Goal: Task Accomplishment & Management: Complete application form

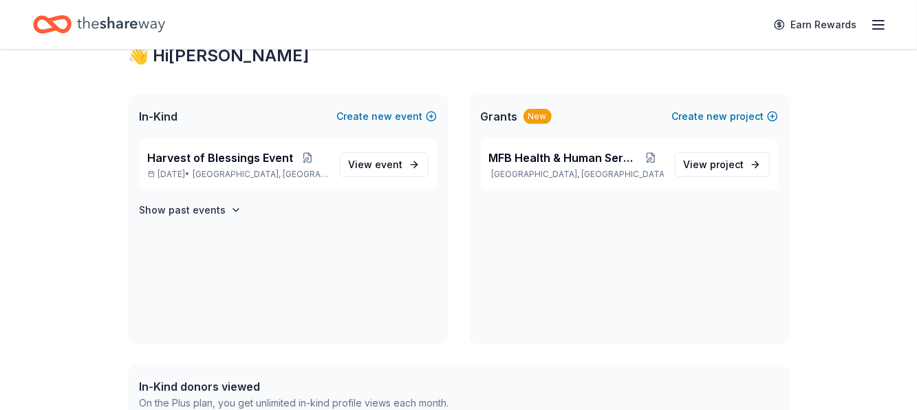
scroll to position [275, 0]
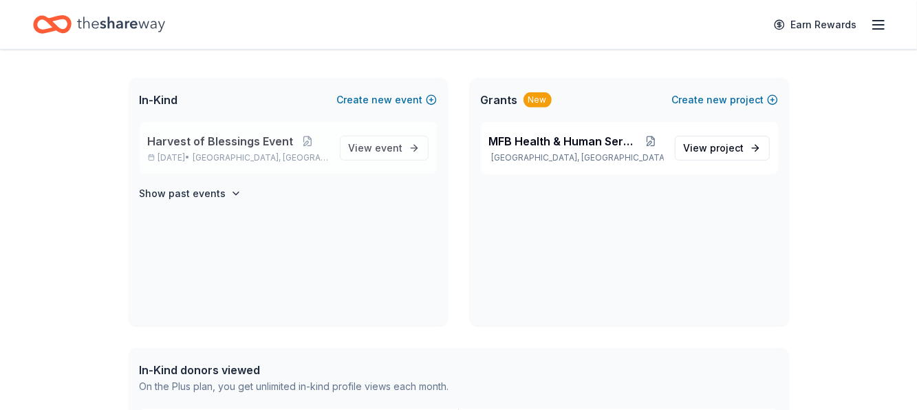
click at [240, 142] on span "Harvest of Blessings Event" at bounding box center [221, 141] width 146 height 17
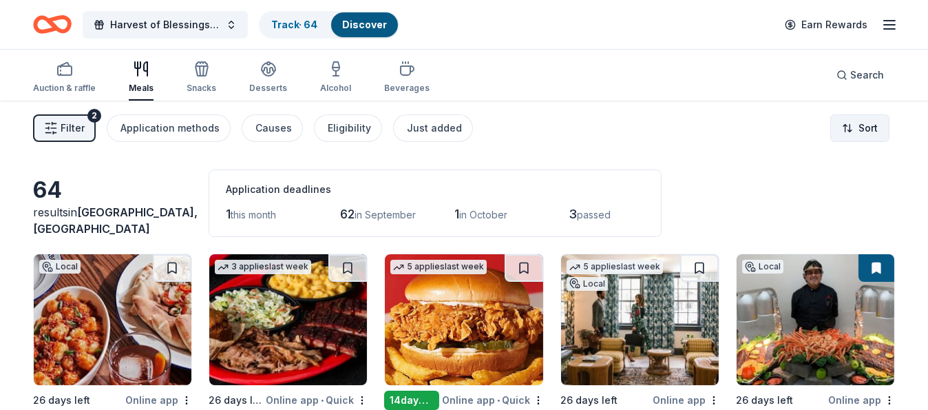
click at [853, 125] on html "Harvest of Blessings Event Track · 64 Discover Earn Rewards Auction & raffle Me…" at bounding box center [464, 205] width 928 height 410
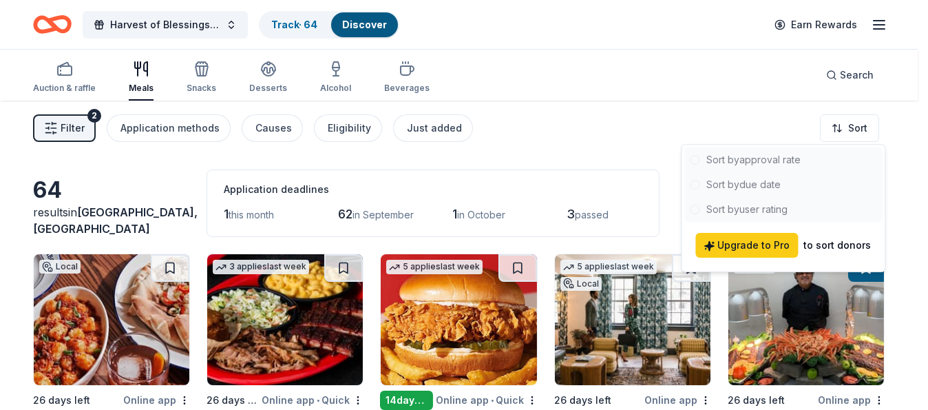
click at [600, 160] on html "Harvest of Blessings Event Track · 64 Discover Earn Rewards Auction & raffle Me…" at bounding box center [464, 205] width 928 height 410
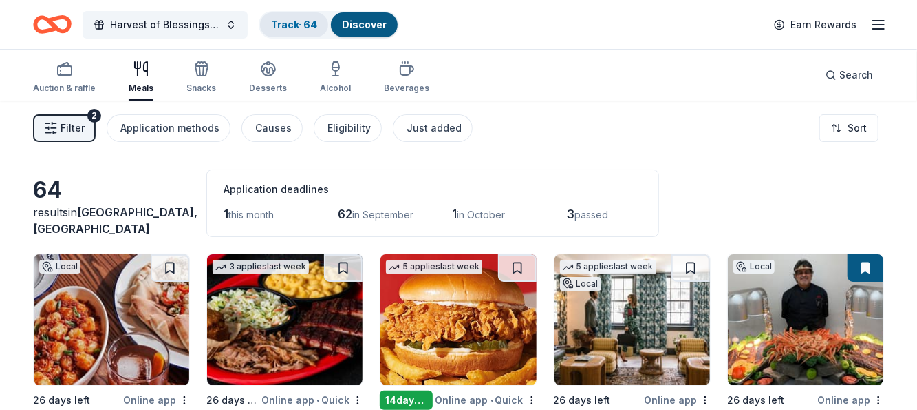
click at [308, 24] on link "Track · 64" at bounding box center [294, 25] width 46 height 12
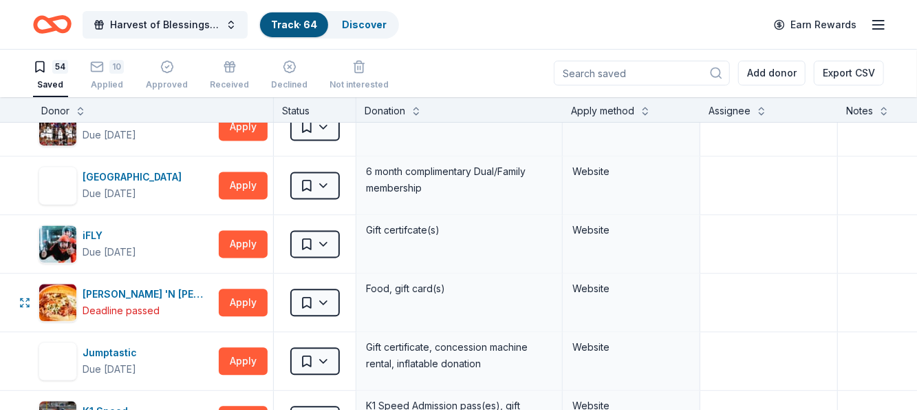
scroll to position [1583, 0]
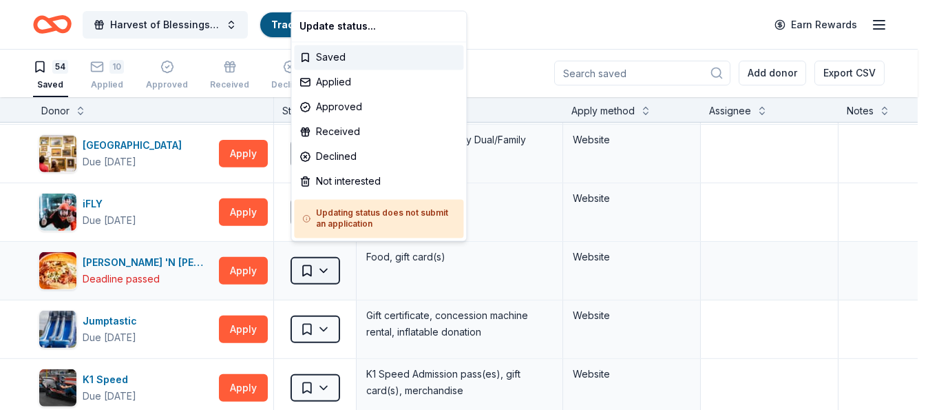
click at [326, 255] on html "Harvest of Blessings Event Track · 64 Discover Earn Rewards 54 Saved 10 Applied…" at bounding box center [464, 204] width 928 height 410
click at [353, 182] on div "Not interested" at bounding box center [378, 181] width 169 height 25
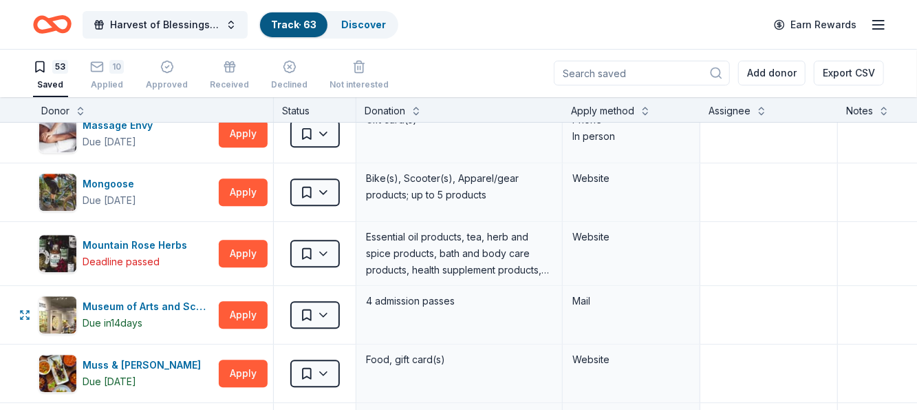
scroll to position [1858, 0]
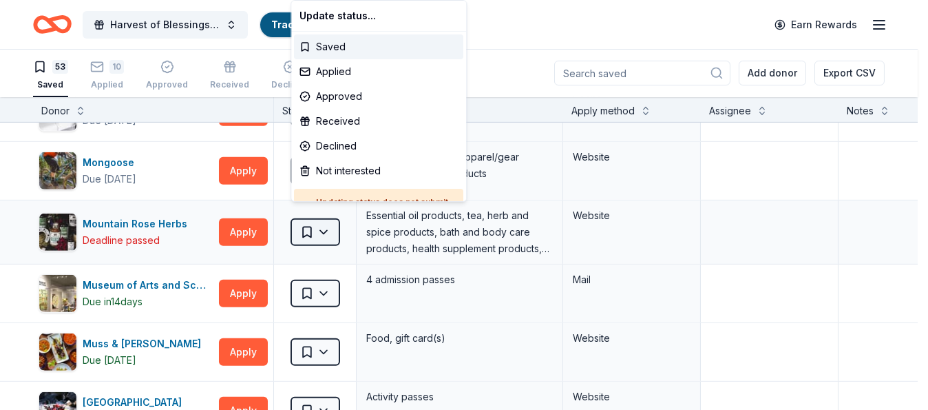
click at [328, 215] on html "Harvest of Blessings Event Track · 63 Discover Earn Rewards 53 Saved 10 Applied…" at bounding box center [464, 204] width 928 height 410
click at [357, 161] on div "Not interested" at bounding box center [378, 170] width 169 height 25
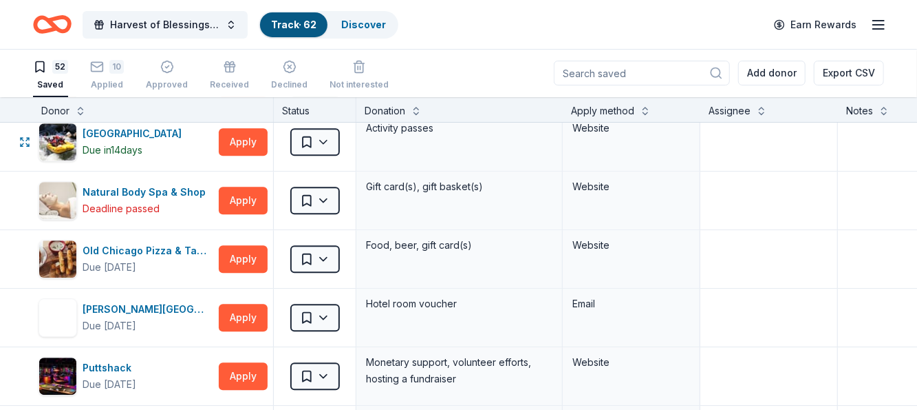
scroll to position [2065, 0]
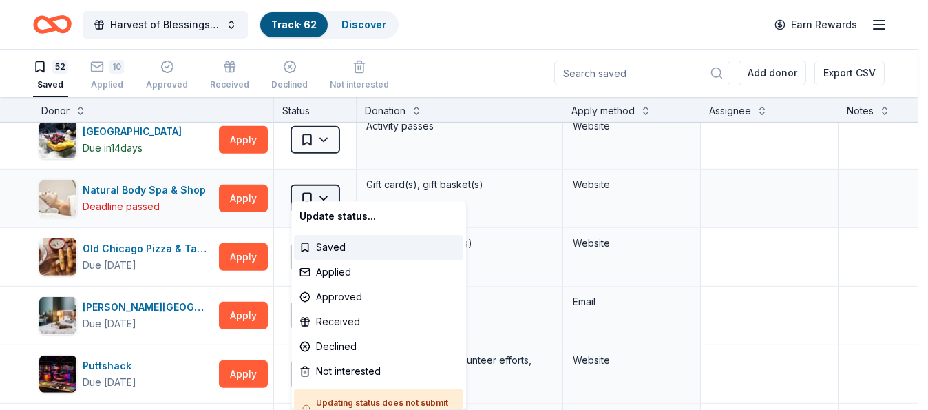
click at [329, 185] on html "Harvest of Blessings Event Track · 62 Discover Earn Rewards 52 Saved 10 Applied…" at bounding box center [464, 204] width 928 height 410
click at [344, 369] on div "Not interested" at bounding box center [378, 371] width 169 height 25
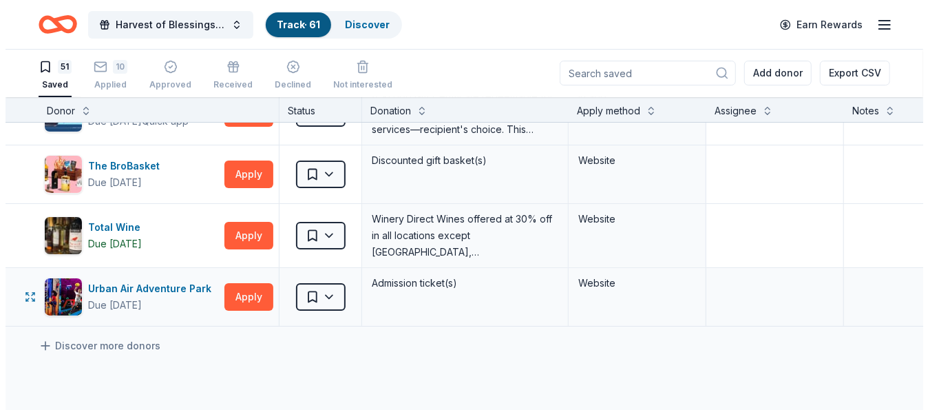
scroll to position [2822, 0]
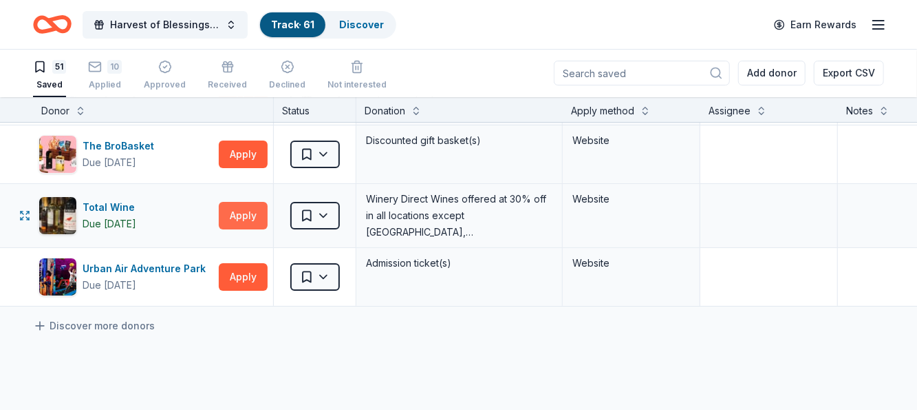
click at [242, 202] on button "Apply" at bounding box center [243, 216] width 49 height 28
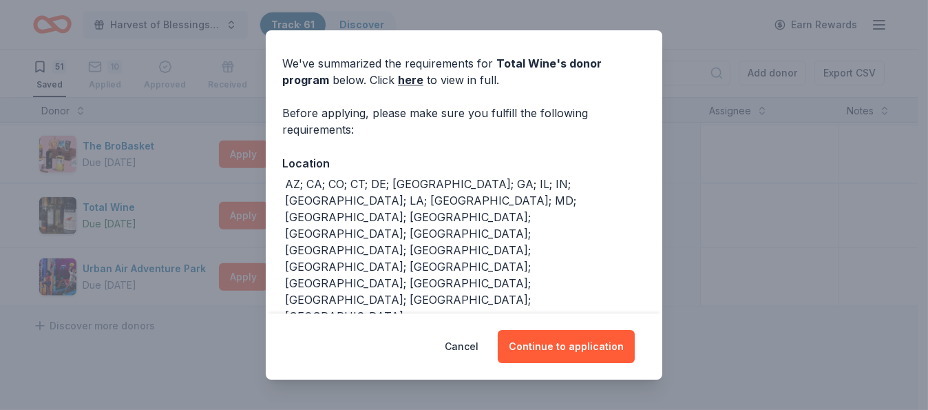
scroll to position [83, 0]
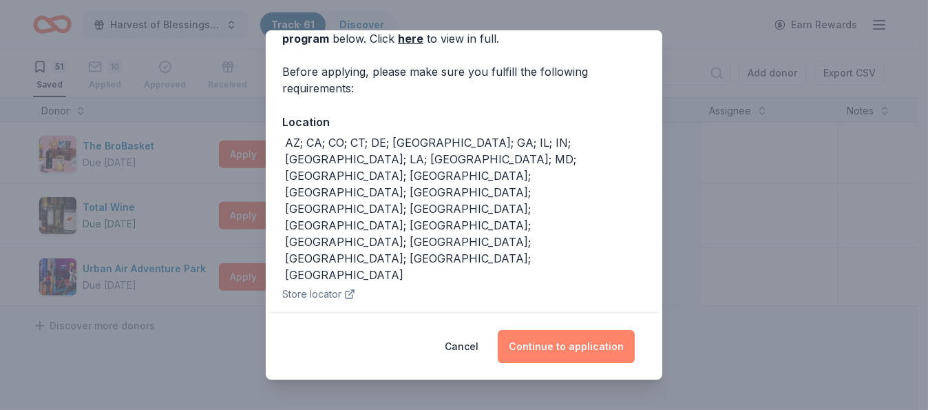
click at [587, 346] on button "Continue to application" at bounding box center [566, 346] width 137 height 33
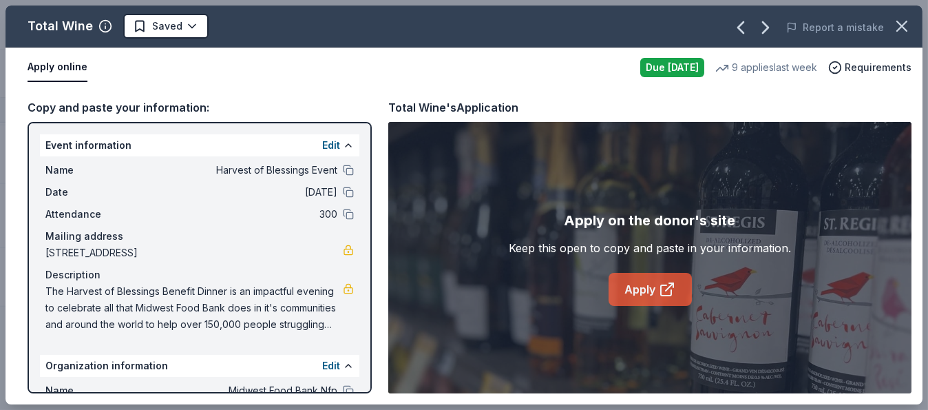
click at [639, 281] on link "Apply" at bounding box center [649, 289] width 83 height 33
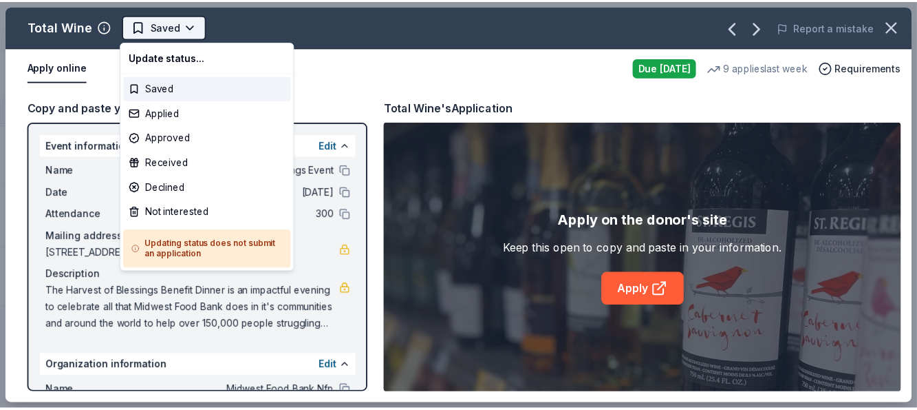
scroll to position [0, 0]
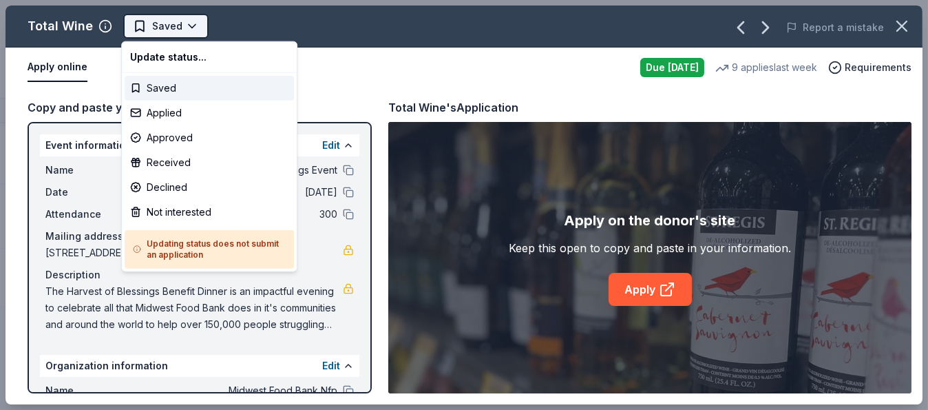
click at [162, 21] on html "Harvest of Blessings Event Track · 61 Discover Earn Rewards 51 Saved 10 Applied…" at bounding box center [464, 205] width 928 height 410
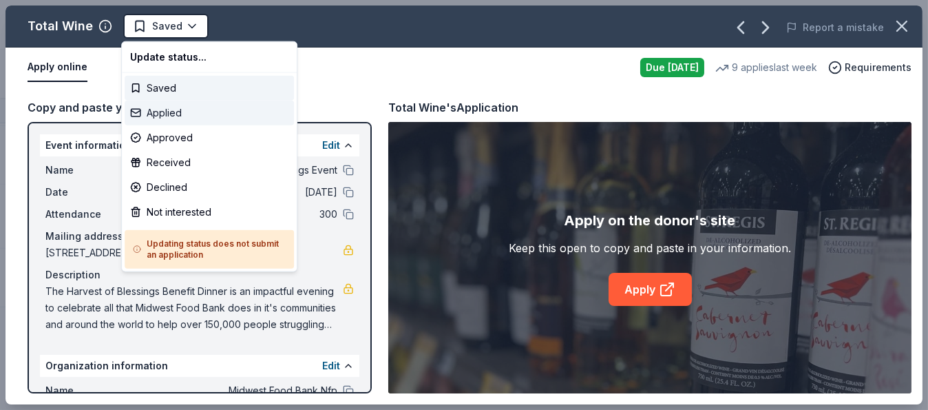
click at [174, 109] on div "Applied" at bounding box center [209, 112] width 169 height 25
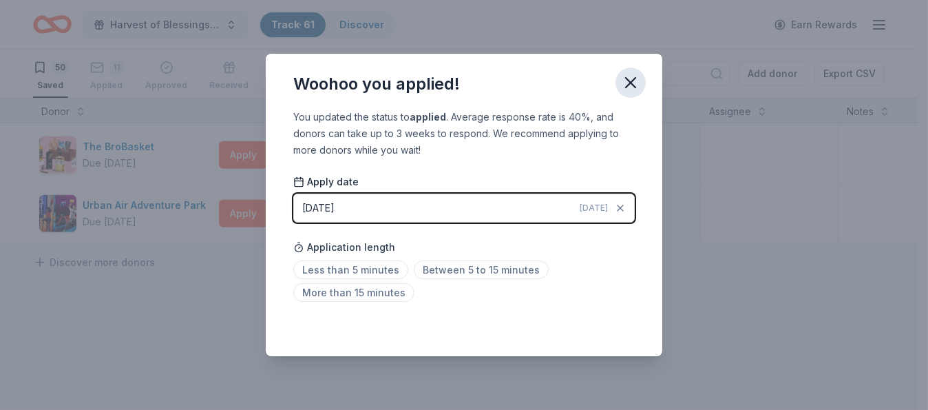
click at [630, 76] on icon "button" at bounding box center [630, 82] width 19 height 19
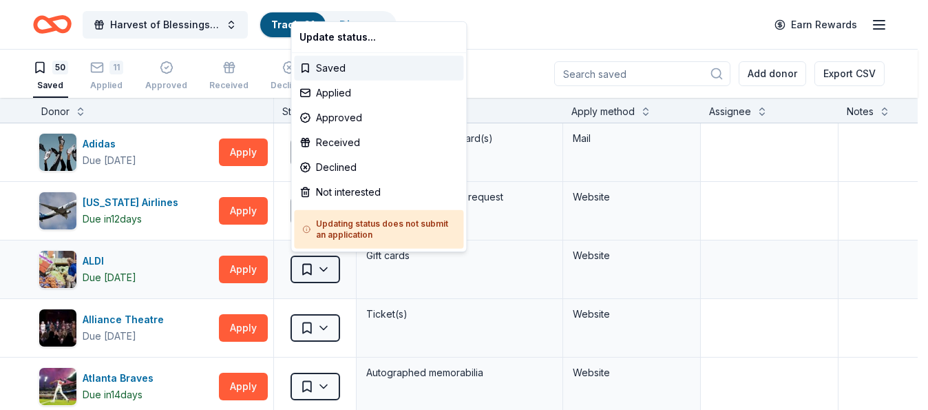
click at [323, 269] on html "Harvest of Blessings Event Track · 61 Discover Earn Rewards 50 Saved 11 Applied…" at bounding box center [464, 205] width 928 height 410
click at [345, 186] on div "Not interested" at bounding box center [378, 192] width 169 height 25
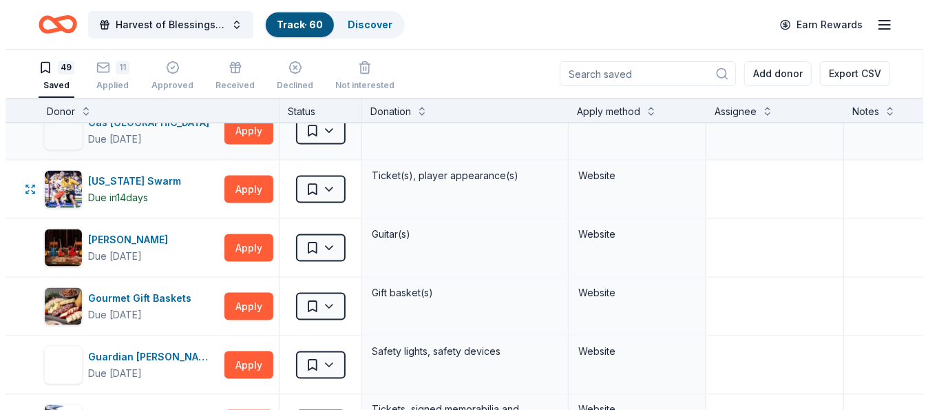
scroll to position [1101, 0]
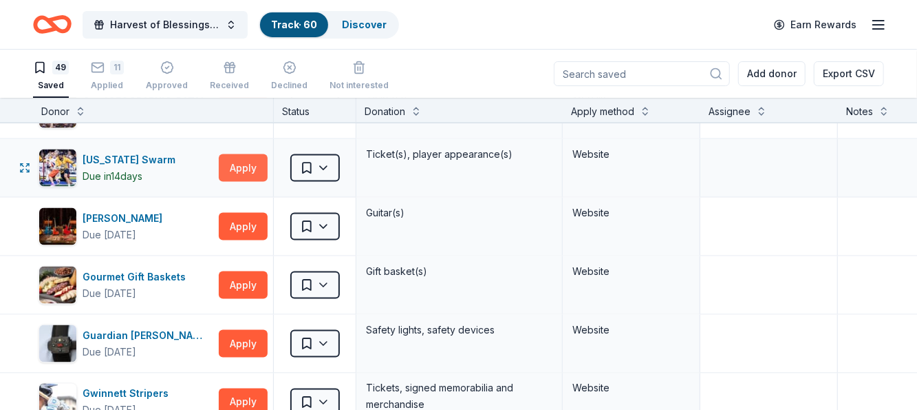
click at [238, 158] on button "Apply" at bounding box center [243, 168] width 49 height 28
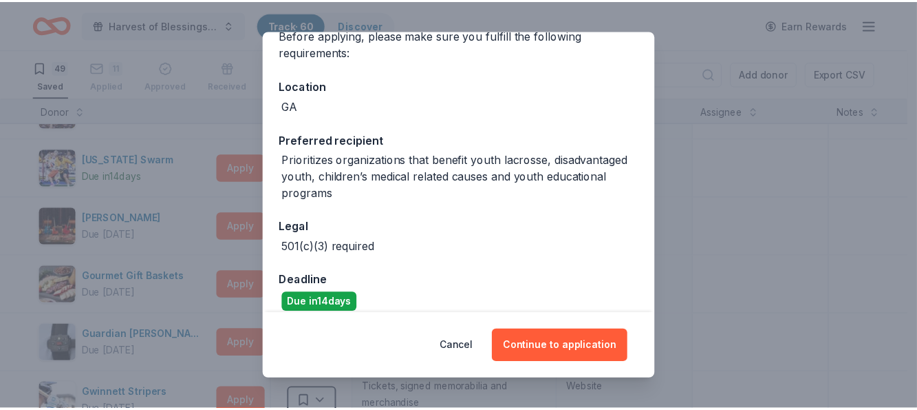
scroll to position [0, 0]
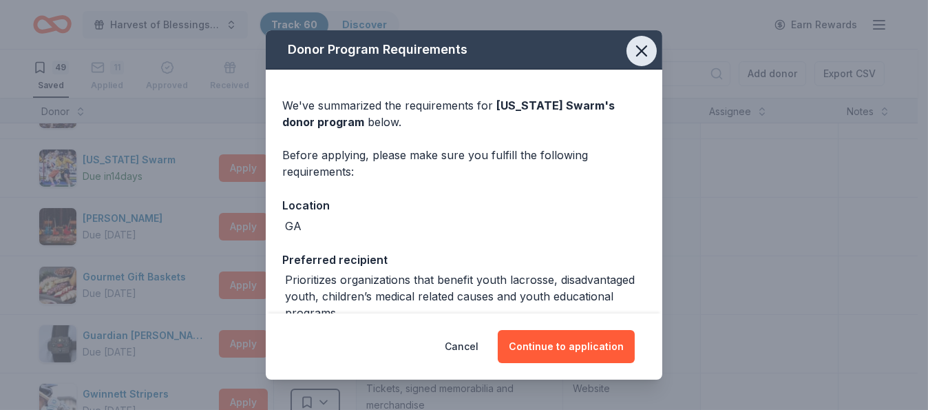
click at [637, 52] on icon "button" at bounding box center [642, 51] width 10 height 10
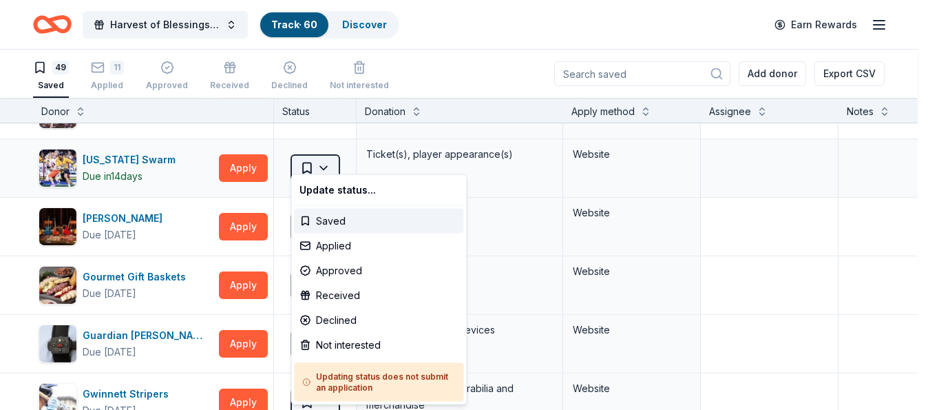
click at [321, 156] on html "Harvest of Blessings Event Track · 60 Discover Earn Rewards 49 Saved 11 Applied…" at bounding box center [464, 205] width 928 height 410
click at [323, 343] on div "Not interested" at bounding box center [378, 344] width 169 height 25
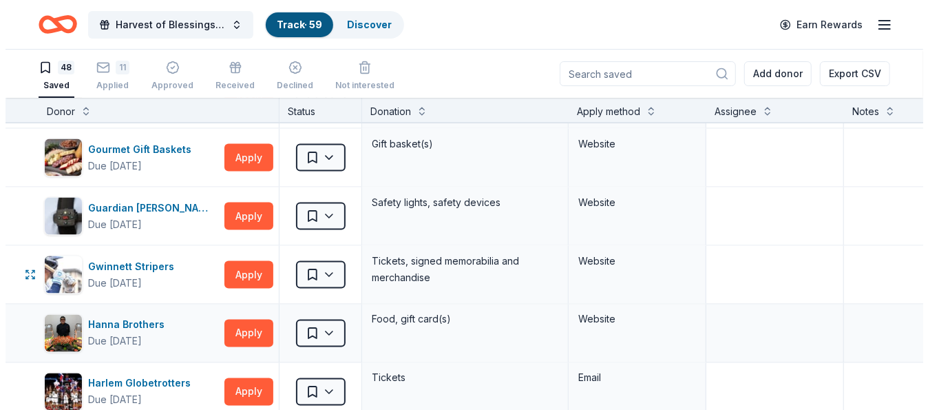
scroll to position [1239, 0]
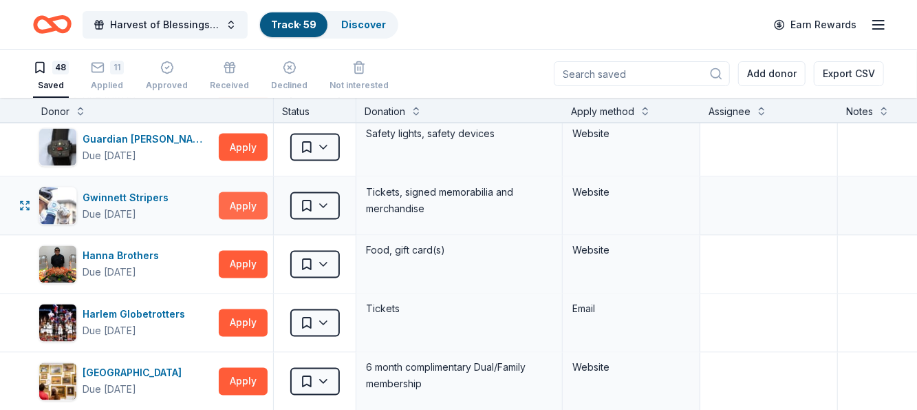
click at [242, 198] on button "Apply" at bounding box center [243, 206] width 49 height 28
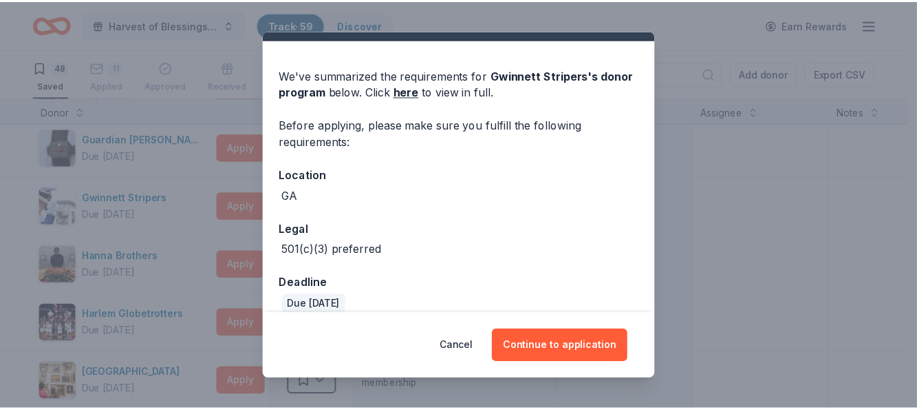
scroll to position [47, 0]
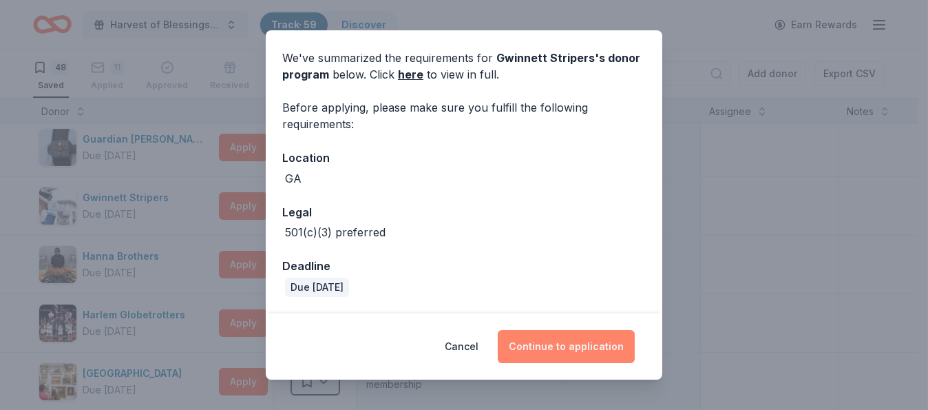
click at [567, 339] on button "Continue to application" at bounding box center [566, 346] width 137 height 33
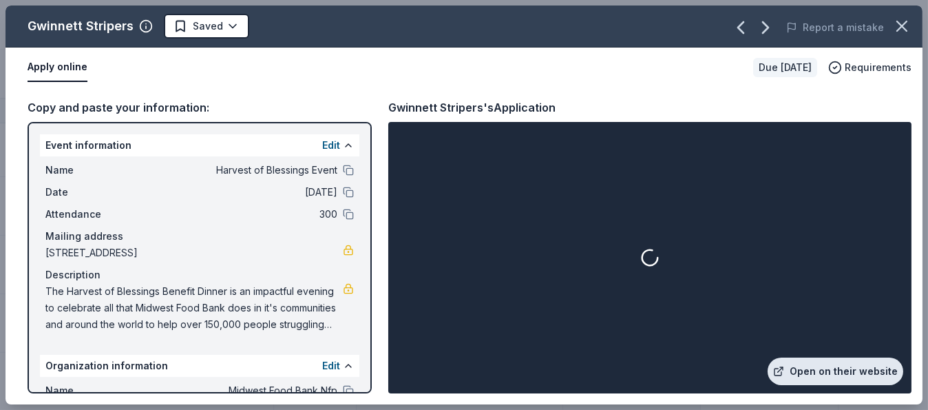
click at [839, 367] on link "Open on their website" at bounding box center [835, 371] width 136 height 28
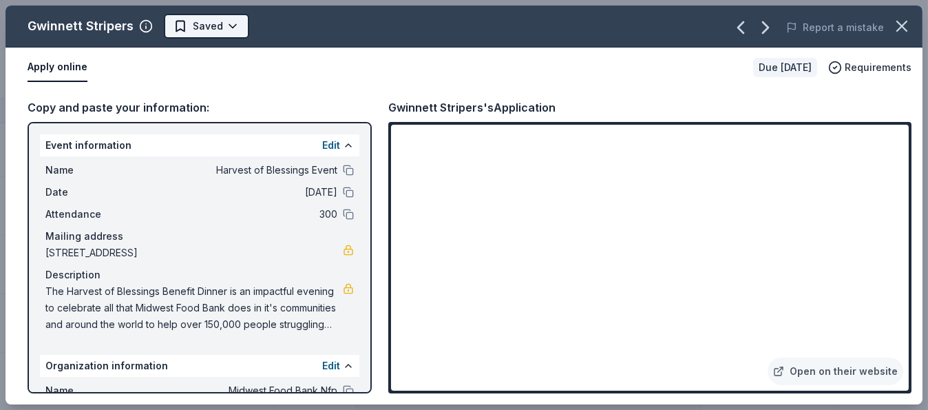
click at [230, 21] on html "Harvest of Blessings Event Track · 59 Discover Earn Rewards 48 Saved 11 Applied…" at bounding box center [464, 205] width 928 height 410
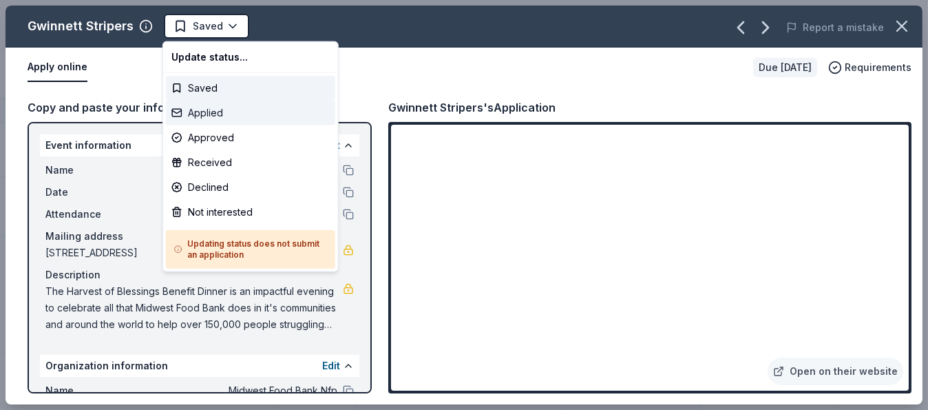
click at [214, 106] on div "Applied" at bounding box center [250, 112] width 169 height 25
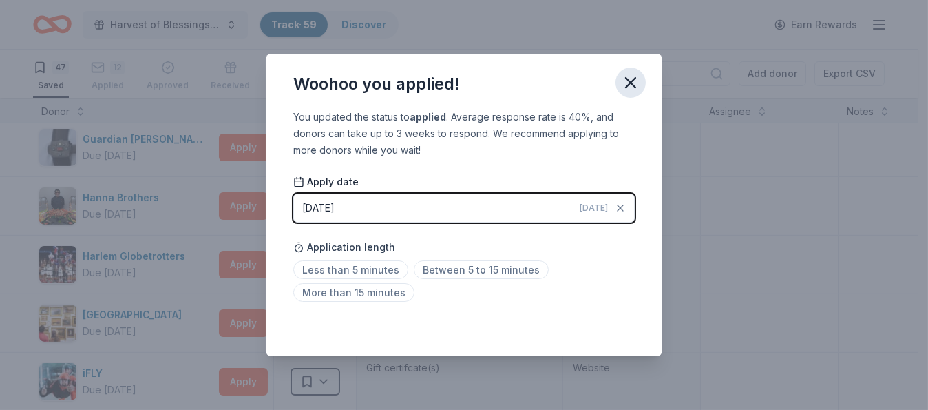
click at [626, 79] on icon "button" at bounding box center [631, 83] width 10 height 10
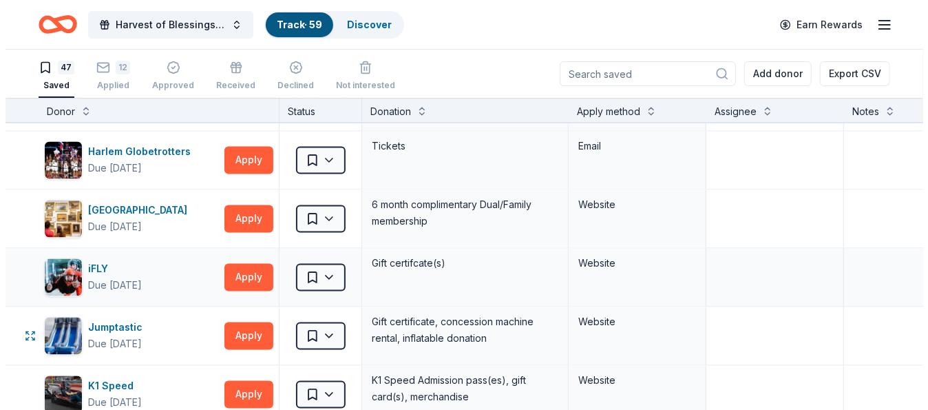
scroll to position [1377, 0]
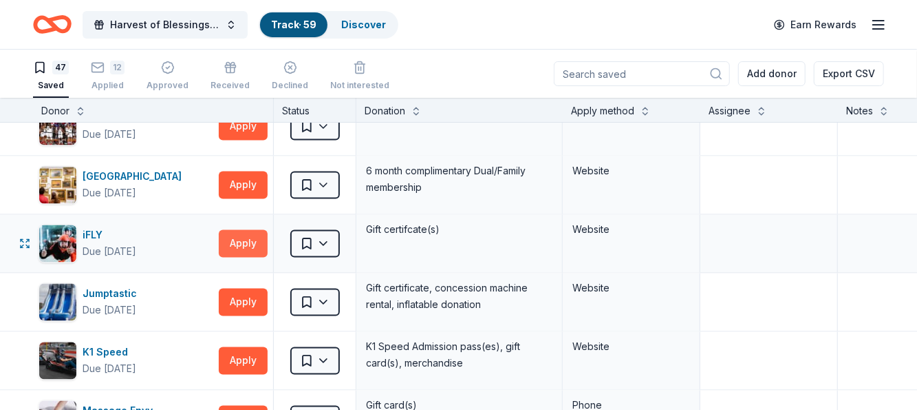
click at [245, 230] on button "Apply" at bounding box center [243, 244] width 49 height 28
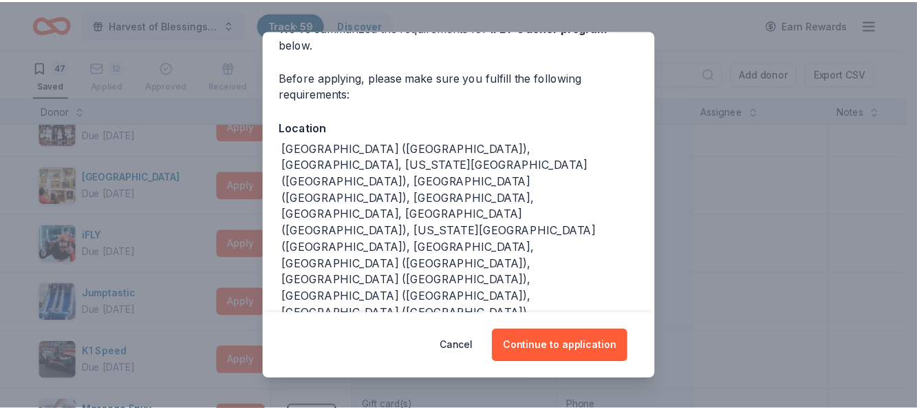
scroll to position [79, 0]
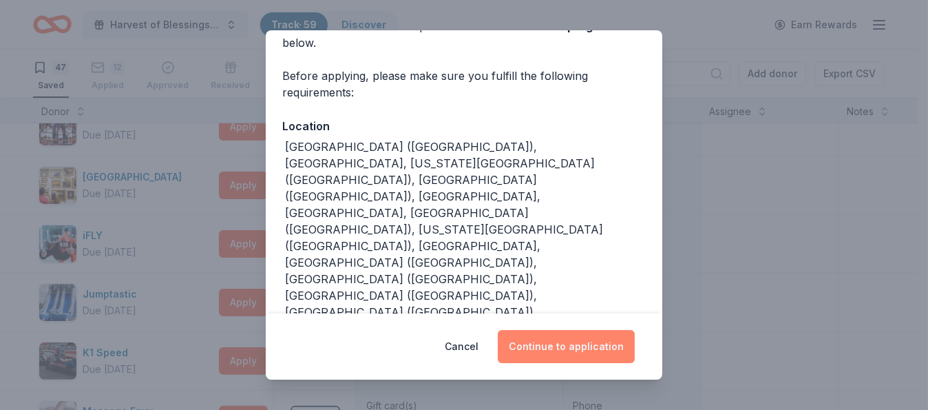
click at [574, 346] on button "Continue to application" at bounding box center [566, 346] width 137 height 33
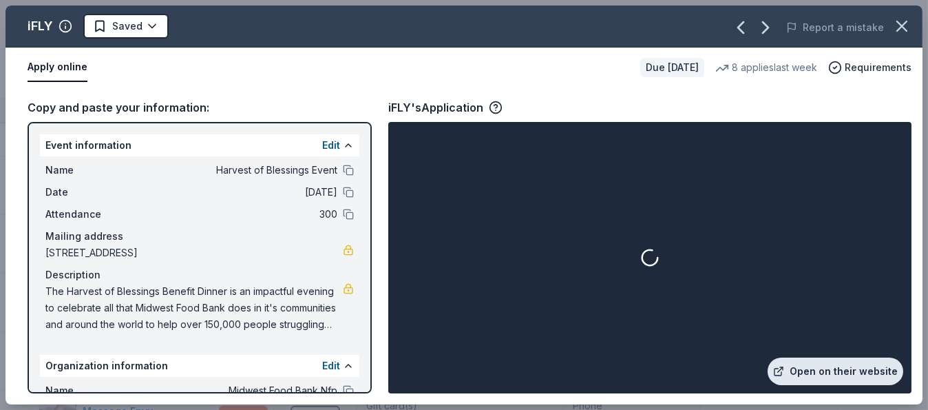
click at [872, 372] on link "Open on their website" at bounding box center [835, 371] width 136 height 28
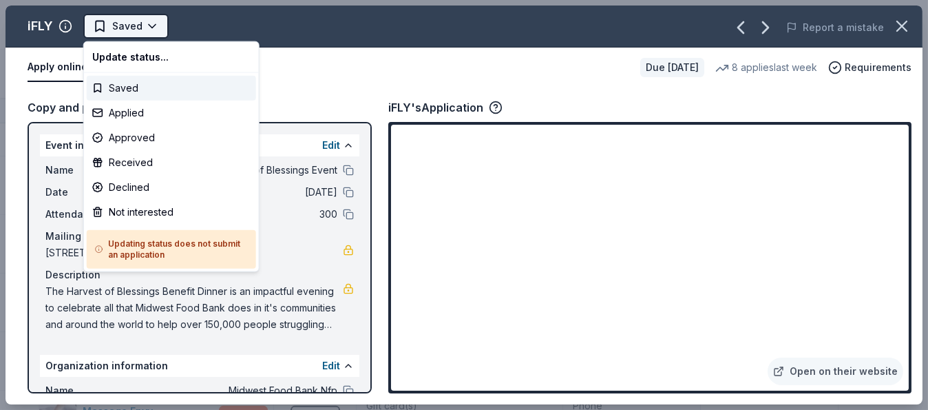
click at [156, 23] on html "Harvest of Blessings Event Track · 59 Discover Earn Rewards 47 Saved 12 Applied…" at bounding box center [464, 205] width 928 height 410
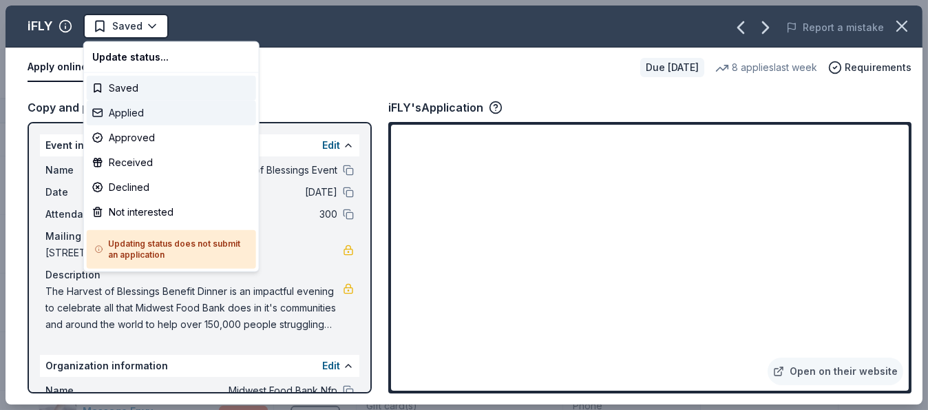
click at [131, 106] on div "Applied" at bounding box center [171, 112] width 169 height 25
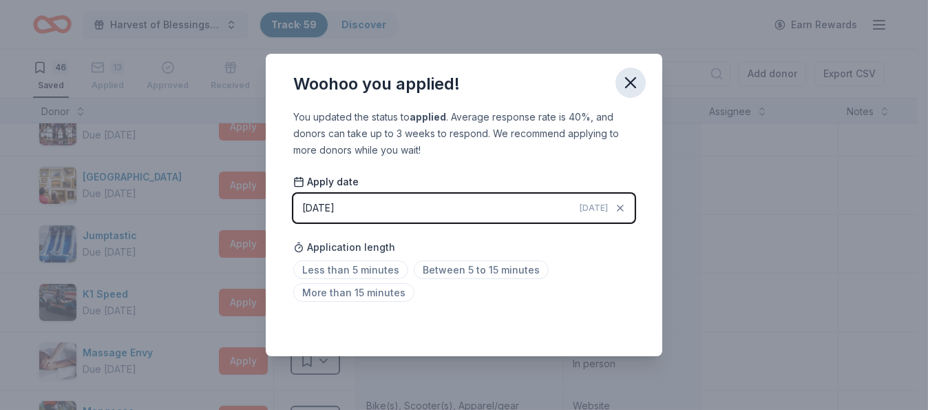
click at [628, 83] on icon "button" at bounding box center [630, 82] width 19 height 19
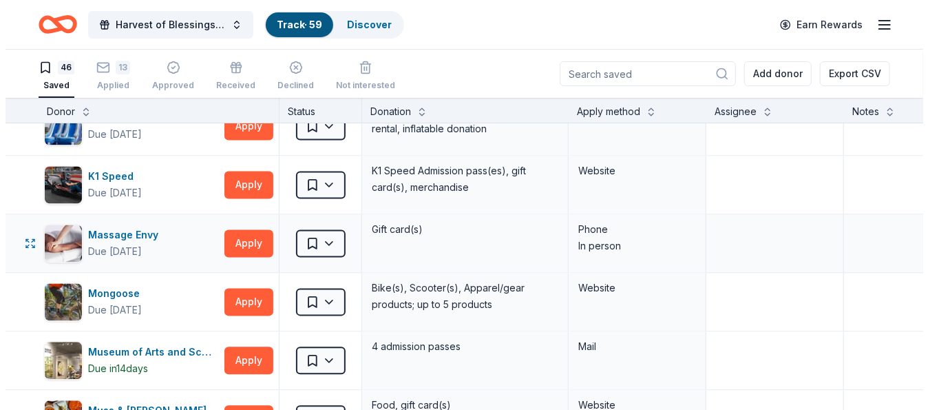
scroll to position [1514, 0]
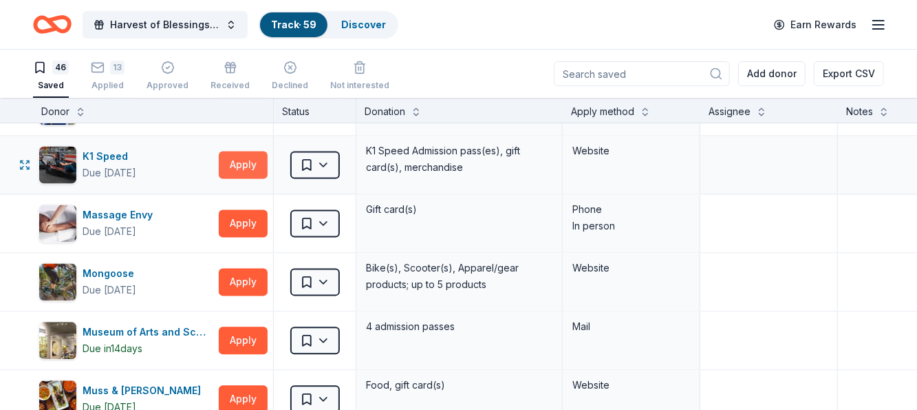
click at [248, 151] on button "Apply" at bounding box center [243, 165] width 49 height 28
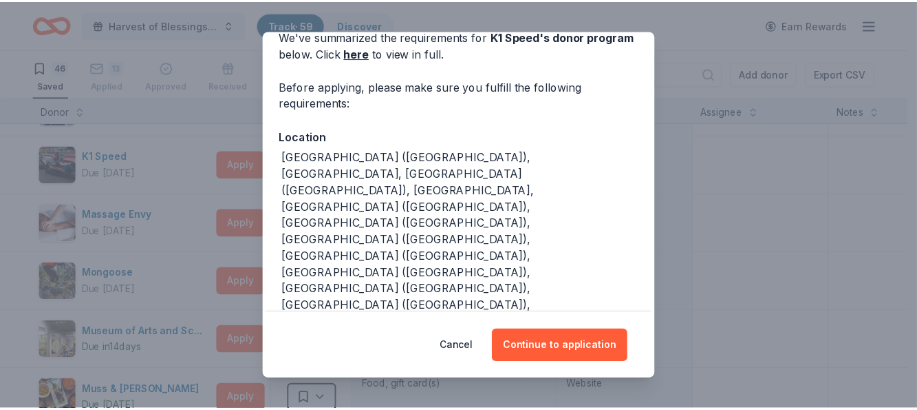
scroll to position [116, 0]
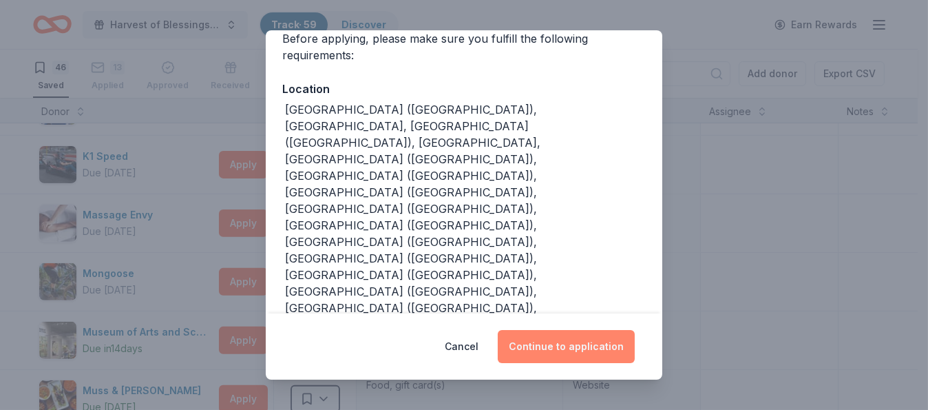
click at [563, 344] on button "Continue to application" at bounding box center [566, 346] width 137 height 33
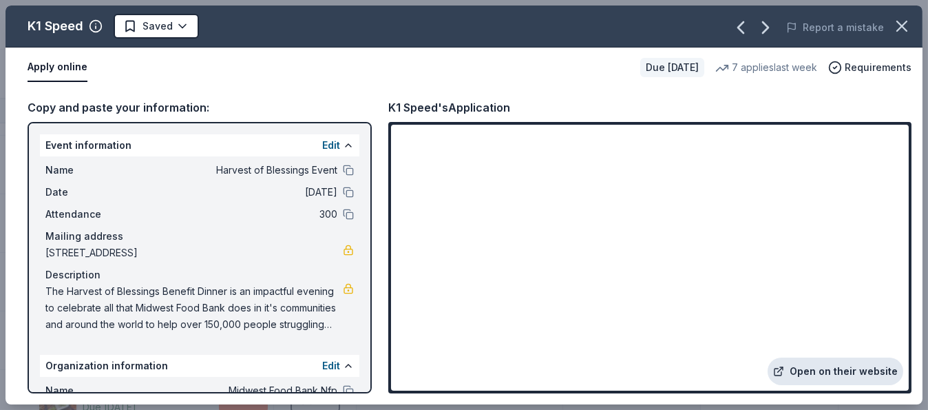
click at [826, 362] on link "Open on their website" at bounding box center [835, 371] width 136 height 28
click at [180, 21] on html "Harvest of Blessings Event Track · 59 Discover Earn Rewards 46 Saved 13 Applied…" at bounding box center [464, 205] width 928 height 410
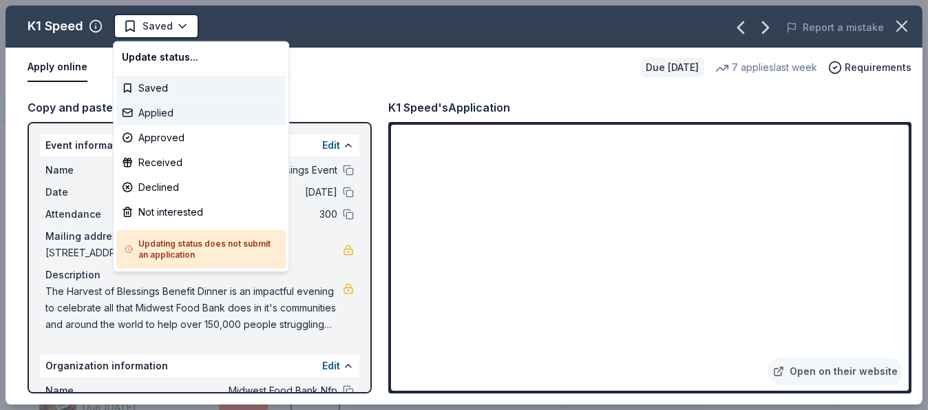
click at [171, 112] on div "Applied" at bounding box center [200, 112] width 169 height 25
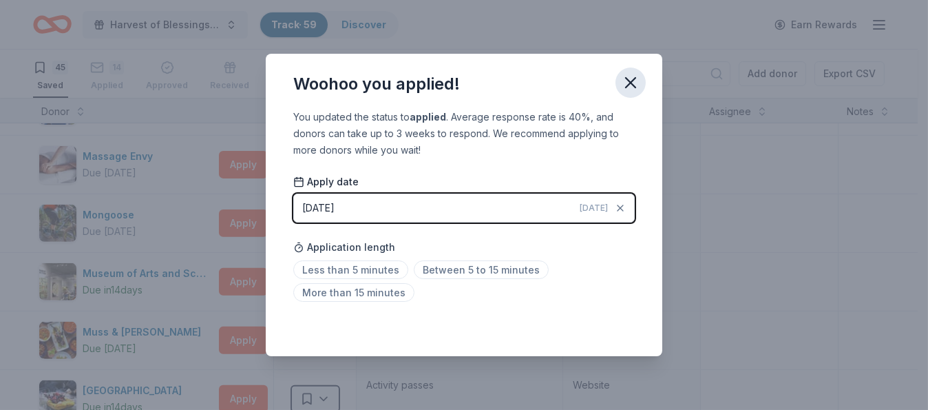
click at [628, 83] on icon "button" at bounding box center [631, 83] width 10 height 10
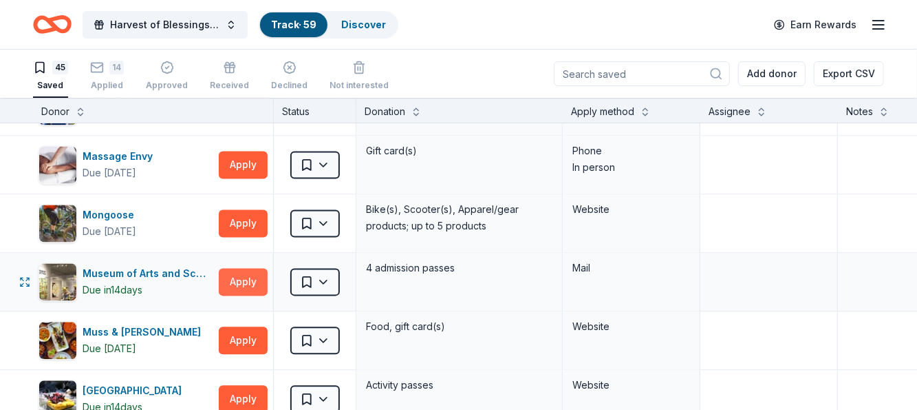
click at [246, 268] on button "Apply" at bounding box center [243, 282] width 49 height 28
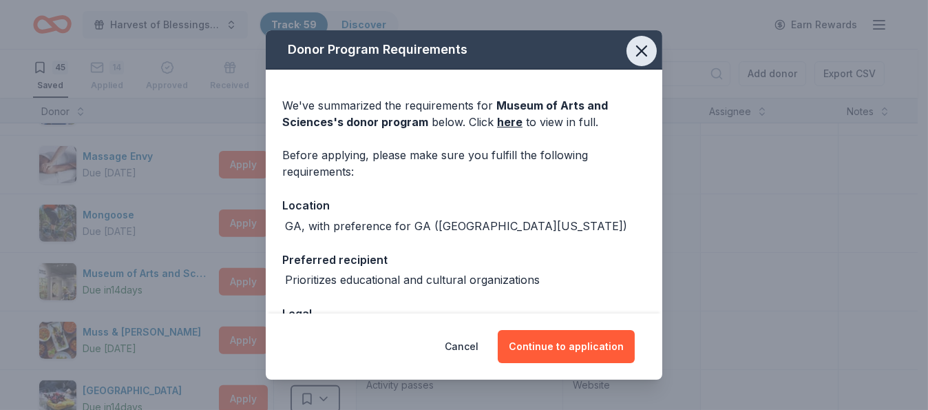
click at [635, 52] on icon "button" at bounding box center [641, 50] width 19 height 19
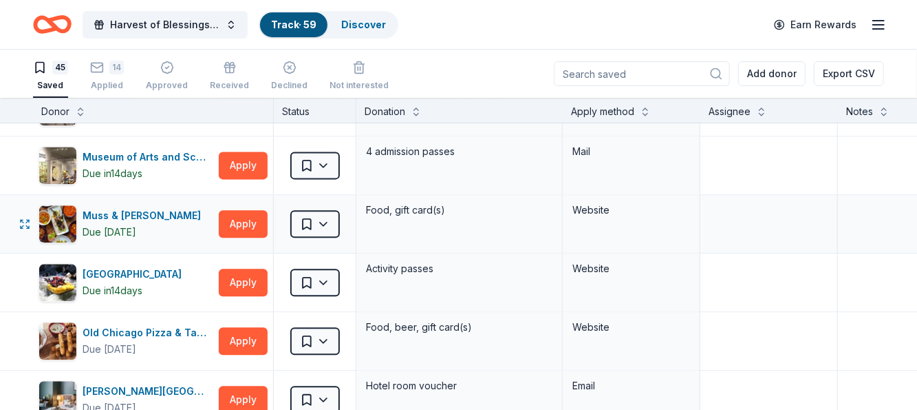
scroll to position [1652, 0]
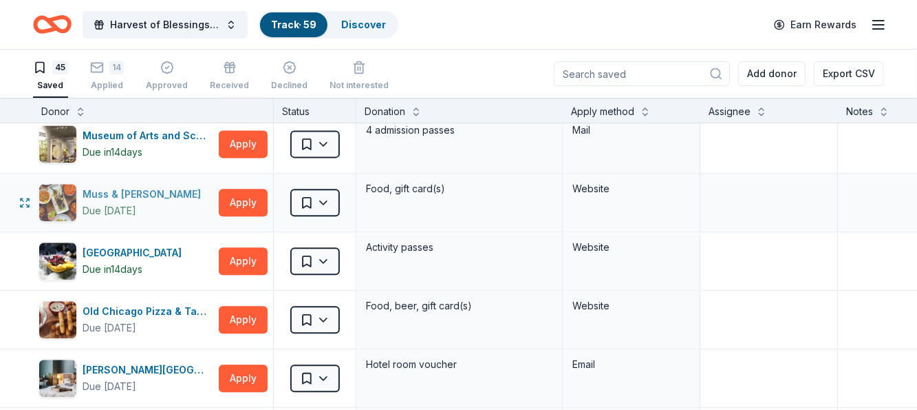
click at [138, 186] on div "Muss & Turner's" at bounding box center [145, 194] width 124 height 17
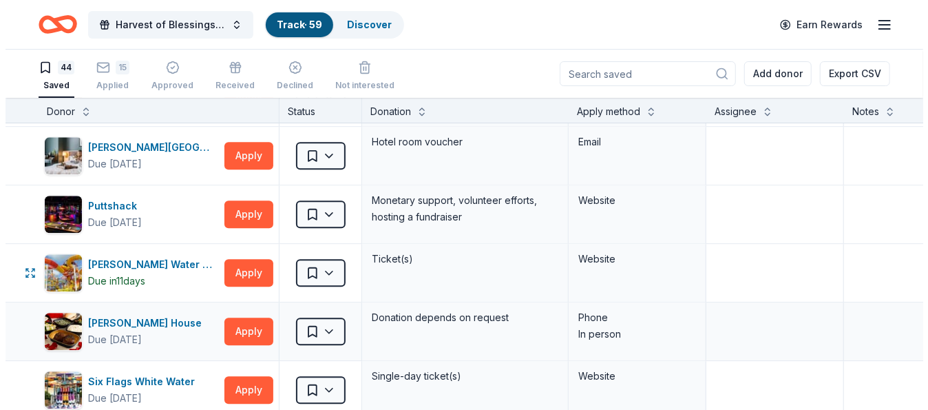
scroll to position [1858, 0]
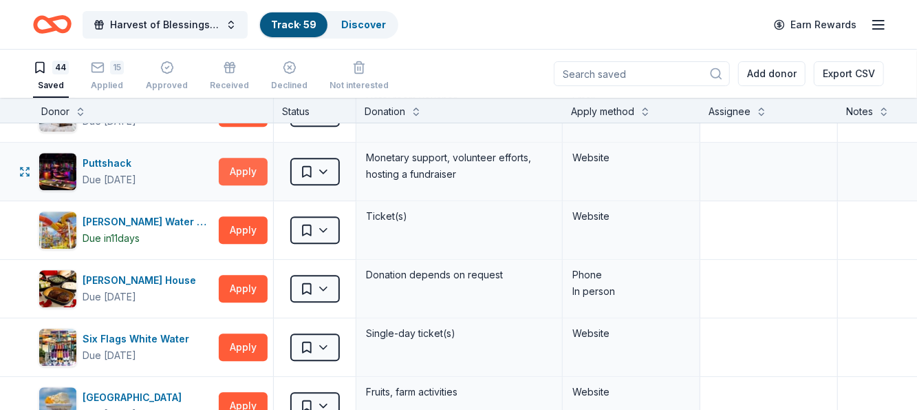
click at [251, 158] on button "Apply" at bounding box center [243, 172] width 49 height 28
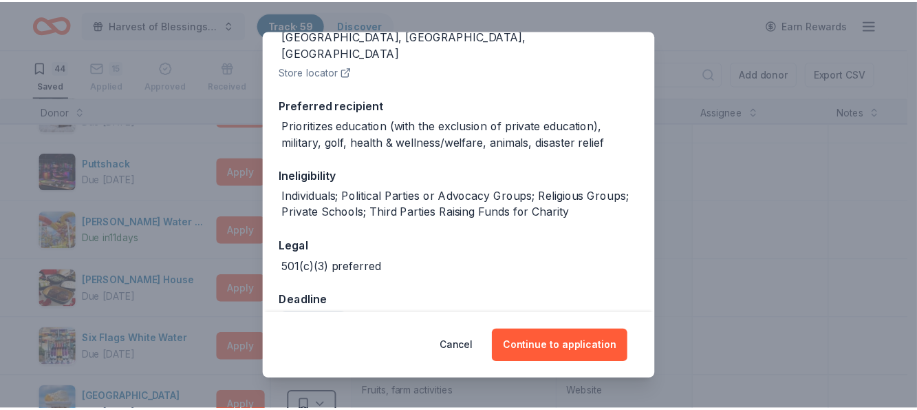
scroll to position [207, 0]
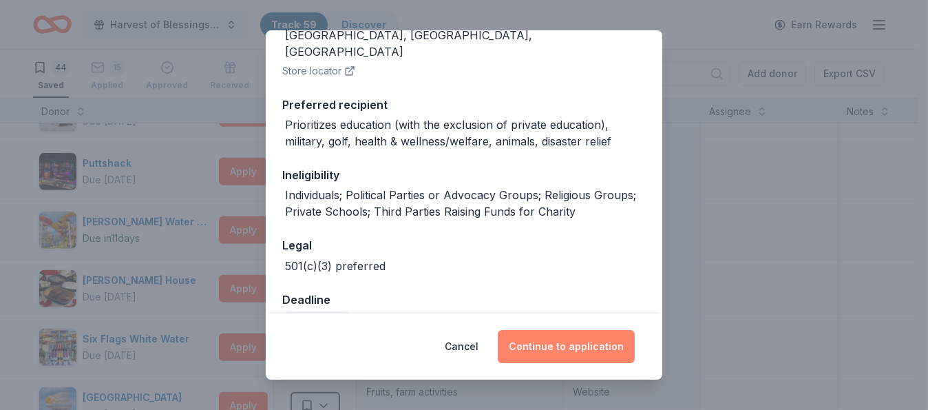
click at [565, 343] on button "Continue to application" at bounding box center [566, 346] width 137 height 33
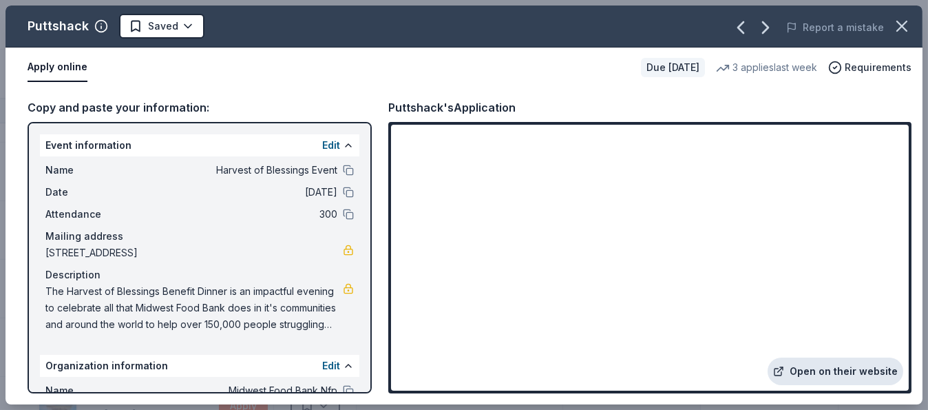
click at [845, 365] on link "Open on their website" at bounding box center [835, 371] width 136 height 28
click at [842, 368] on link "Open on their website" at bounding box center [835, 371] width 136 height 28
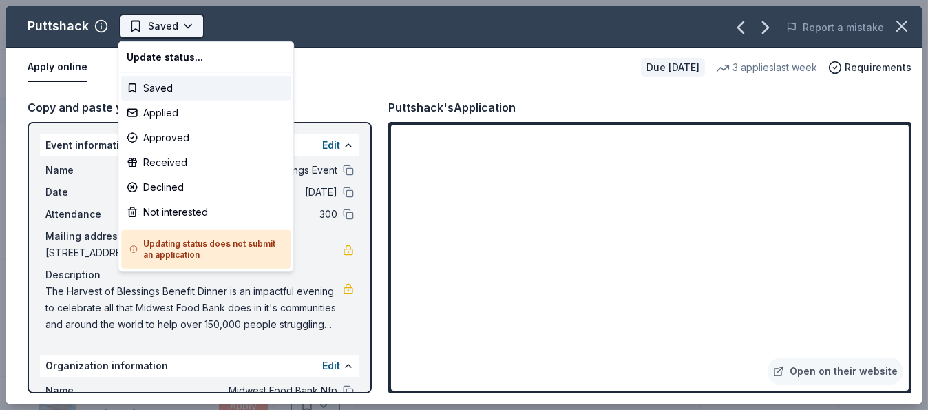
click at [184, 21] on html "Harvest of Blessings Event Track · 59 Discover Earn Rewards 44 Saved 15 Applied…" at bounding box center [464, 205] width 928 height 410
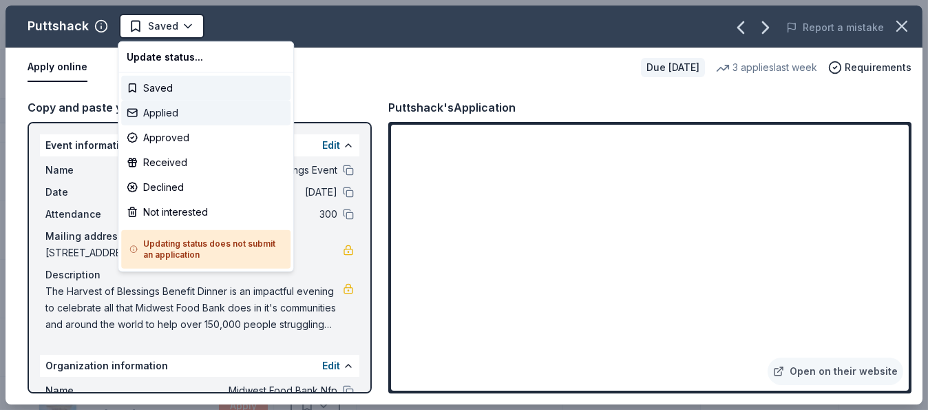
click at [165, 109] on div "Applied" at bounding box center [205, 112] width 169 height 25
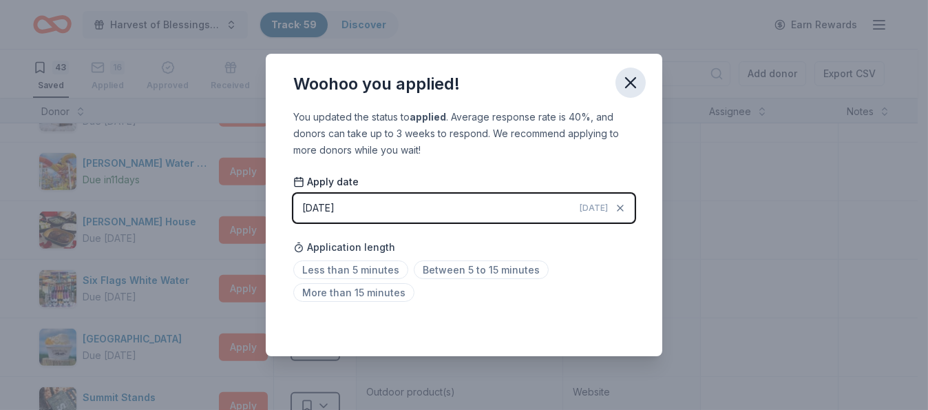
click at [626, 83] on icon "button" at bounding box center [630, 82] width 19 height 19
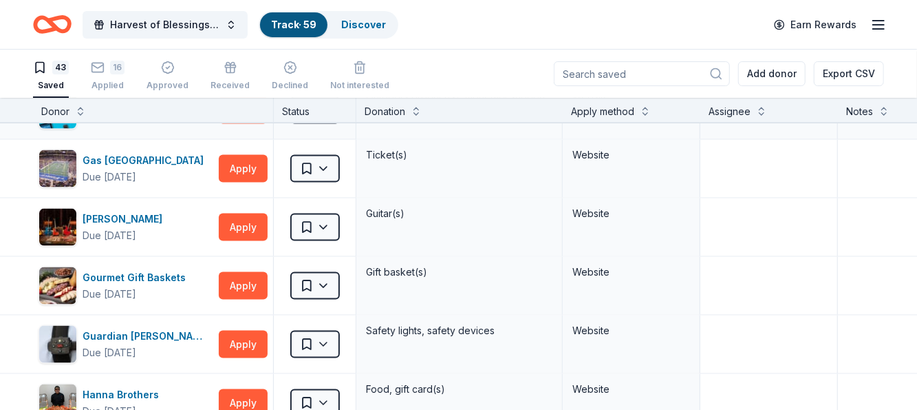
scroll to position [895, 0]
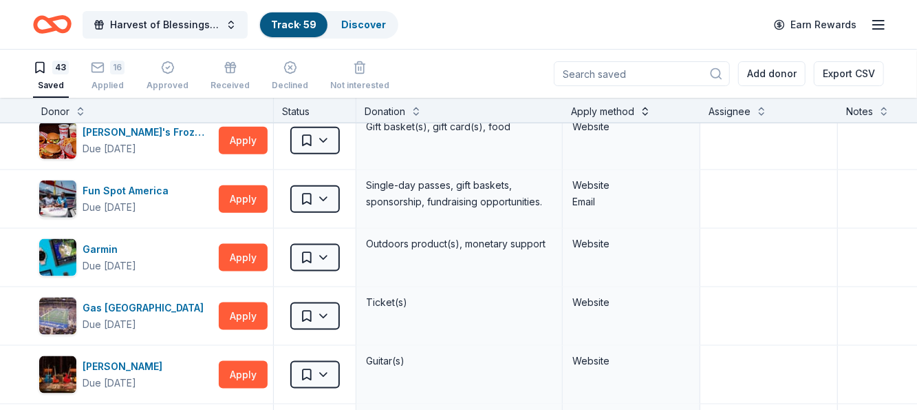
click at [644, 107] on button at bounding box center [645, 110] width 11 height 14
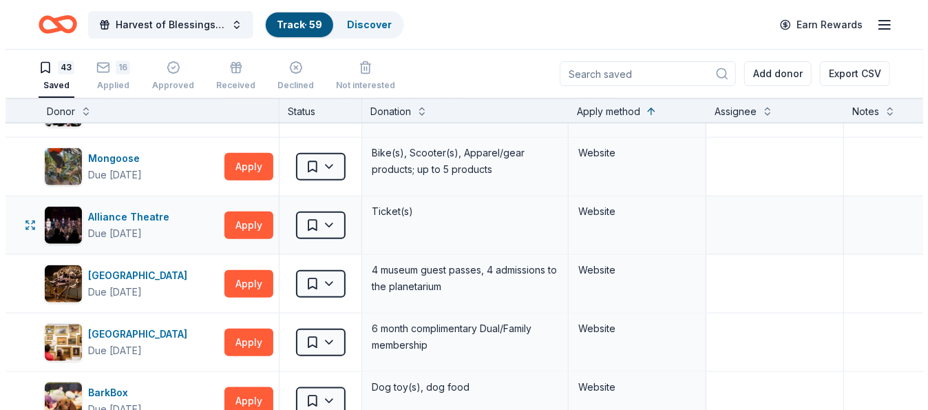
scroll to position [826, 0]
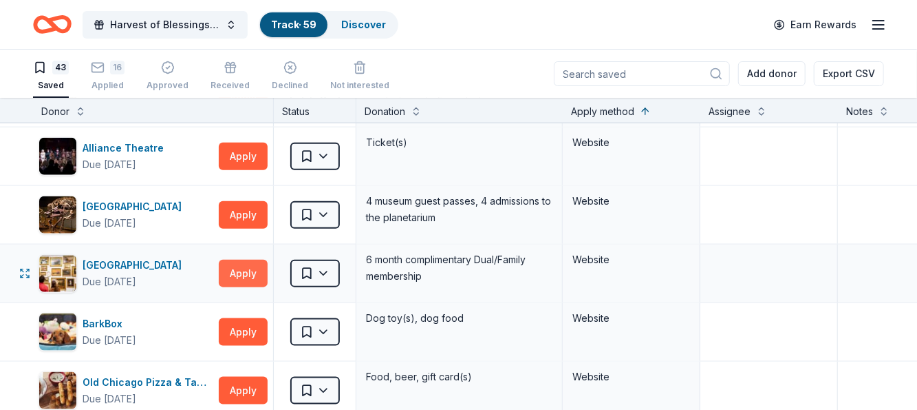
click at [248, 260] on button "Apply" at bounding box center [243, 273] width 49 height 28
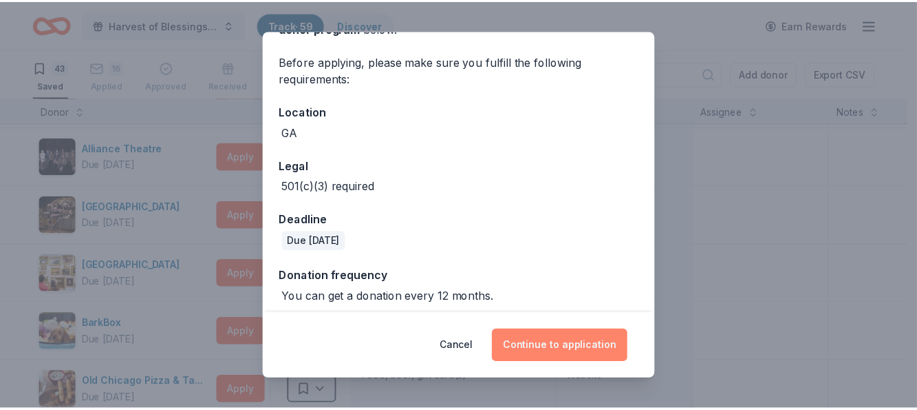
scroll to position [101, 0]
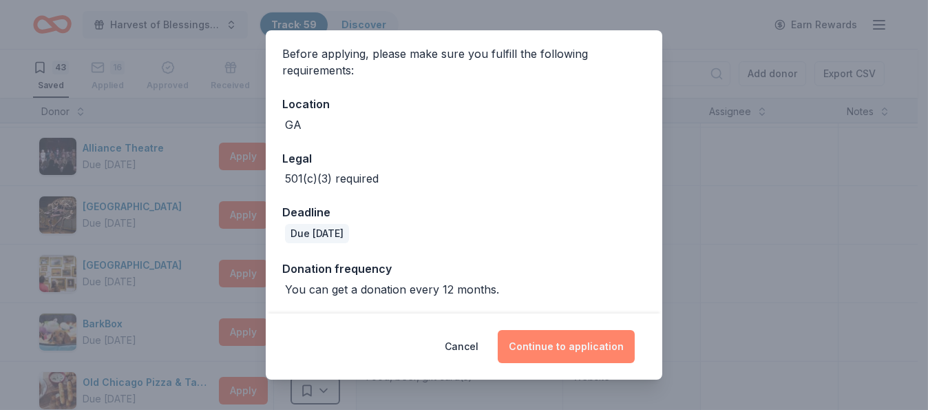
click at [554, 344] on button "Continue to application" at bounding box center [566, 346] width 137 height 33
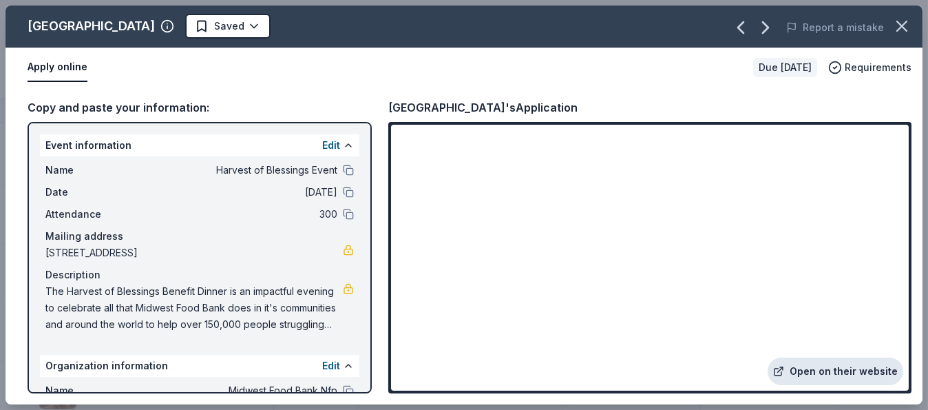
click at [851, 371] on link "Open on their website" at bounding box center [835, 371] width 136 height 28
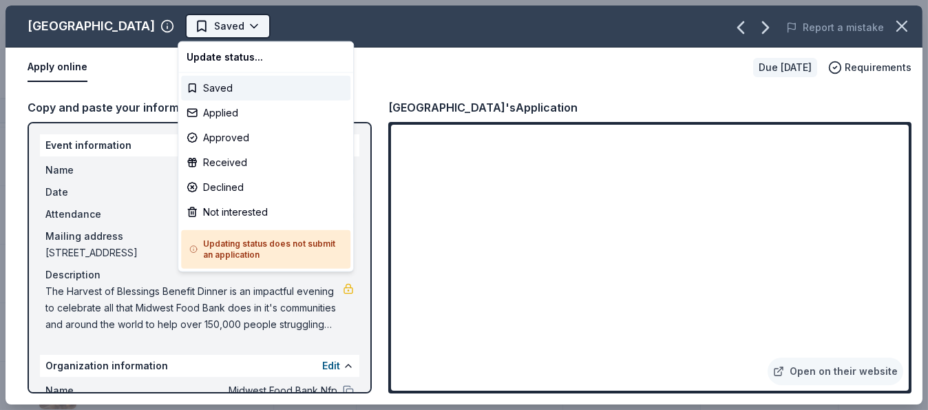
click at [247, 21] on html "Harvest of Blessings Event Track · 59 Discover Earn Rewards 43 Saved 16 Applied…" at bounding box center [464, 205] width 928 height 410
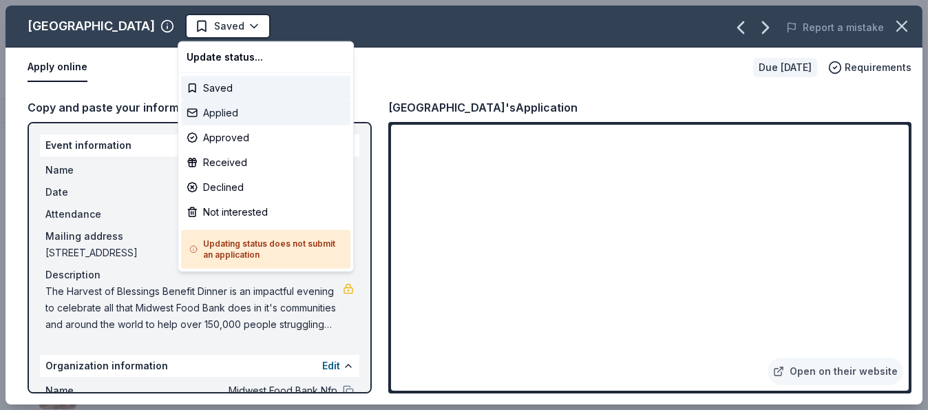
click at [231, 111] on div "Applied" at bounding box center [265, 112] width 169 height 25
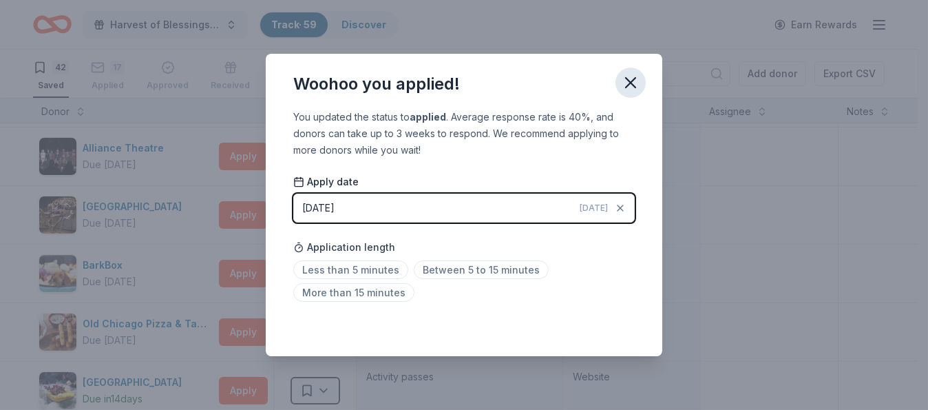
click at [631, 74] on icon "button" at bounding box center [630, 82] width 19 height 19
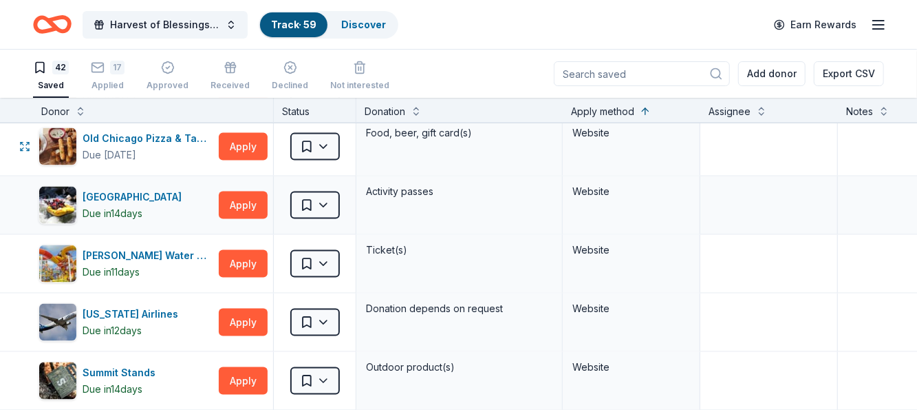
scroll to position [1032, 0]
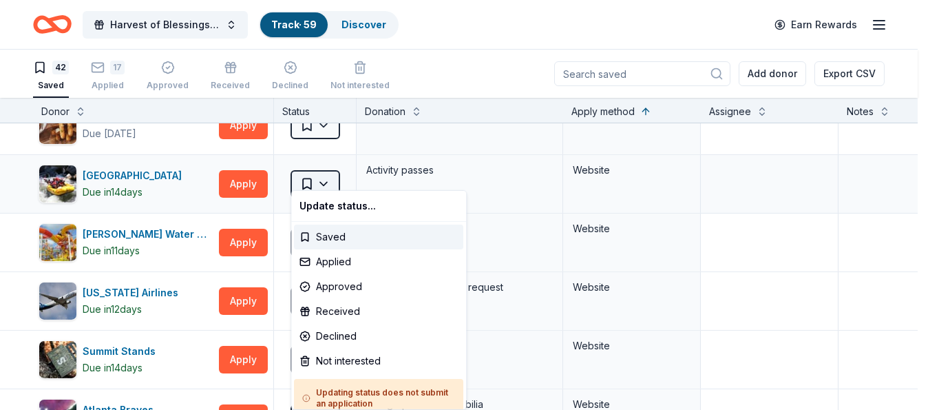
click at [328, 172] on html "Harvest of Blessings Event Track · 59 Discover Earn Rewards 42 Saved 17 Applied…" at bounding box center [464, 205] width 928 height 410
click at [347, 363] on div "Not interested" at bounding box center [378, 360] width 169 height 25
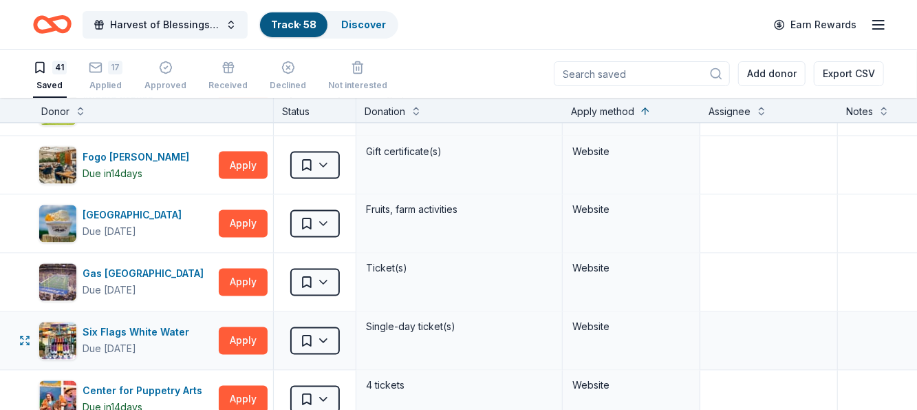
scroll to position [1308, 0]
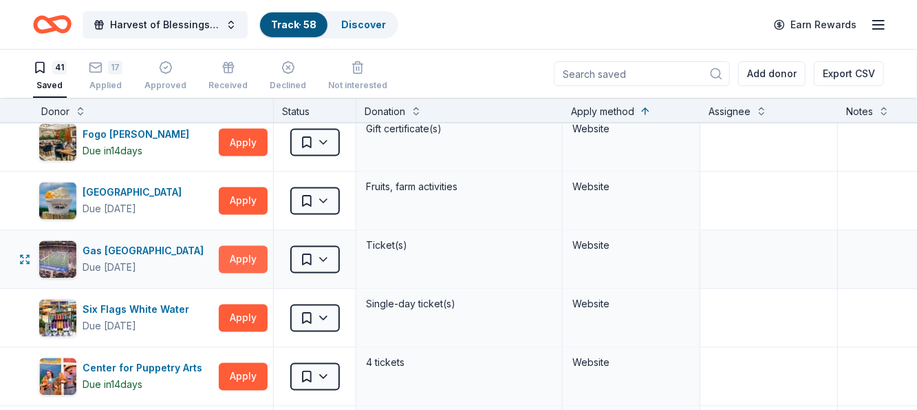
click at [245, 246] on button "Apply" at bounding box center [243, 260] width 49 height 28
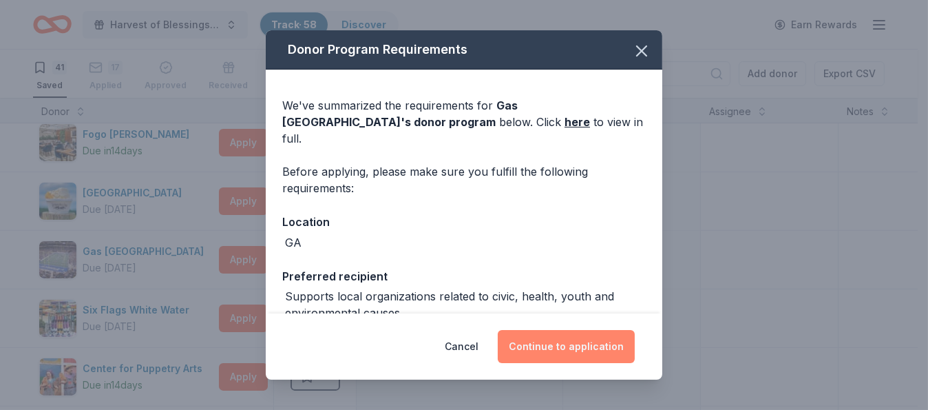
click at [595, 345] on button "Continue to application" at bounding box center [566, 346] width 137 height 33
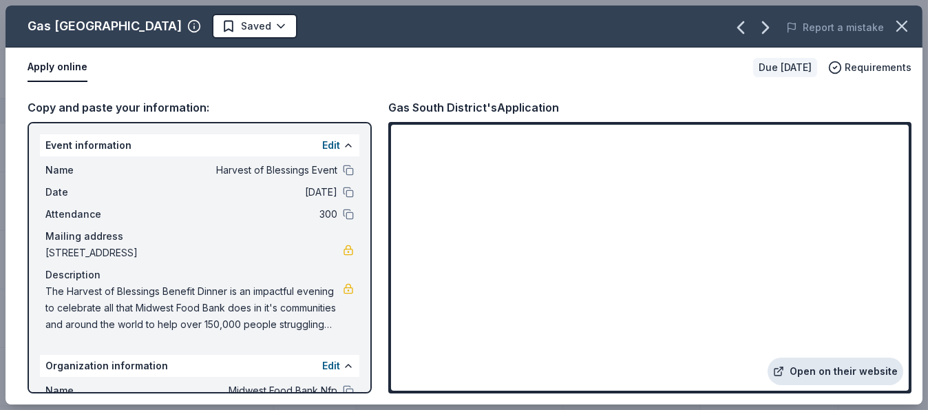
click at [842, 367] on link "Open on their website" at bounding box center [835, 371] width 136 height 28
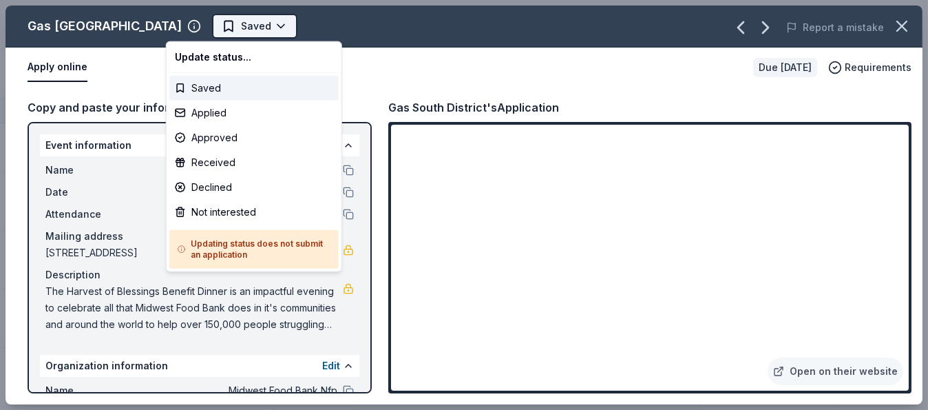
click at [233, 21] on html "Harvest of Blessings Event Track · 58 Discover Earn Rewards 41 Saved 17 Applied…" at bounding box center [464, 205] width 928 height 410
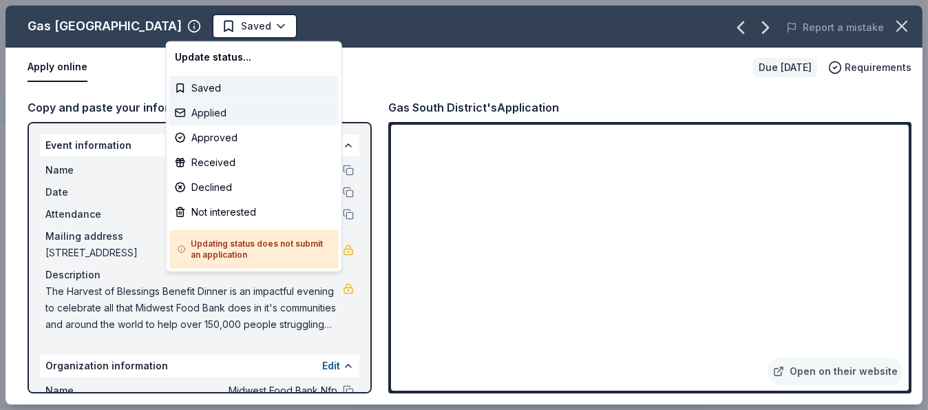
click at [223, 111] on div "Applied" at bounding box center [253, 112] width 169 height 25
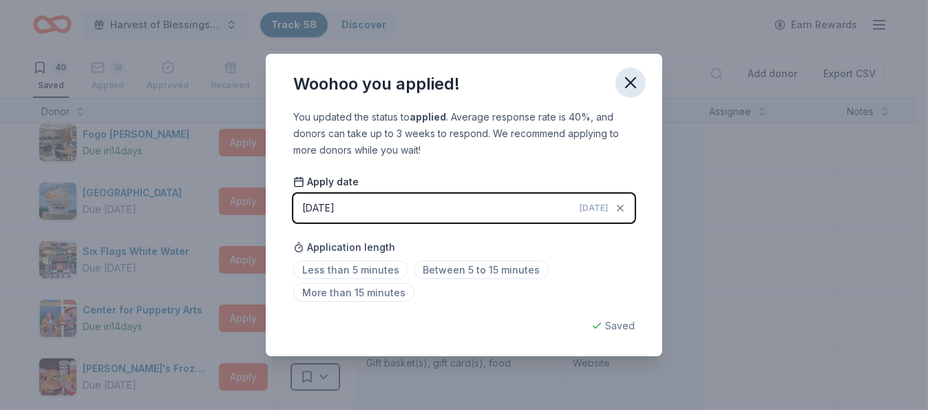
click at [630, 75] on icon "button" at bounding box center [630, 82] width 19 height 19
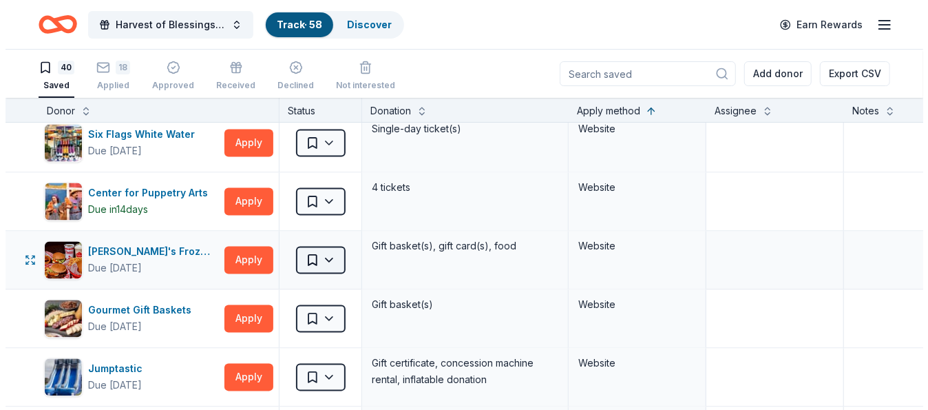
scroll to position [1445, 0]
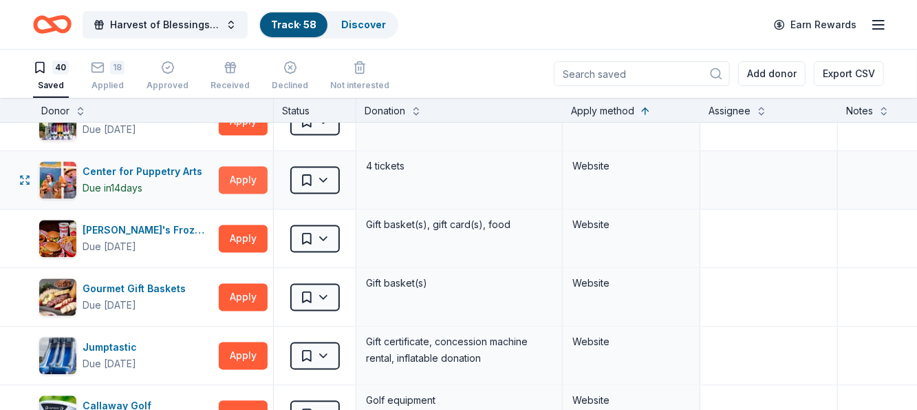
click at [242, 169] on button "Apply" at bounding box center [243, 181] width 49 height 28
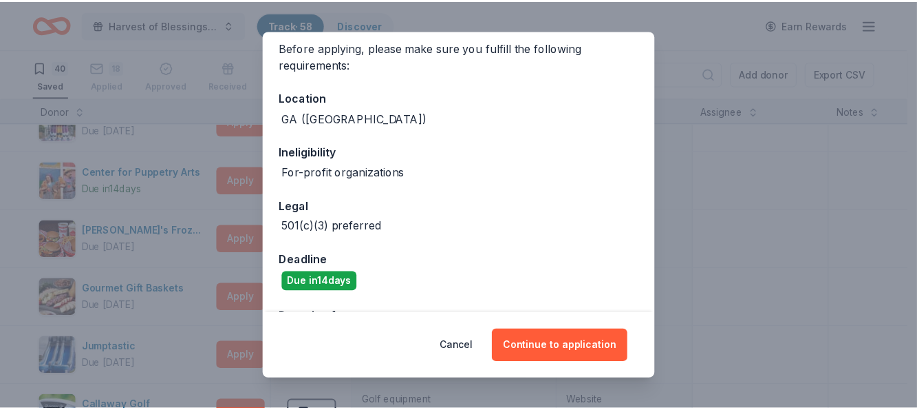
scroll to position [138, 0]
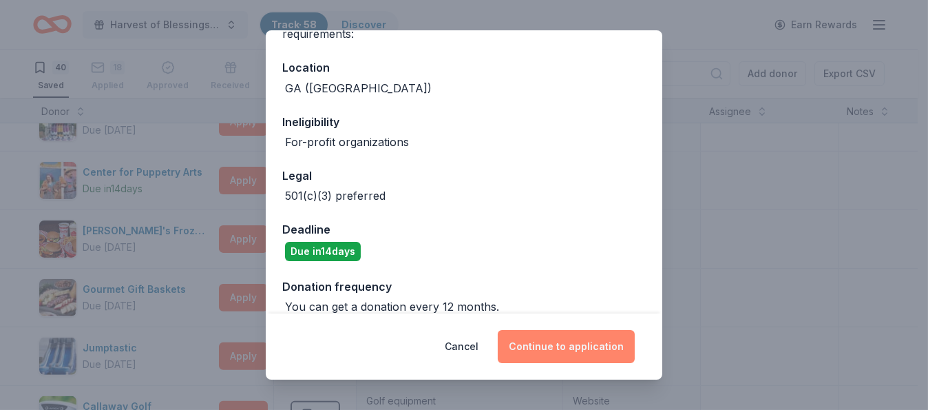
click at [572, 347] on button "Continue to application" at bounding box center [566, 346] width 137 height 33
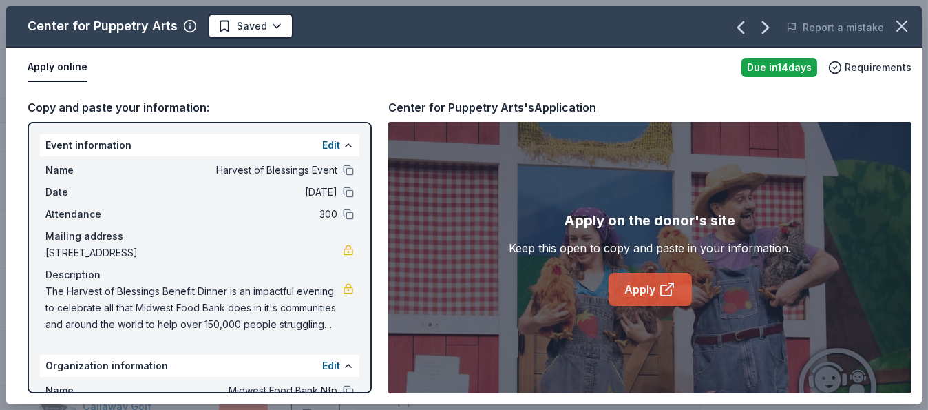
click at [646, 288] on link "Apply" at bounding box center [649, 289] width 83 height 33
click at [277, 23] on html "Harvest of Blessings Event Track · 58 Discover Earn Rewards 40 Saved 18 Applied…" at bounding box center [464, 205] width 928 height 410
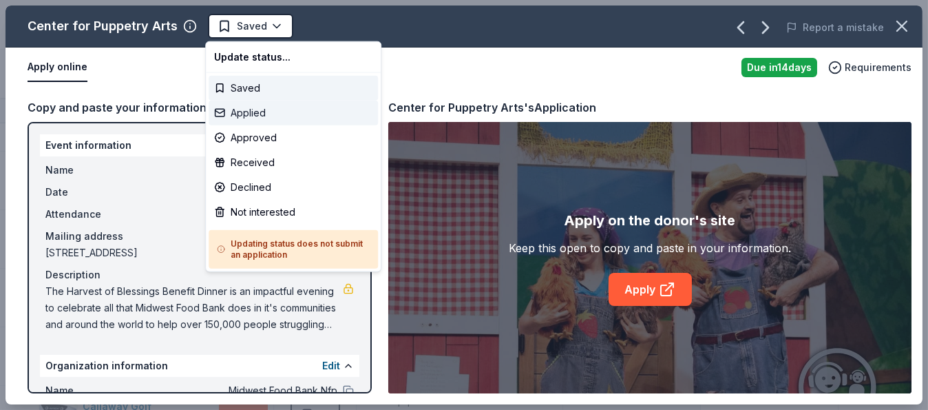
click at [259, 107] on div "Applied" at bounding box center [293, 112] width 169 height 25
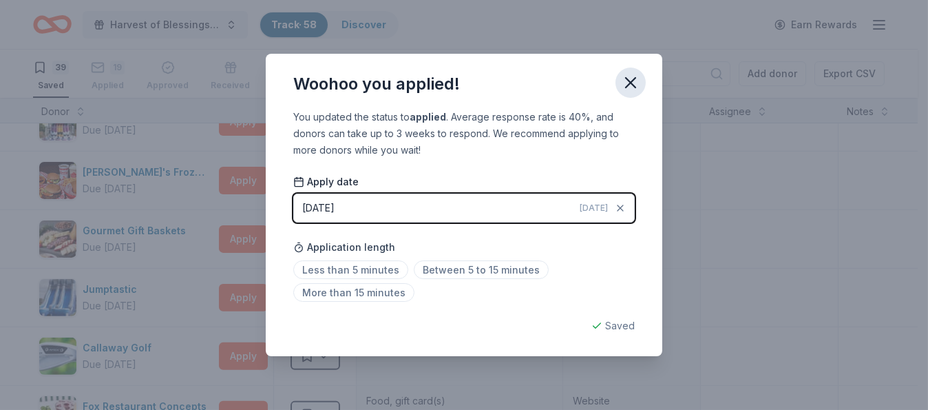
drag, startPoint x: 630, startPoint y: 83, endPoint x: 612, endPoint y: 81, distance: 18.7
click at [625, 83] on icon "button" at bounding box center [630, 82] width 19 height 19
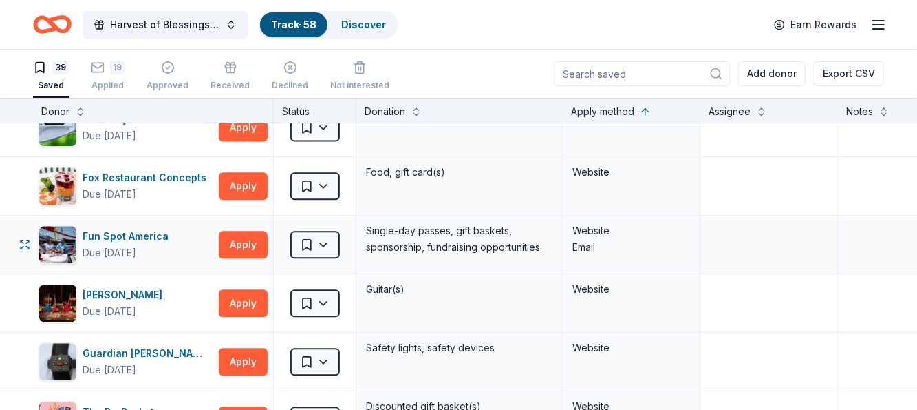
scroll to position [1652, 0]
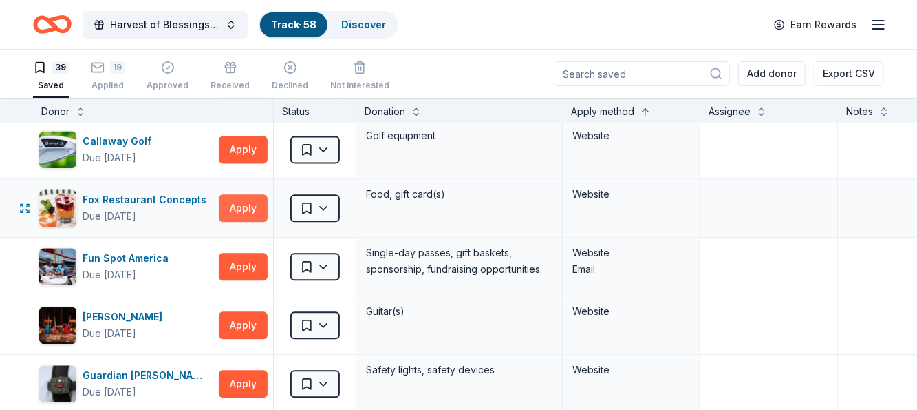
click at [244, 194] on button "Apply" at bounding box center [243, 208] width 49 height 28
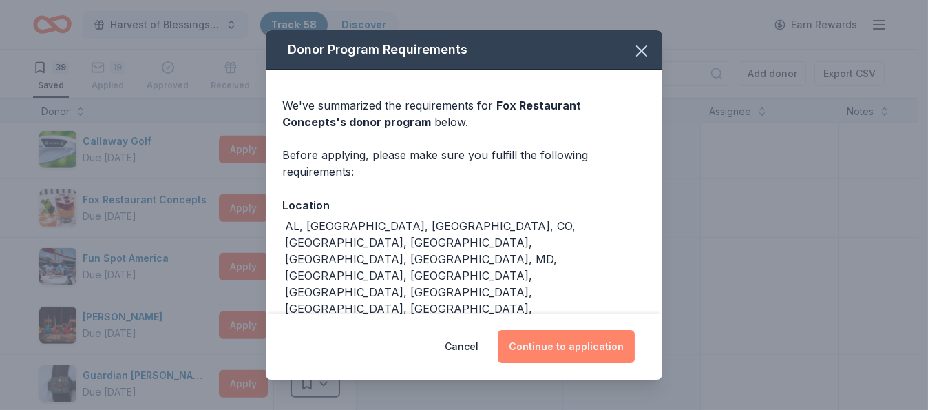
click at [584, 347] on button "Continue to application" at bounding box center [566, 346] width 137 height 33
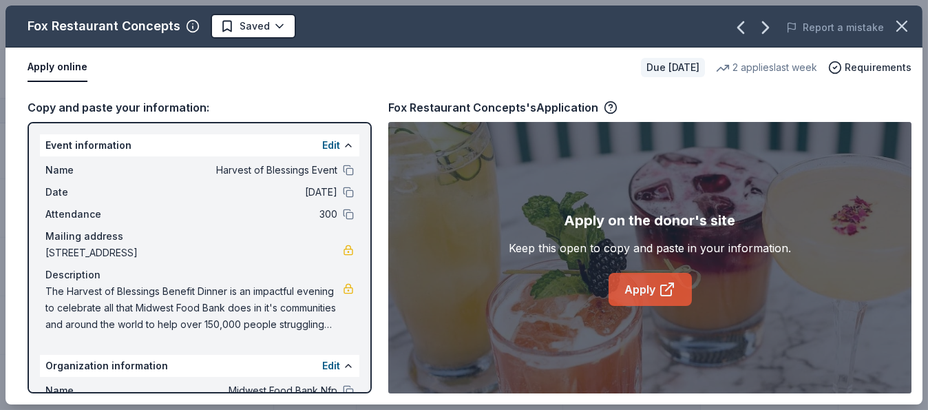
click at [650, 282] on link "Apply" at bounding box center [649, 289] width 83 height 33
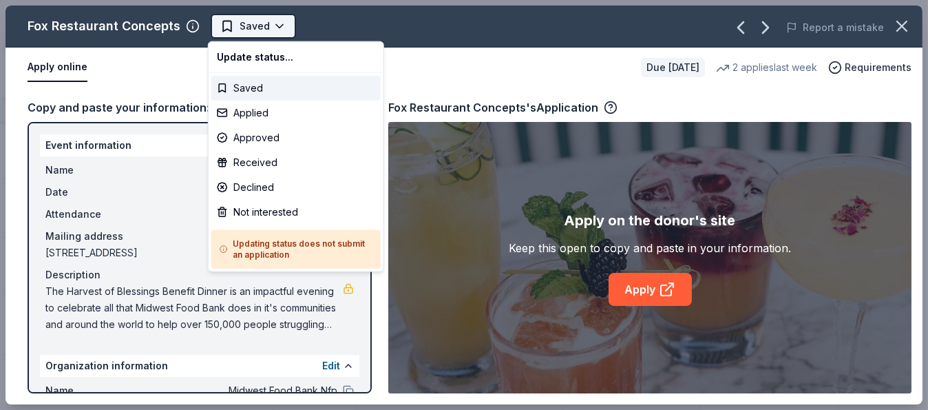
click at [271, 20] on html "Harvest of Blessings Event Track · 58 Discover Earn Rewards 39 Saved 19 Applied…" at bounding box center [464, 205] width 928 height 410
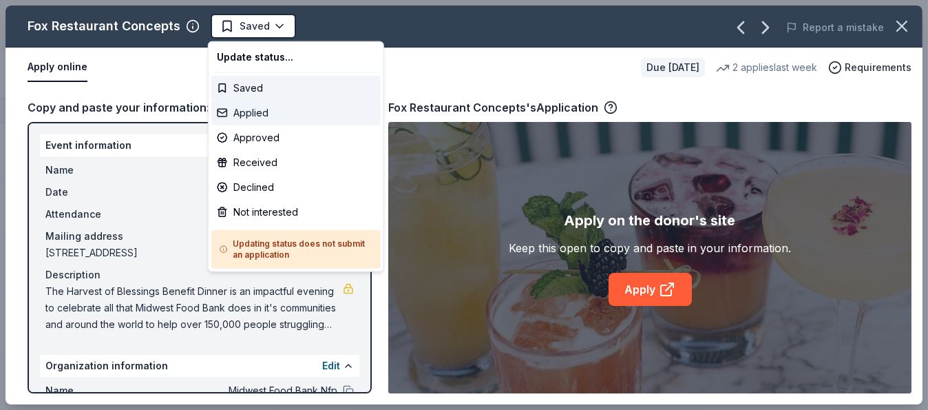
click at [262, 107] on div "Applied" at bounding box center [295, 112] width 169 height 25
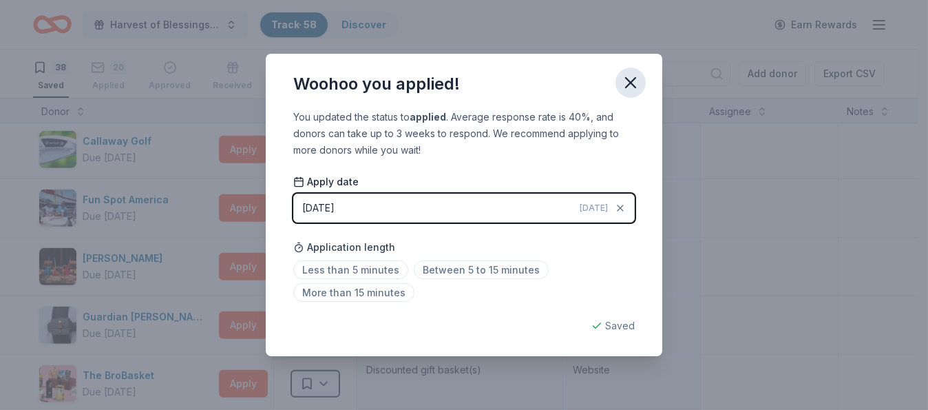
click at [633, 83] on icon "button" at bounding box center [630, 82] width 19 height 19
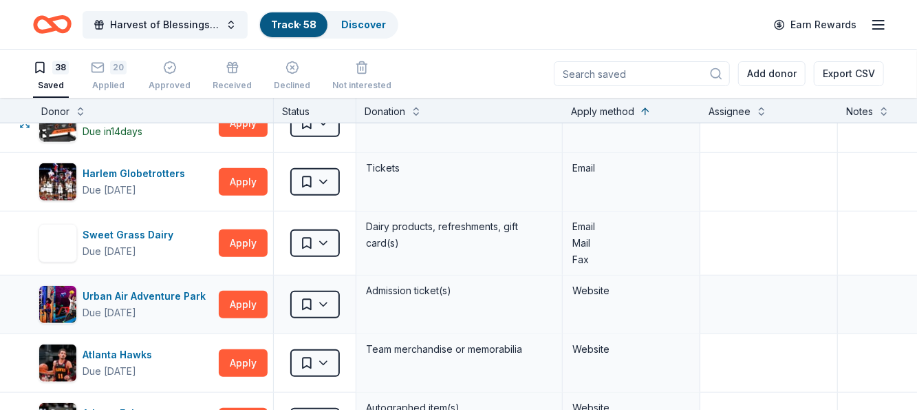
scroll to position [551, 0]
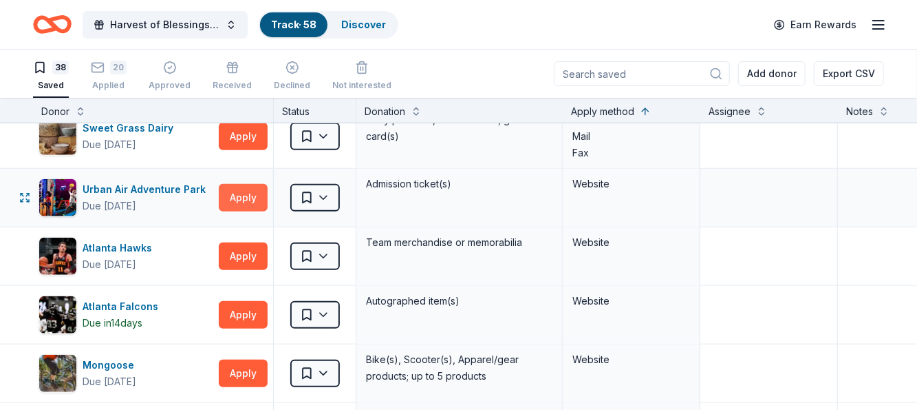
click at [246, 191] on button "Apply" at bounding box center [243, 198] width 49 height 28
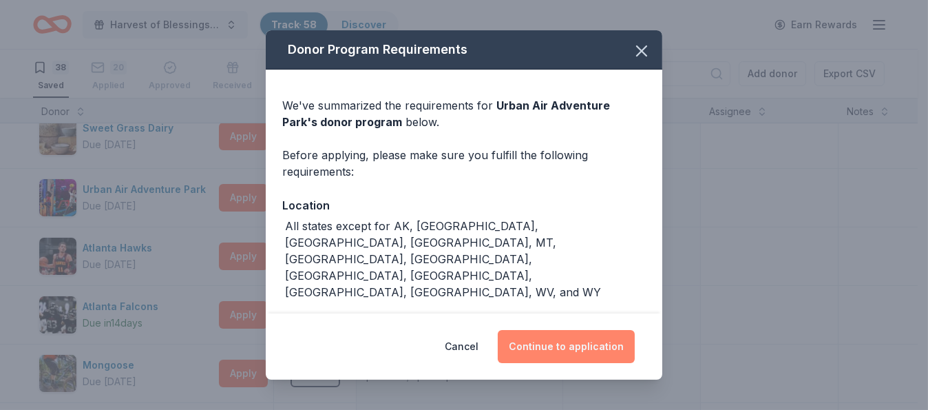
click at [578, 335] on button "Continue to application" at bounding box center [566, 346] width 137 height 33
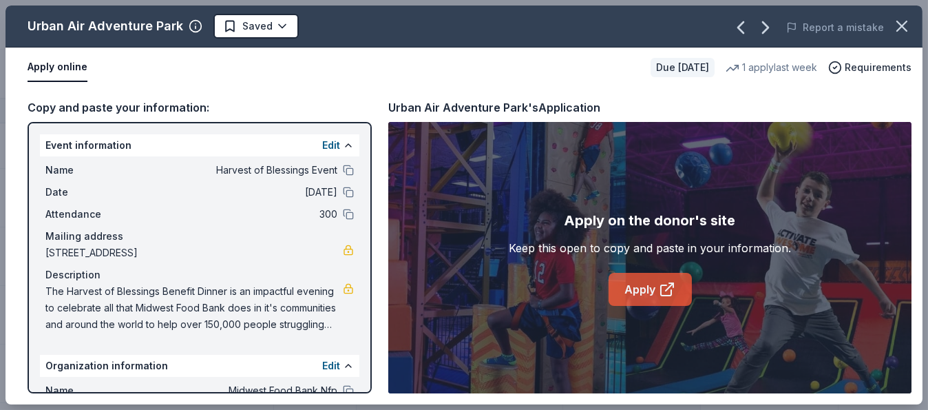
click at [666, 277] on link "Apply" at bounding box center [649, 289] width 83 height 33
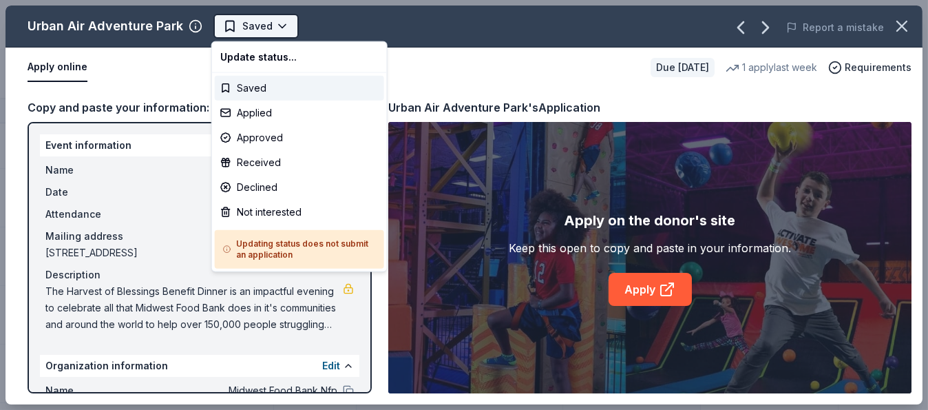
click at [275, 21] on html "Harvest of Blessings Event Track · 58 Discover Earn Rewards 38 Saved 20 Applied…" at bounding box center [464, 205] width 928 height 410
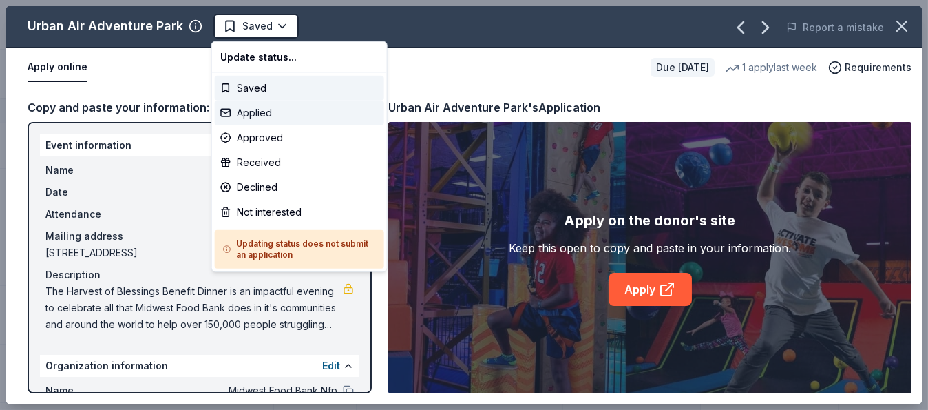
click at [264, 112] on div "Applied" at bounding box center [299, 112] width 169 height 25
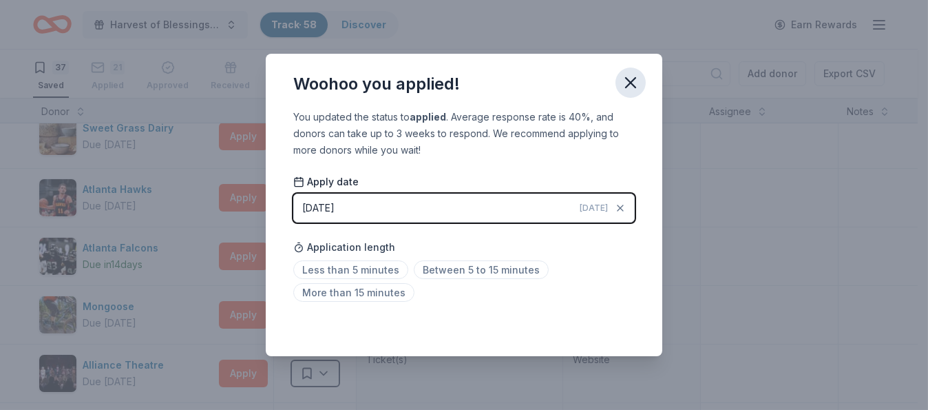
click at [631, 83] on icon "button" at bounding box center [631, 83] width 10 height 10
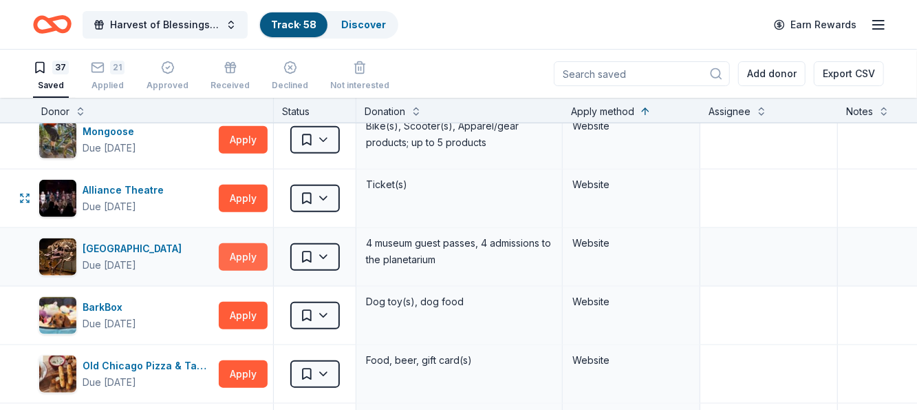
scroll to position [757, 0]
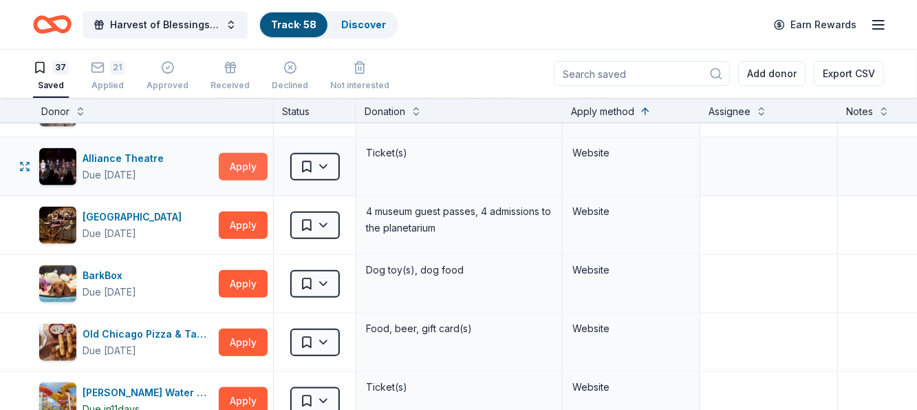
click at [241, 155] on button "Apply" at bounding box center [243, 167] width 49 height 28
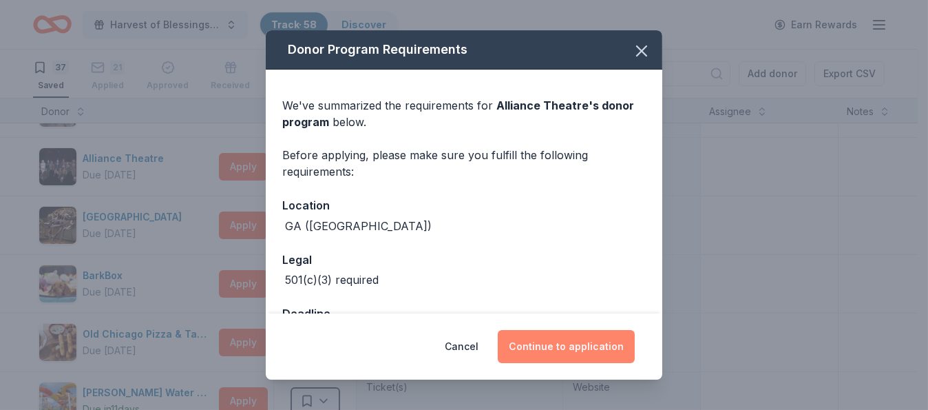
click at [581, 337] on button "Continue to application" at bounding box center [566, 346] width 137 height 33
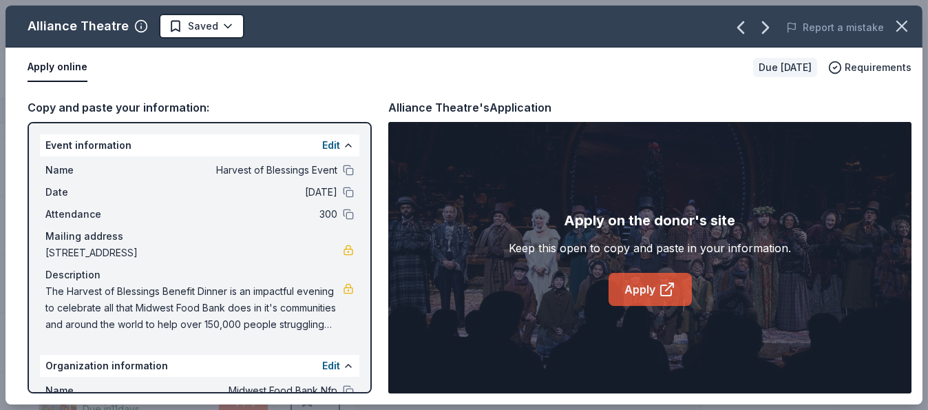
click at [650, 284] on link "Apply" at bounding box center [649, 289] width 83 height 33
click at [651, 293] on link "Apply" at bounding box center [649, 289] width 83 height 33
click at [222, 17] on html "Harvest of Blessings Event Track · 58 Discover Earn Rewards 37 Saved 21 Applied…" at bounding box center [464, 205] width 928 height 410
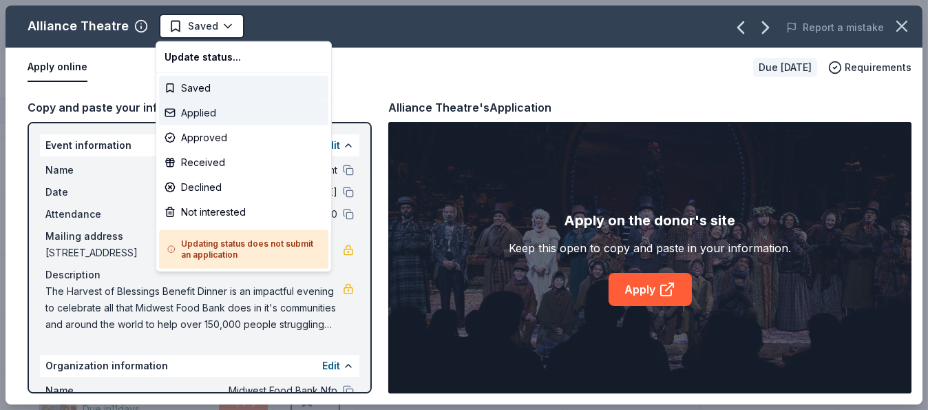
click at [202, 109] on div "Applied" at bounding box center [243, 112] width 169 height 25
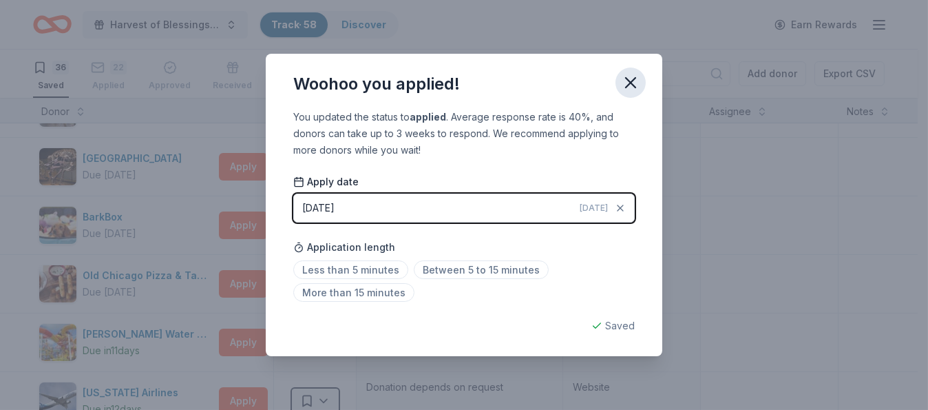
click at [633, 76] on icon "button" at bounding box center [630, 82] width 19 height 19
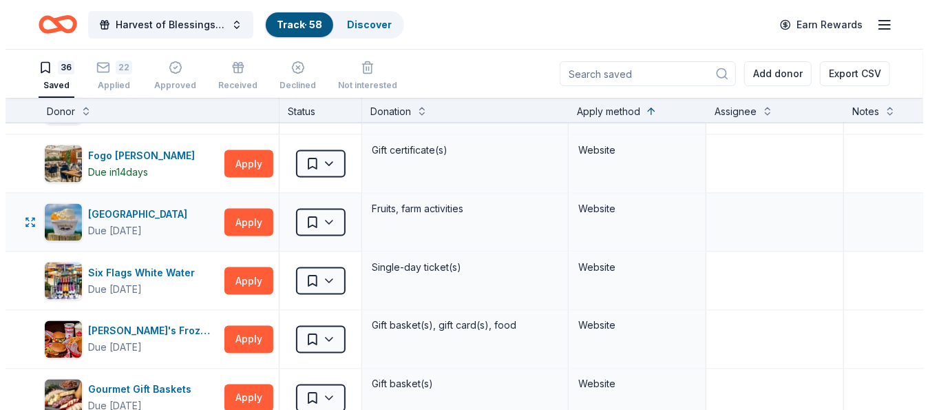
scroll to position [1170, 0]
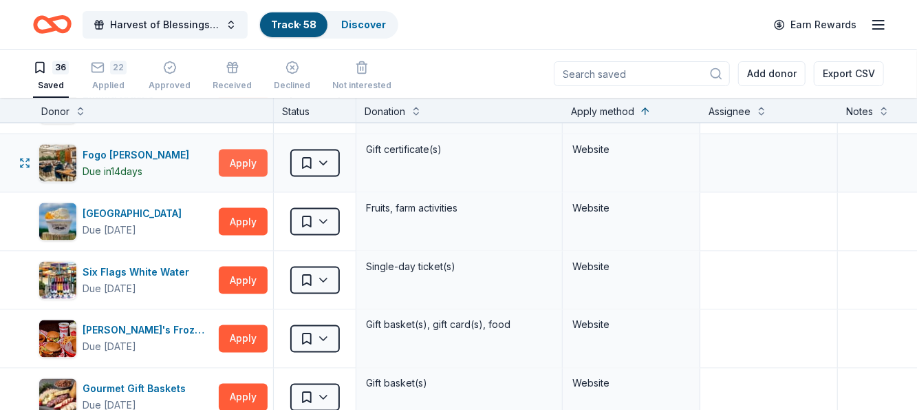
click at [248, 151] on button "Apply" at bounding box center [243, 163] width 49 height 28
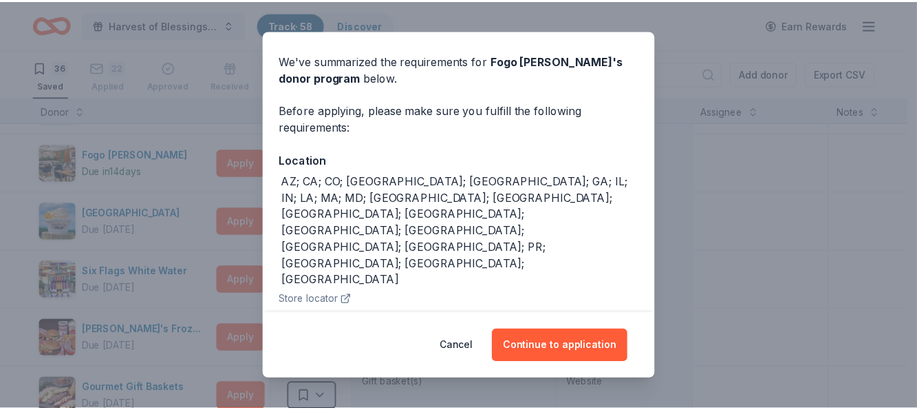
scroll to position [83, 0]
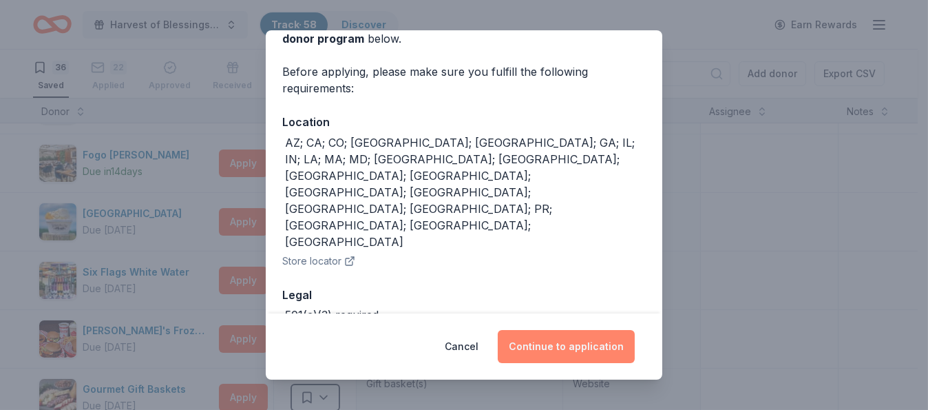
click at [573, 347] on button "Continue to application" at bounding box center [566, 346] width 137 height 33
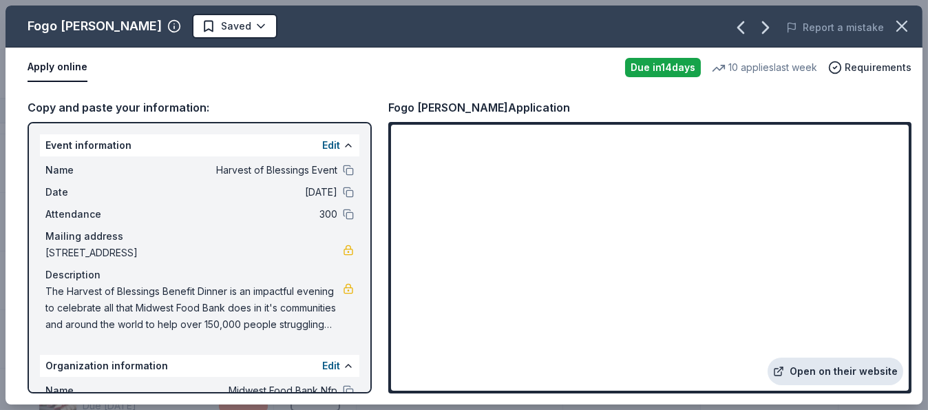
click at [836, 370] on link "Open on their website" at bounding box center [835, 371] width 136 height 28
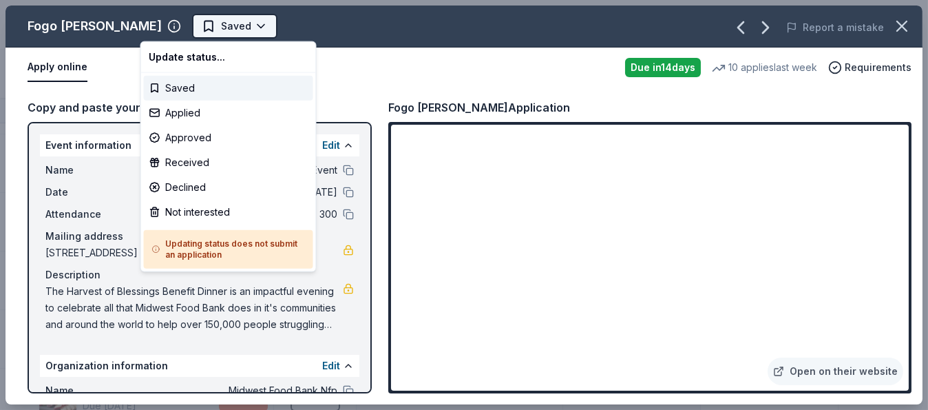
click at [209, 25] on html "Harvest of Blessings Event Track · 58 Discover Earn Rewards 36 Saved 22 Applied…" at bounding box center [464, 205] width 928 height 410
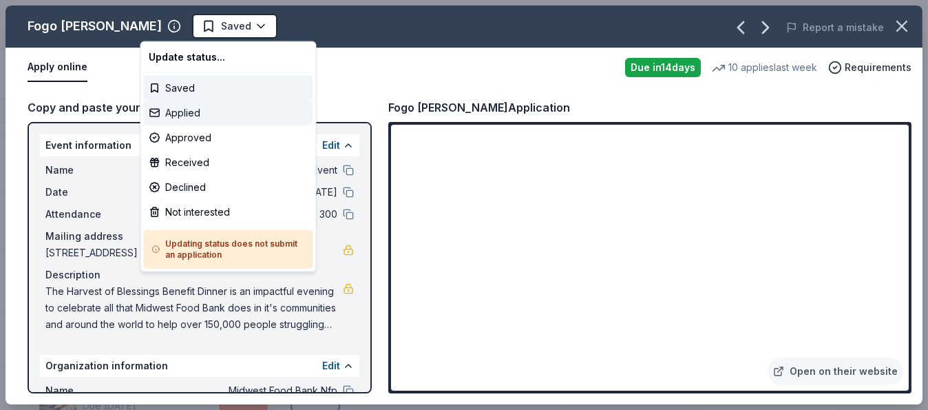
click at [195, 107] on div "Applied" at bounding box center [228, 112] width 169 height 25
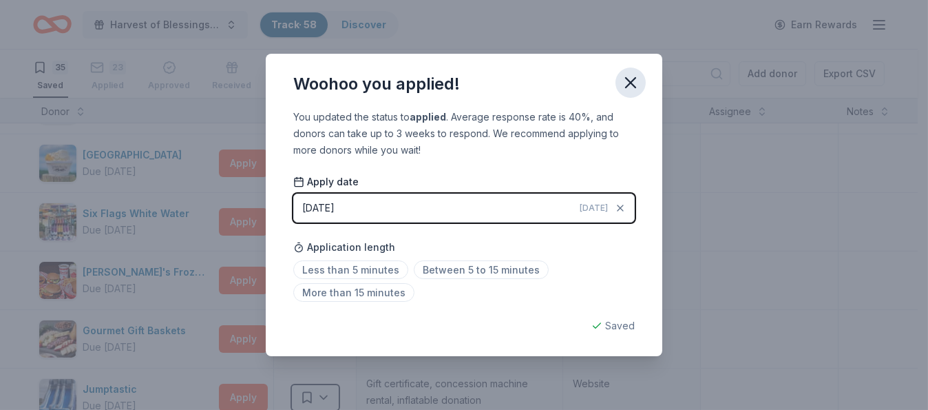
click at [630, 75] on icon "button" at bounding box center [630, 82] width 19 height 19
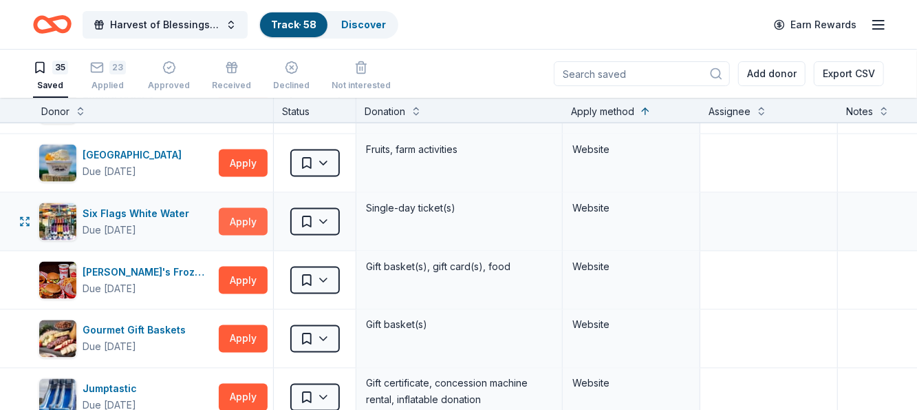
click at [242, 208] on button "Apply" at bounding box center [243, 222] width 49 height 28
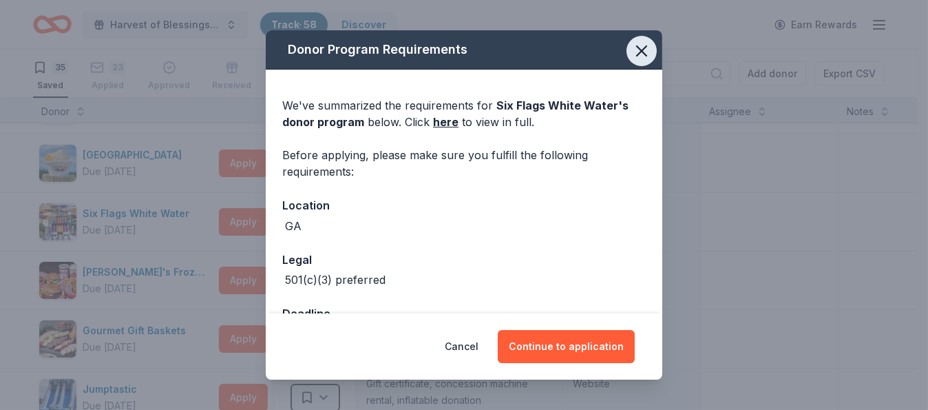
click at [637, 48] on icon "button" at bounding box center [642, 51] width 10 height 10
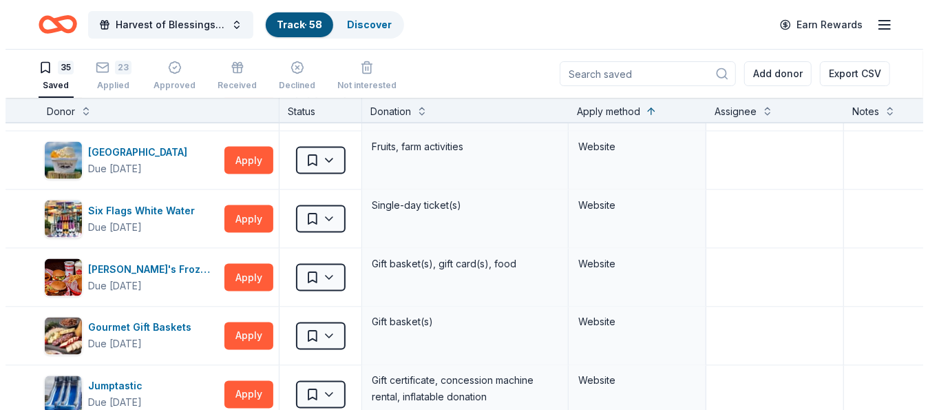
scroll to position [1101, 0]
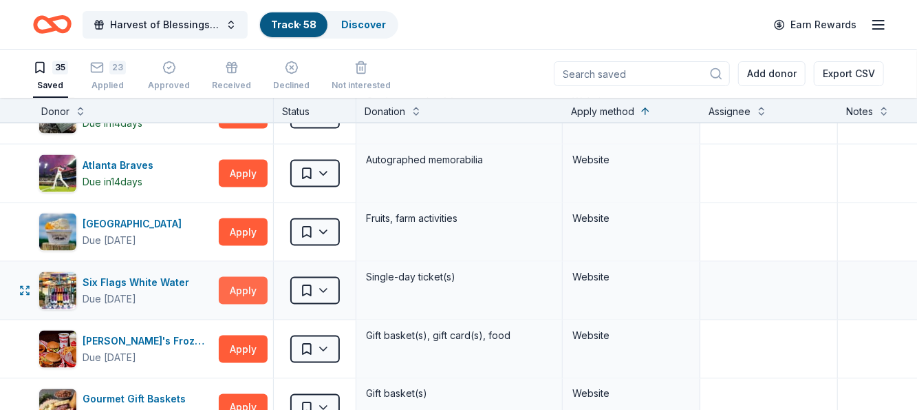
click at [242, 279] on button "Apply" at bounding box center [243, 291] width 49 height 28
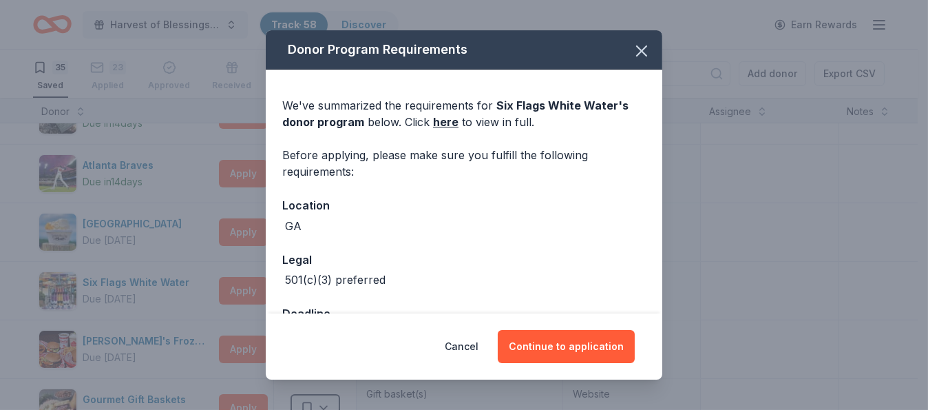
scroll to position [47, 0]
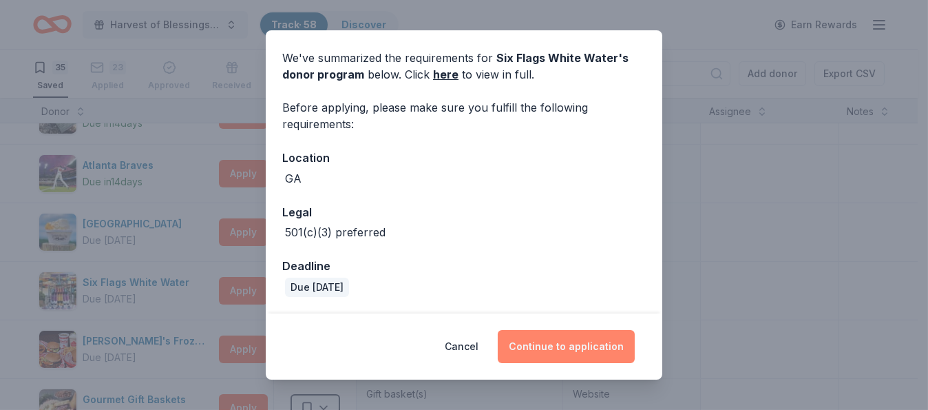
click at [573, 347] on button "Continue to application" at bounding box center [566, 346] width 137 height 33
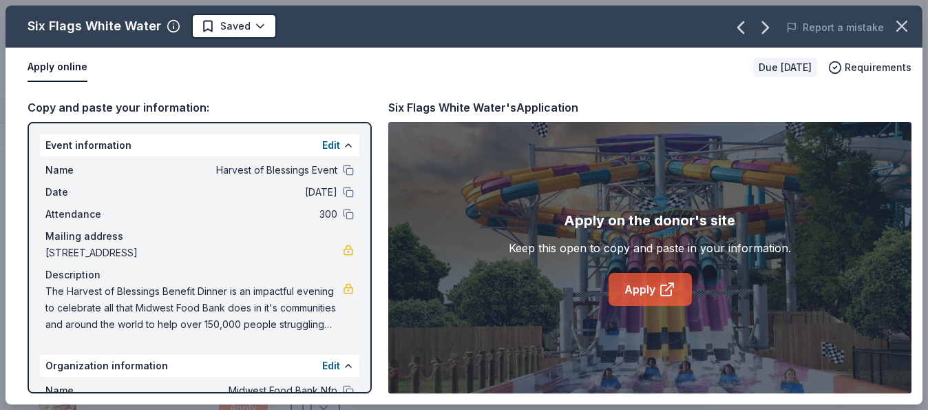
click at [648, 284] on link "Apply" at bounding box center [649, 289] width 83 height 33
click at [634, 286] on link "Apply" at bounding box center [649, 289] width 83 height 33
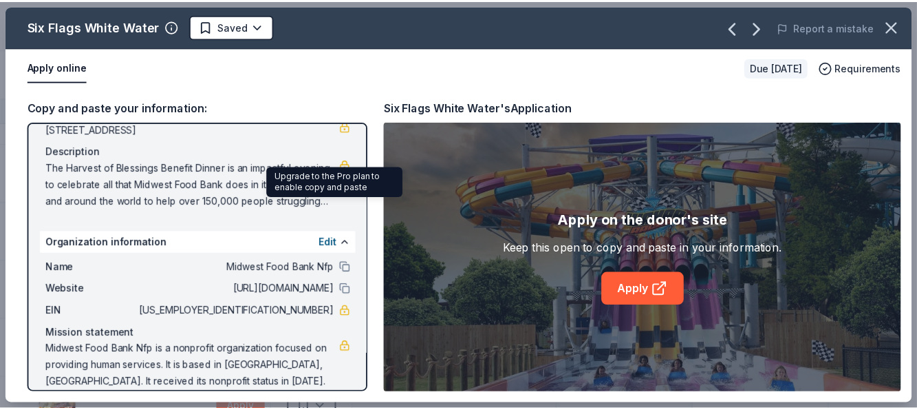
scroll to position [138, 0]
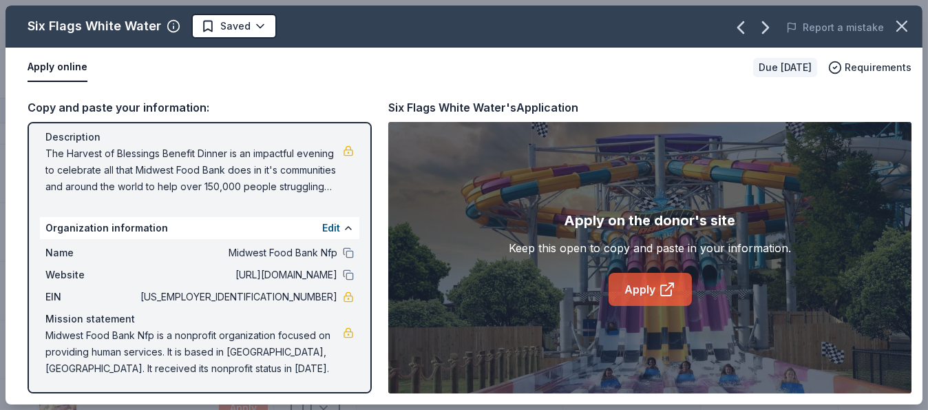
click at [664, 278] on link "Apply" at bounding box center [649, 289] width 83 height 33
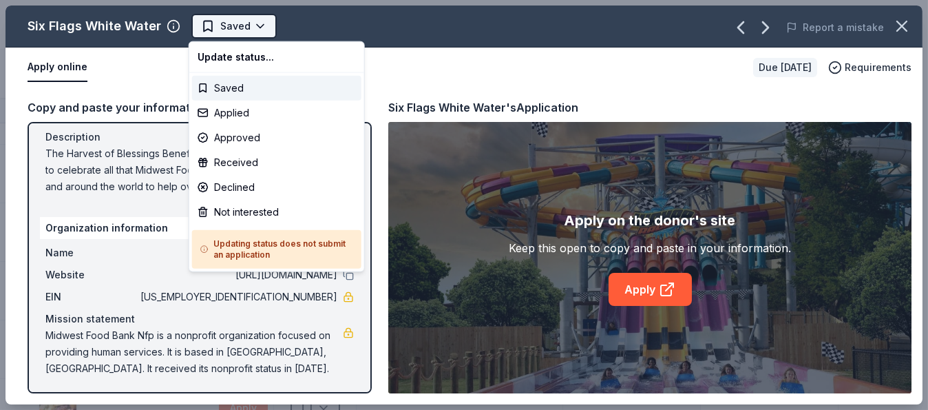
click at [257, 22] on html "Harvest of Blessings Event Track · 58 Discover Earn Rewards 35 Saved 23 Applied…" at bounding box center [464, 205] width 928 height 410
click at [242, 205] on div "Not interested" at bounding box center [276, 212] width 169 height 25
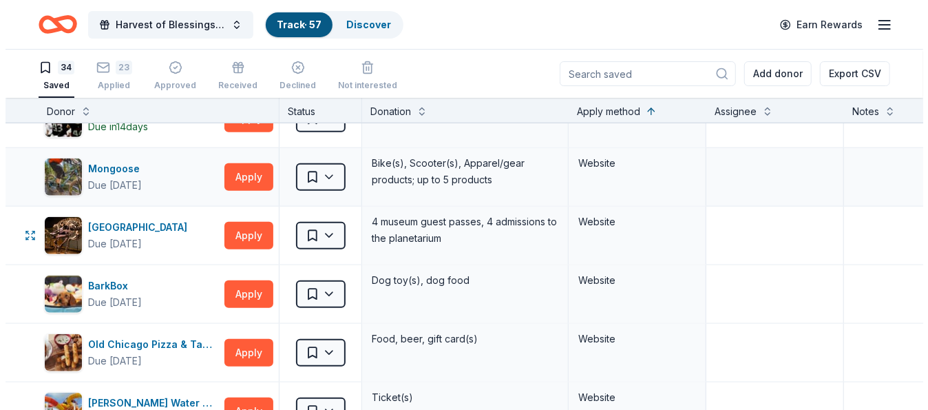
scroll to position [757, 0]
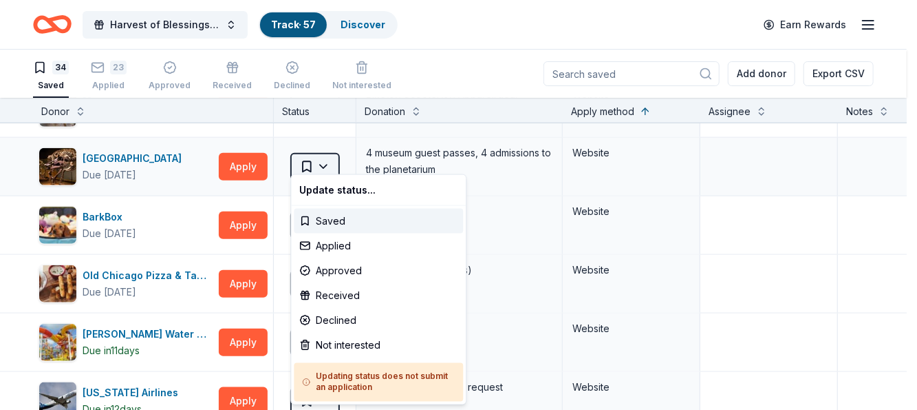
click at [317, 156] on html "Harvest of Blessings Event Track · 57 Discover Earn Rewards 34 Saved 23 Applied…" at bounding box center [458, 205] width 917 height 410
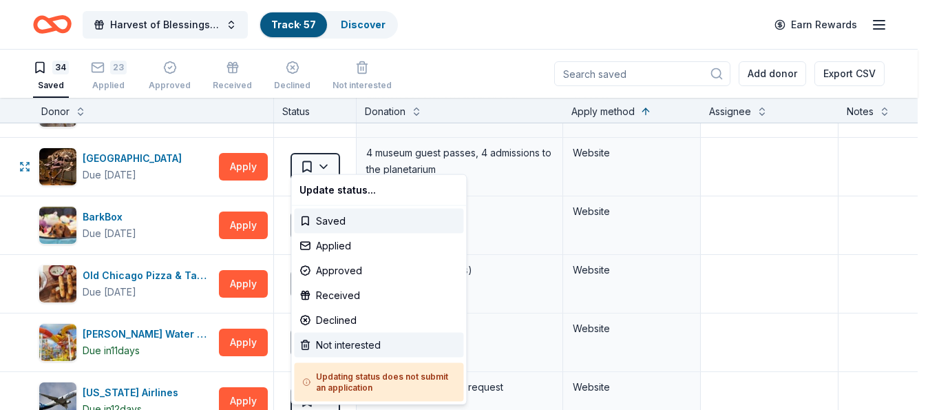
click at [348, 341] on div "Not interested" at bounding box center [378, 344] width 169 height 25
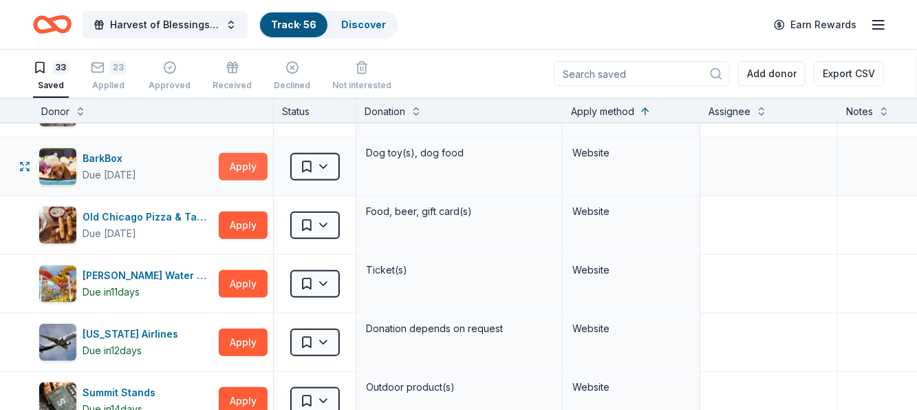
click at [251, 153] on button "Apply" at bounding box center [243, 167] width 49 height 28
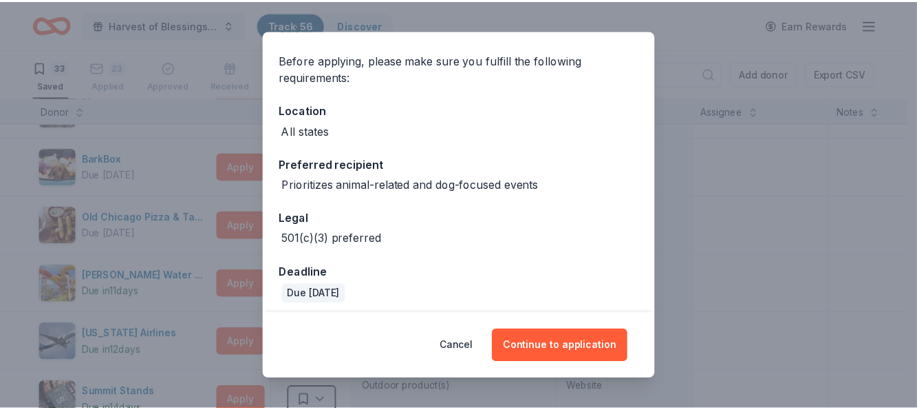
scroll to position [101, 0]
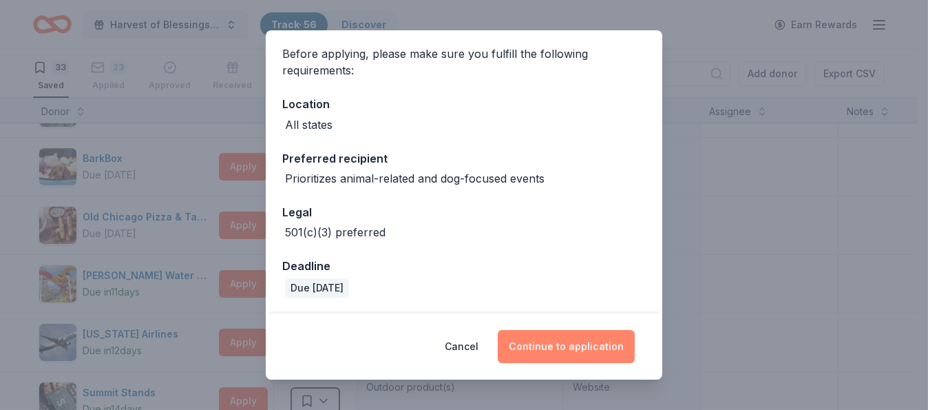
click at [573, 347] on button "Continue to application" at bounding box center [566, 346] width 137 height 33
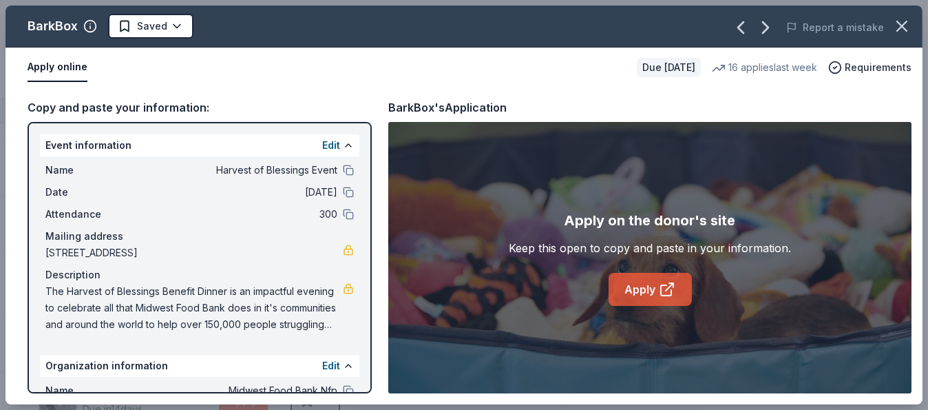
click at [641, 284] on link "Apply" at bounding box center [649, 289] width 83 height 33
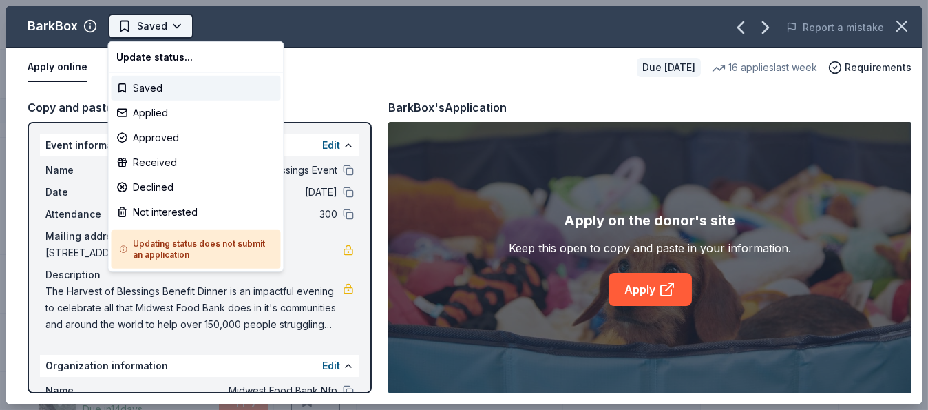
click at [172, 20] on html "Harvest of Blessings Event Track · 56 Discover Earn Rewards 33 Saved 23 Applied…" at bounding box center [464, 205] width 928 height 410
click at [198, 208] on div "Not interested" at bounding box center [195, 212] width 169 height 25
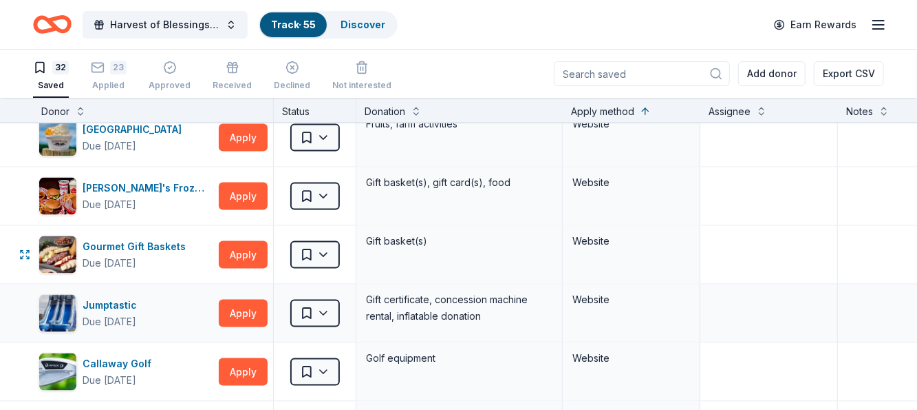
scroll to position [1101, 0]
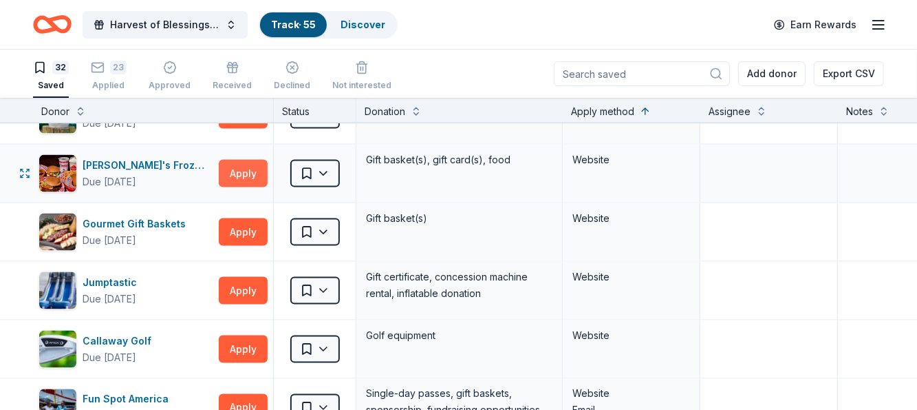
click at [244, 167] on button "Apply" at bounding box center [243, 174] width 49 height 28
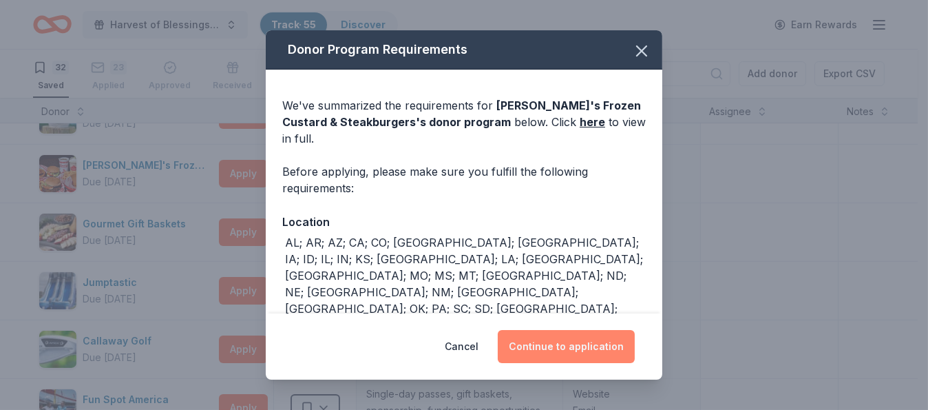
click at [593, 354] on button "Continue to application" at bounding box center [566, 346] width 137 height 33
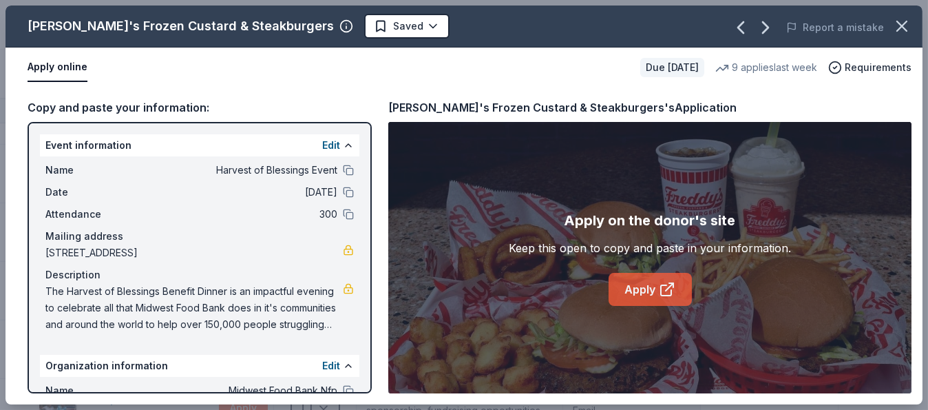
click at [653, 284] on link "Apply" at bounding box center [649, 289] width 83 height 33
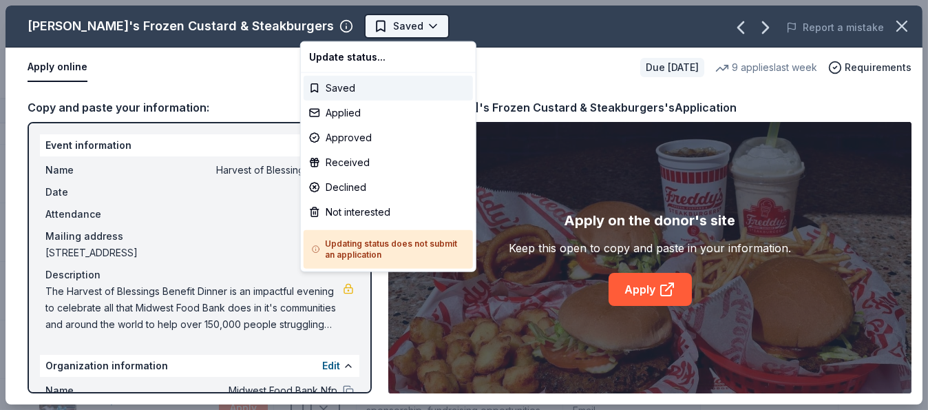
click at [352, 23] on html "Harvest of Blessings Event Track · 55 Discover Earn Rewards 32 Saved 23 Applied…" at bounding box center [464, 205] width 928 height 410
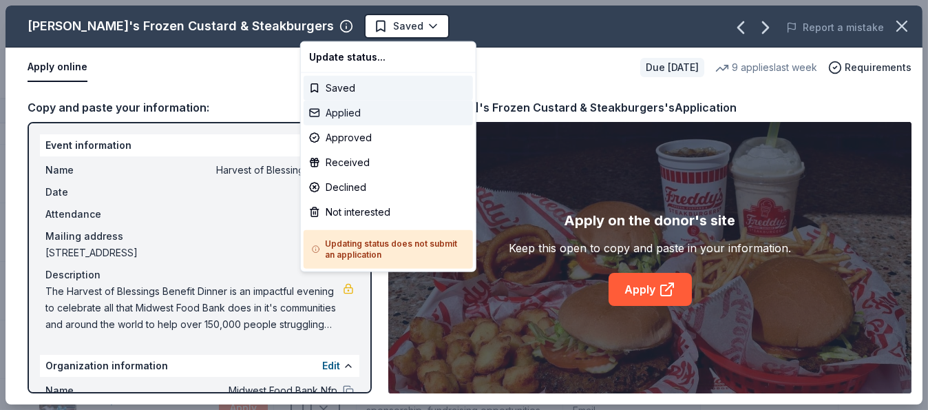
click at [343, 110] on div "Applied" at bounding box center [388, 112] width 169 height 25
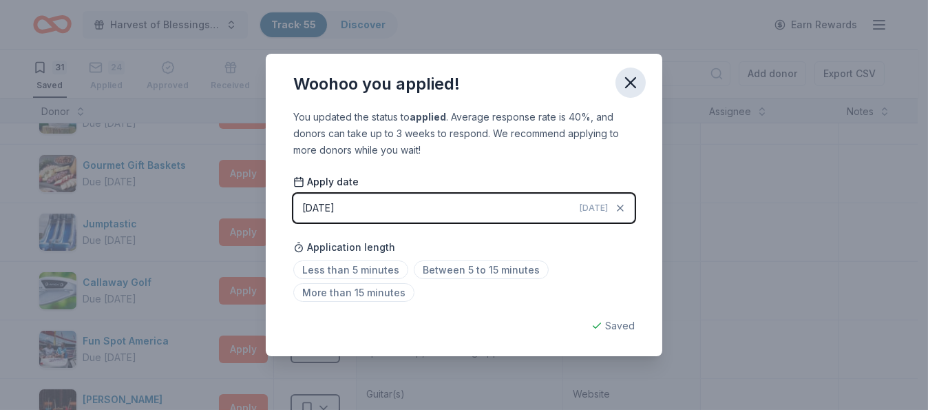
click at [626, 81] on icon "button" at bounding box center [630, 82] width 19 height 19
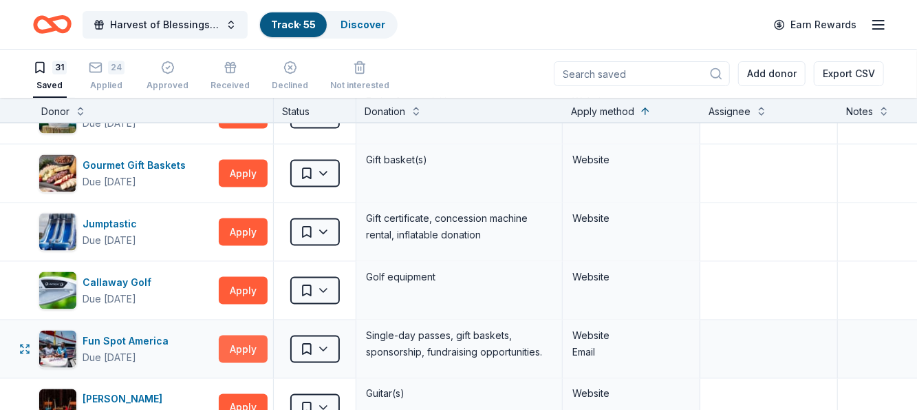
click at [243, 335] on button "Apply" at bounding box center [243, 349] width 49 height 28
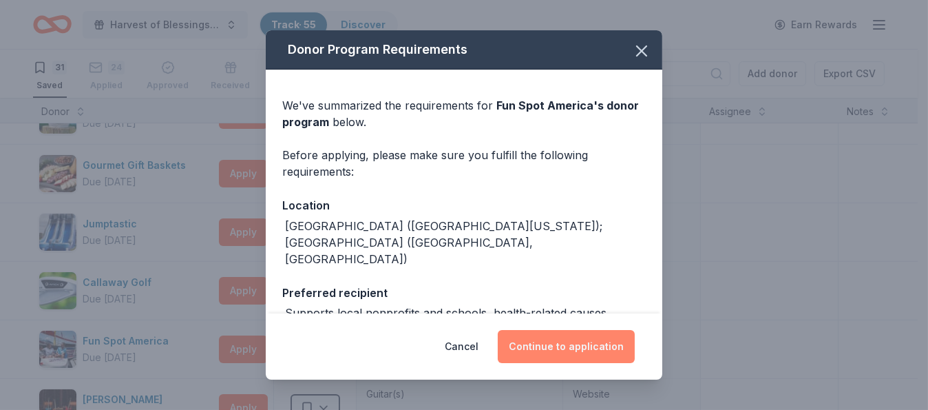
click at [568, 339] on button "Continue to application" at bounding box center [566, 346] width 137 height 33
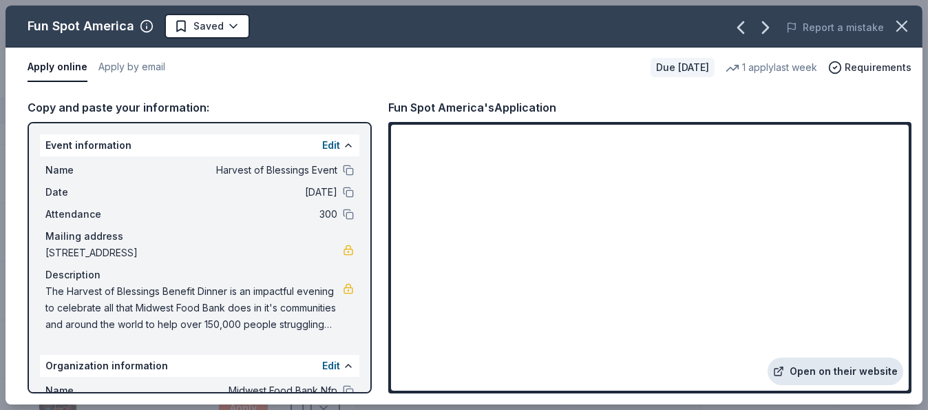
click at [851, 368] on link "Open on their website" at bounding box center [835, 371] width 136 height 28
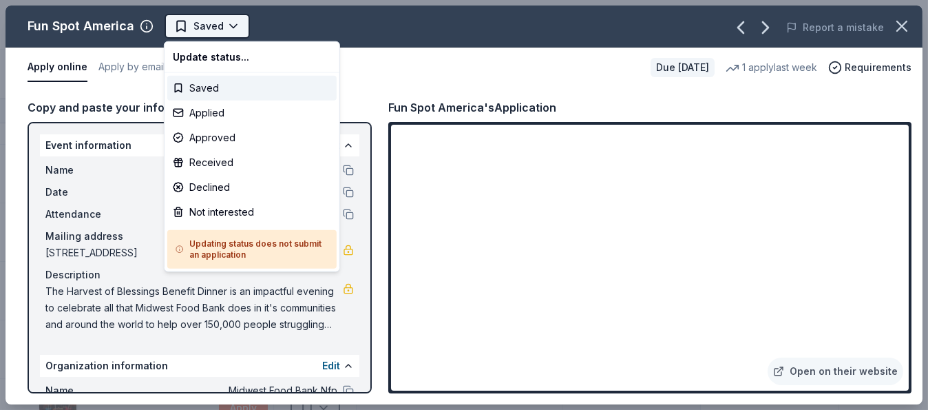
click at [235, 19] on html "Harvest of Blessings Event Track · 55 Discover Earn Rewards 31 Saved 24 Applied…" at bounding box center [464, 205] width 928 height 410
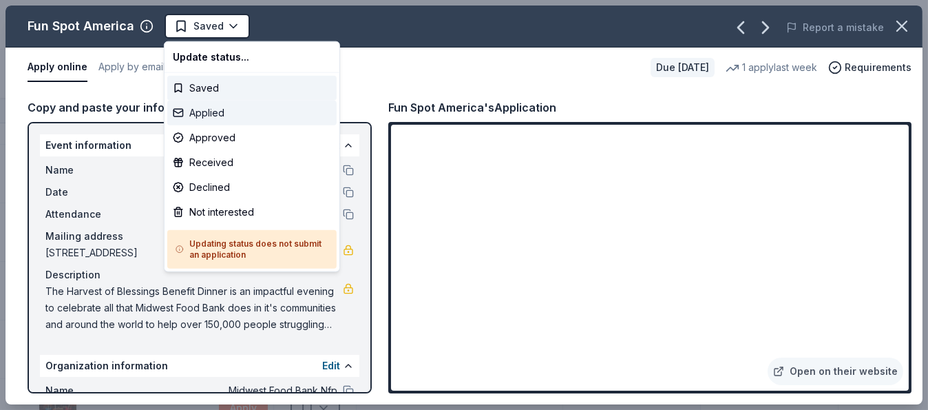
click at [213, 110] on div "Applied" at bounding box center [251, 112] width 169 height 25
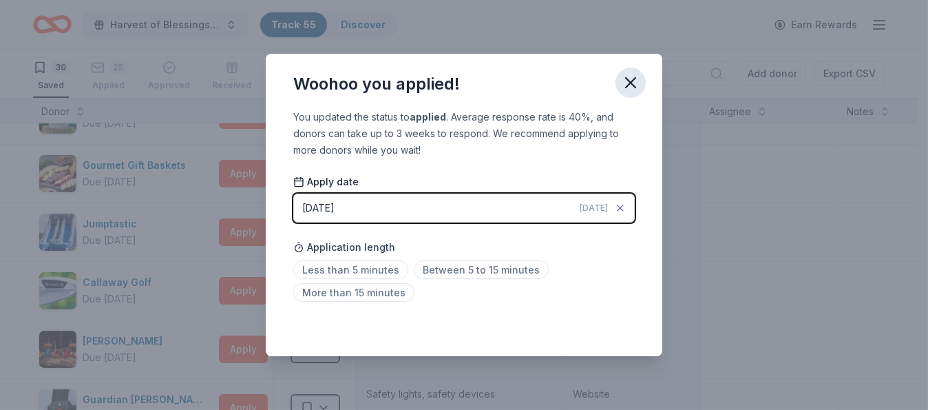
click at [634, 76] on icon "button" at bounding box center [630, 82] width 19 height 19
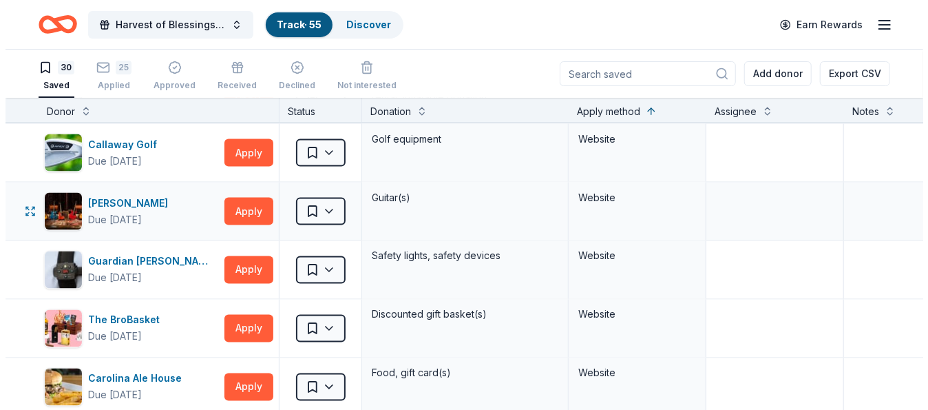
scroll to position [1170, 0]
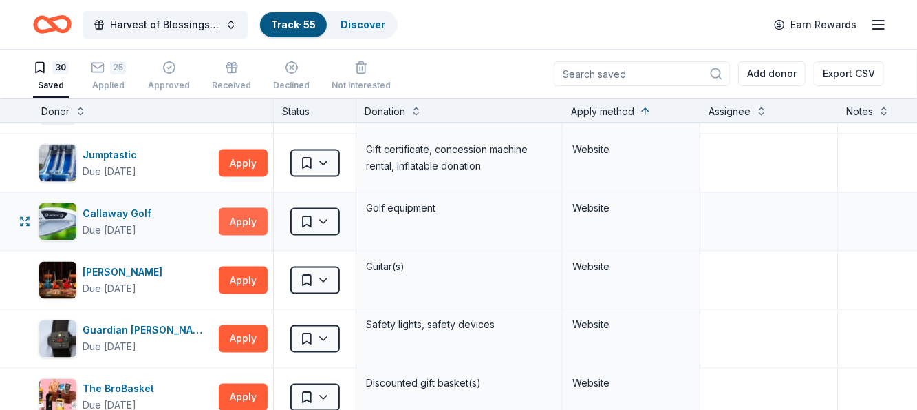
click at [249, 213] on button "Apply" at bounding box center [243, 222] width 49 height 28
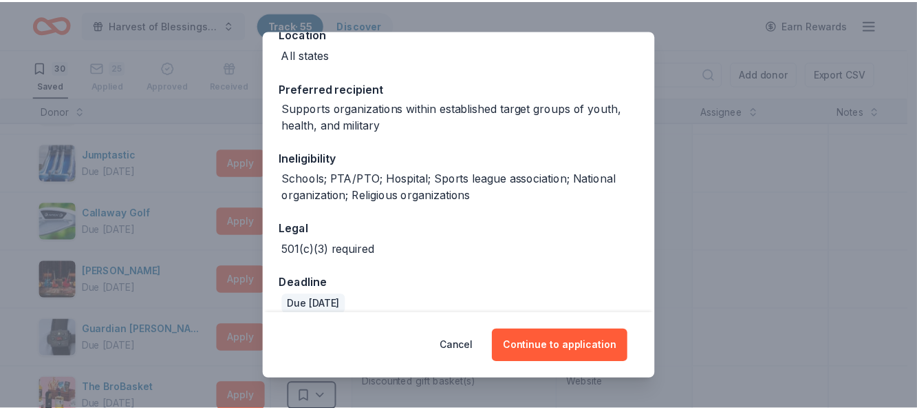
scroll to position [188, 0]
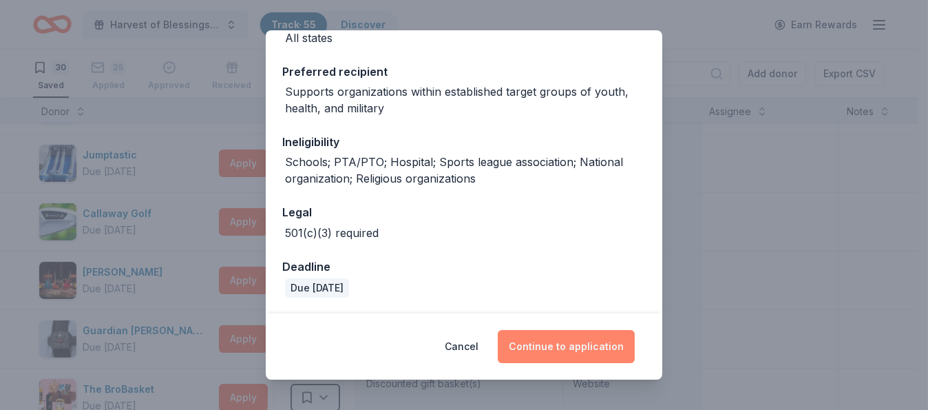
click at [572, 344] on button "Continue to application" at bounding box center [566, 346] width 137 height 33
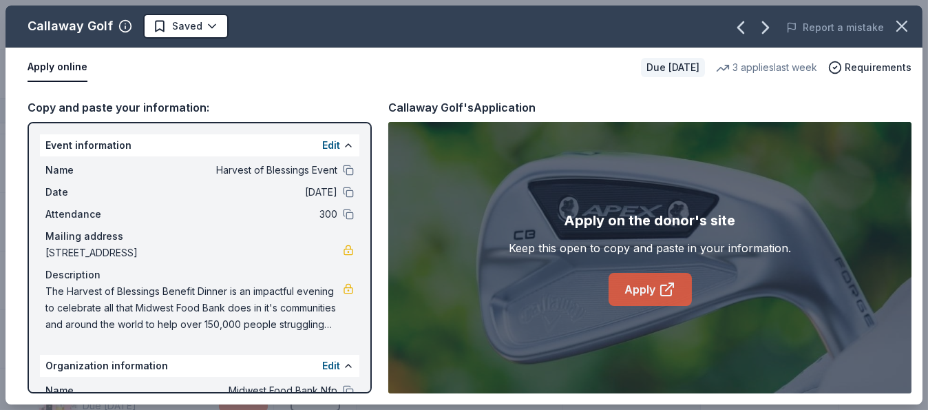
click at [648, 273] on link "Apply" at bounding box center [649, 289] width 83 height 33
click at [655, 282] on link "Apply" at bounding box center [649, 289] width 83 height 33
click at [201, 17] on html "Harvest of Blessings Event Track · 55 Discover Earn Rewards 30 Saved 25 Applied…" at bounding box center [464, 205] width 928 height 410
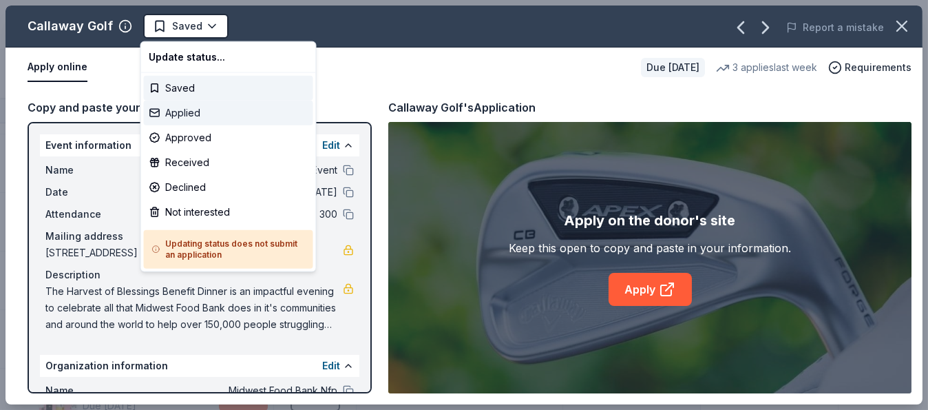
click at [197, 107] on div "Applied" at bounding box center [228, 112] width 169 height 25
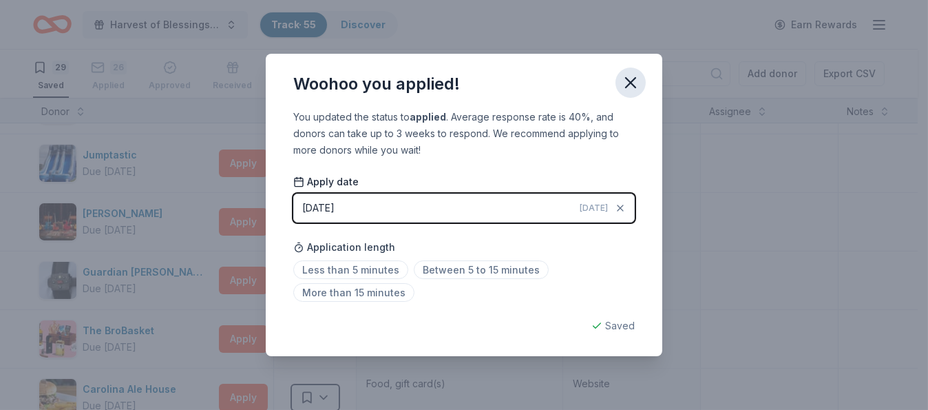
click at [635, 75] on icon "button" at bounding box center [630, 82] width 19 height 19
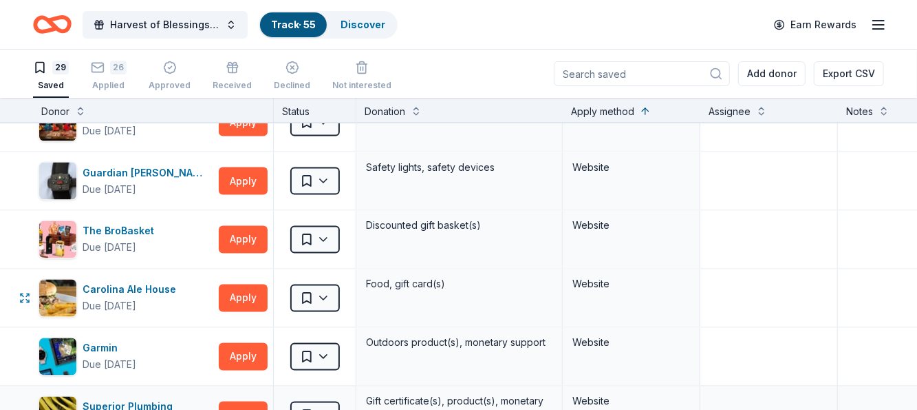
scroll to position [1200, 0]
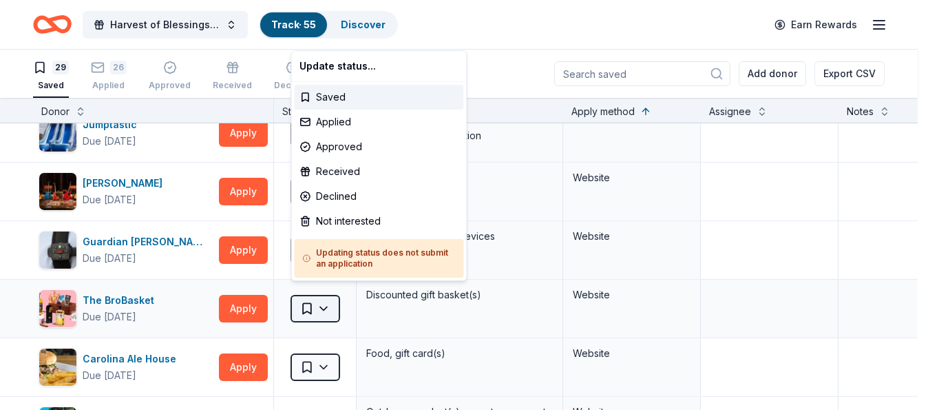
click at [325, 295] on html "Harvest of Blessings Event Track · 55 Discover Earn Rewards 29 Saved 26 Applied…" at bounding box center [464, 205] width 928 height 410
click at [338, 224] on div "Not interested" at bounding box center [378, 221] width 169 height 25
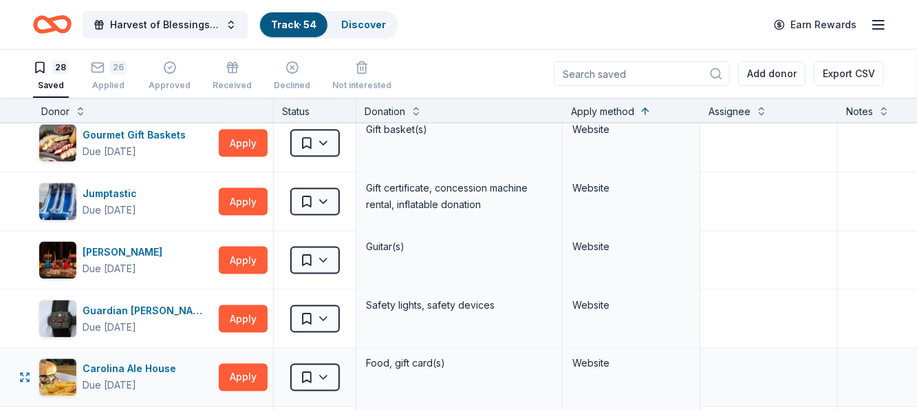
scroll to position [1063, 0]
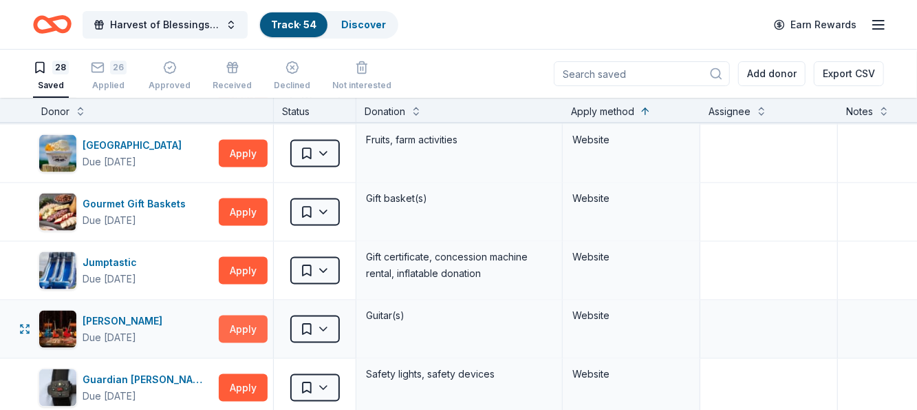
click at [241, 315] on button "Apply" at bounding box center [243, 329] width 49 height 28
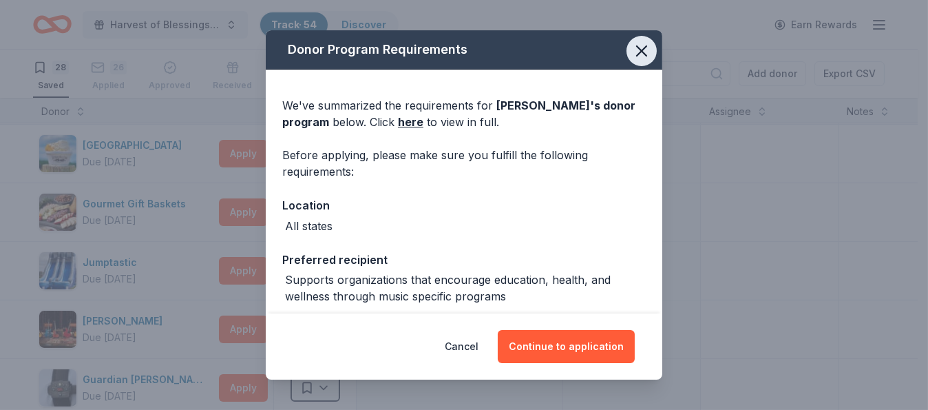
click at [635, 51] on icon "button" at bounding box center [641, 50] width 19 height 19
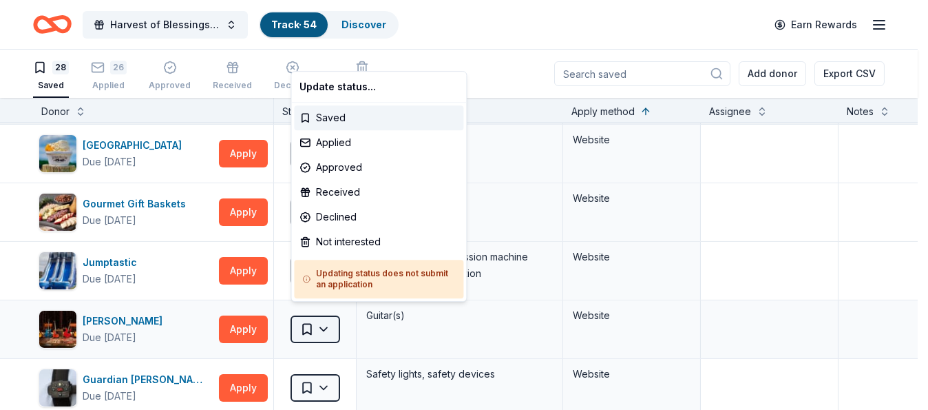
click at [326, 317] on html "Harvest of Blessings Event Track · 54 Discover Earn Rewards 28 Saved 26 Applied…" at bounding box center [464, 205] width 928 height 410
click at [365, 235] on div "Not interested" at bounding box center [378, 241] width 169 height 25
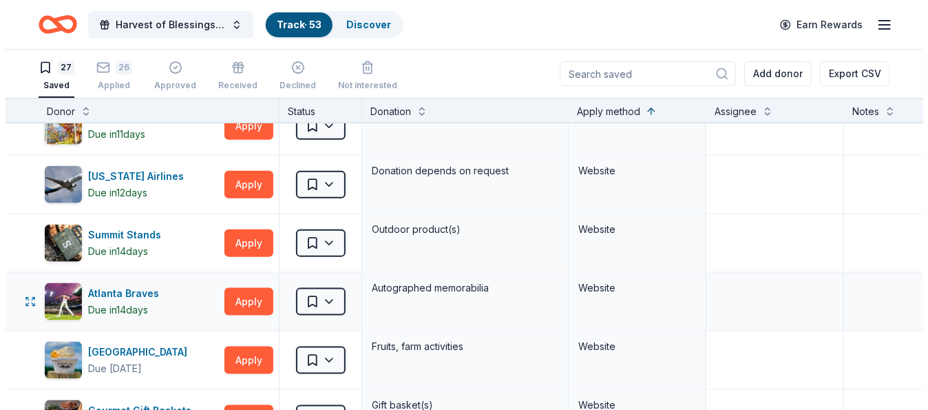
scroll to position [787, 0]
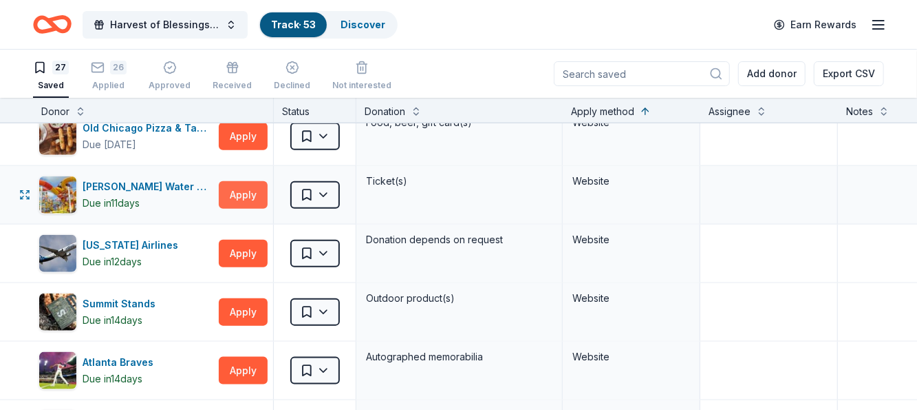
click at [249, 184] on button "Apply" at bounding box center [243, 195] width 49 height 28
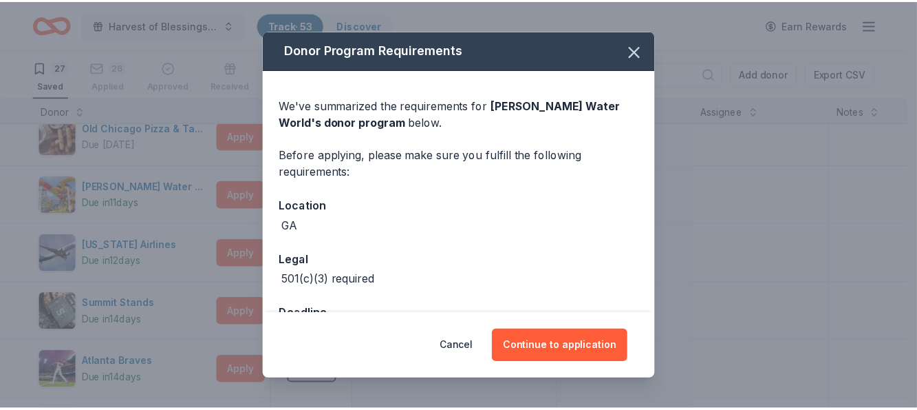
scroll to position [47, 0]
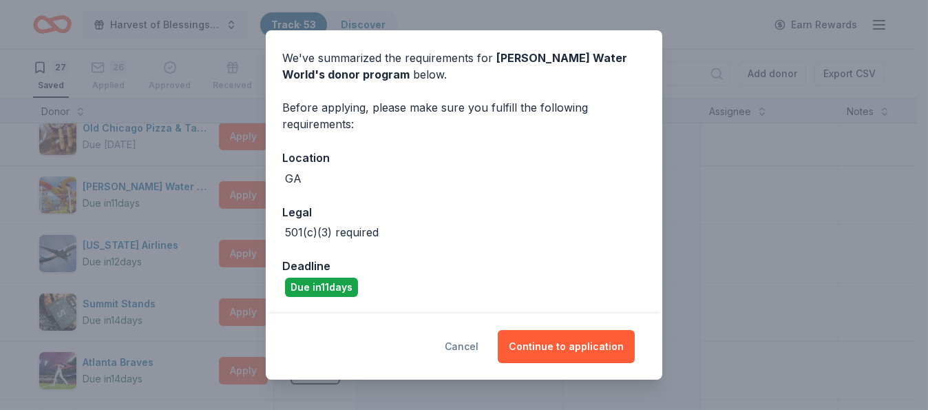
click at [474, 347] on button "Cancel" at bounding box center [462, 346] width 34 height 33
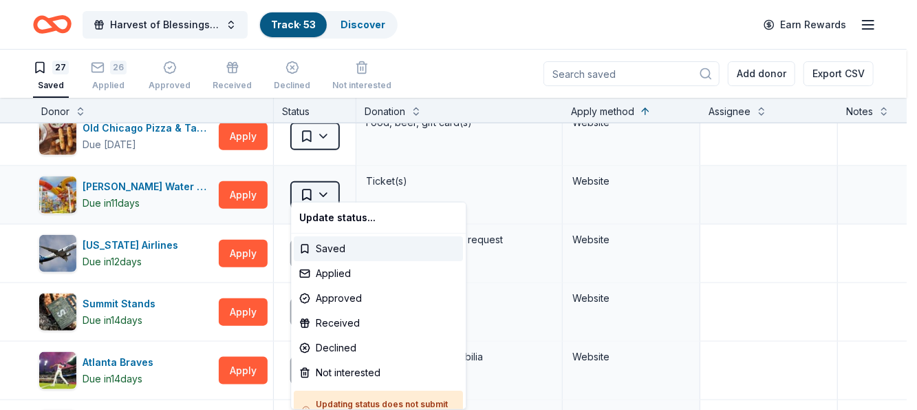
click at [328, 185] on html "Harvest of Blessings Event Track · 53 Discover Earn Rewards 27 Saved 26 Applied…" at bounding box center [458, 205] width 917 height 410
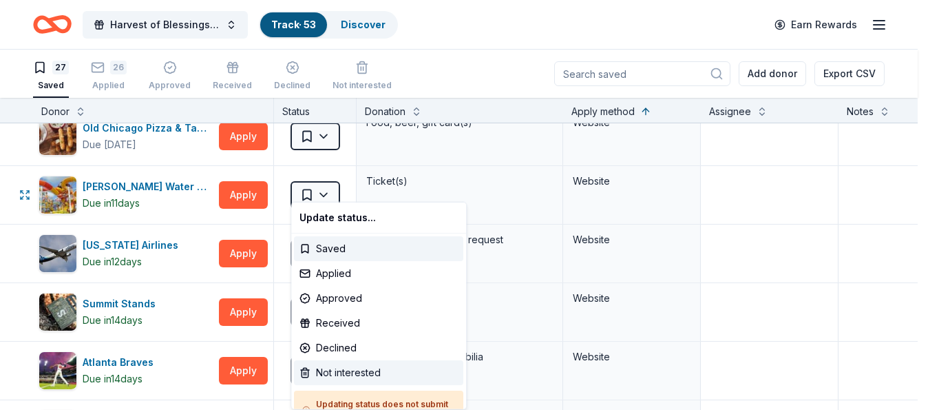
click at [329, 370] on div "Not interested" at bounding box center [378, 372] width 169 height 25
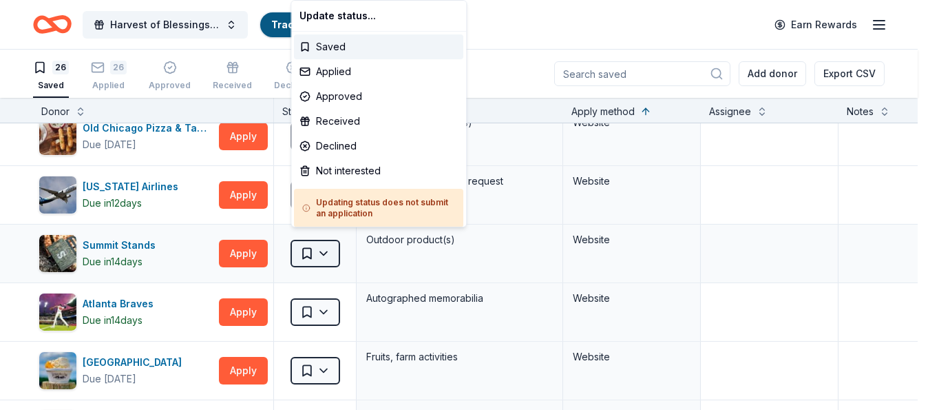
click at [319, 244] on html "Harvest of Blessings Event Track · 52 Discover Earn Rewards 26 Saved 26 Applied…" at bounding box center [464, 205] width 928 height 410
click at [350, 175] on div "Not interested" at bounding box center [378, 170] width 169 height 25
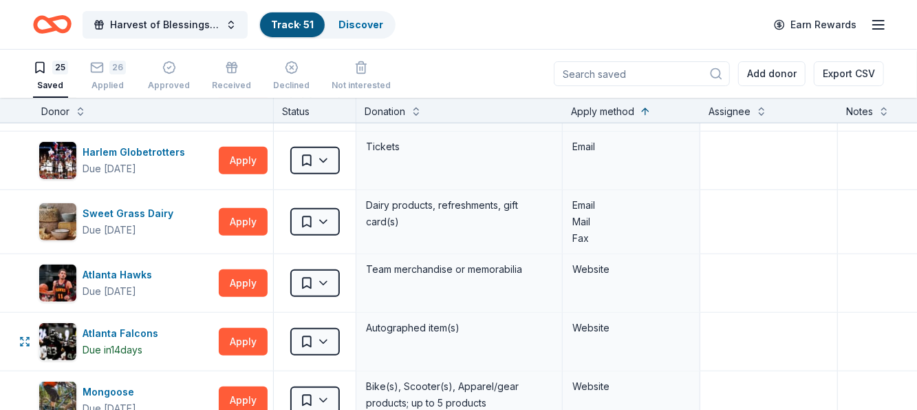
scroll to position [443, 0]
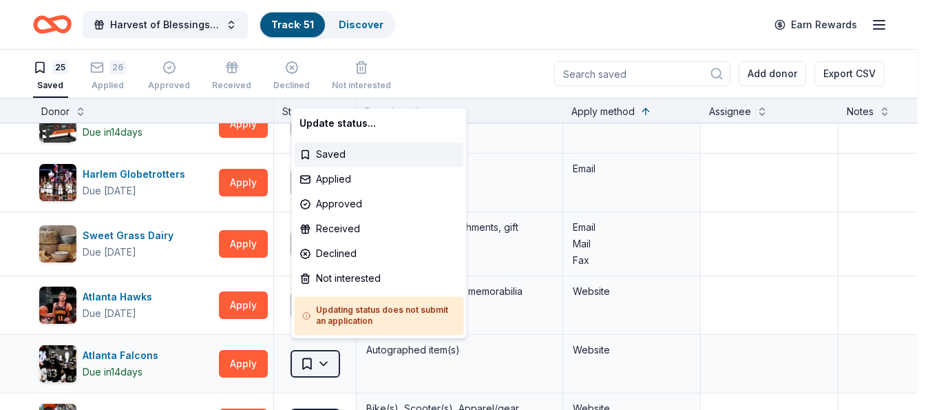
click at [325, 352] on html "Harvest of Blessings Event Track · 51 Discover Earn Rewards 25 Saved 26 Applied…" at bounding box center [464, 205] width 928 height 410
click at [343, 276] on div "Not interested" at bounding box center [378, 278] width 169 height 25
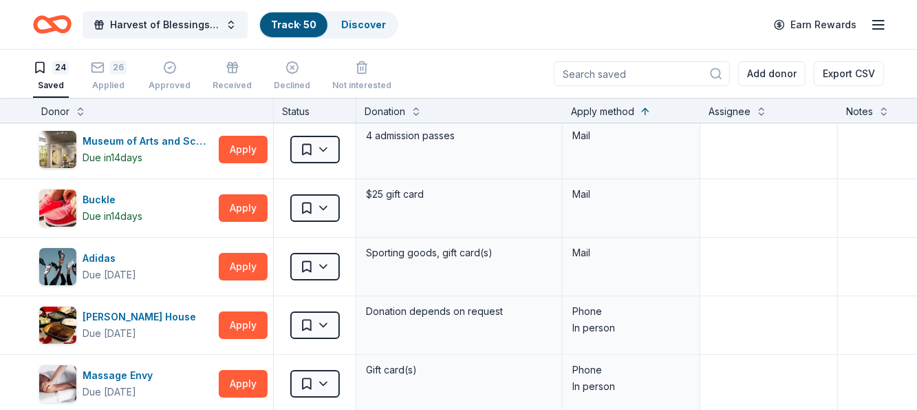
scroll to position [0, 0]
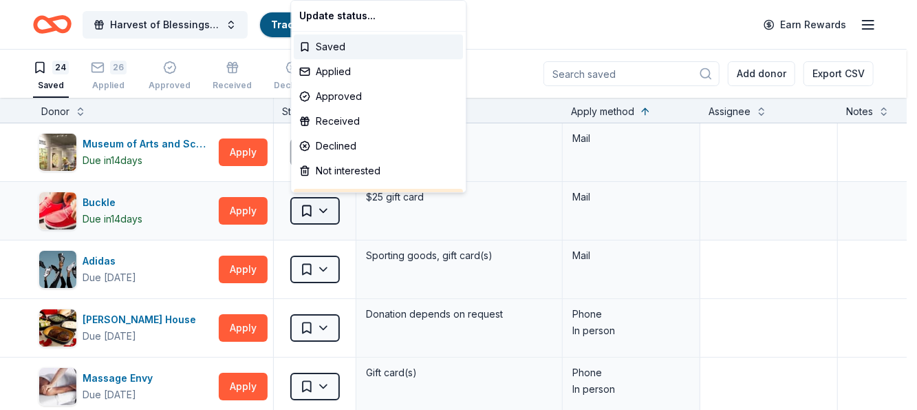
click at [326, 206] on html "Harvest of Blessings Event Track · 50 Discover Earn Rewards 24 Saved 26 Applied…" at bounding box center [458, 205] width 917 height 410
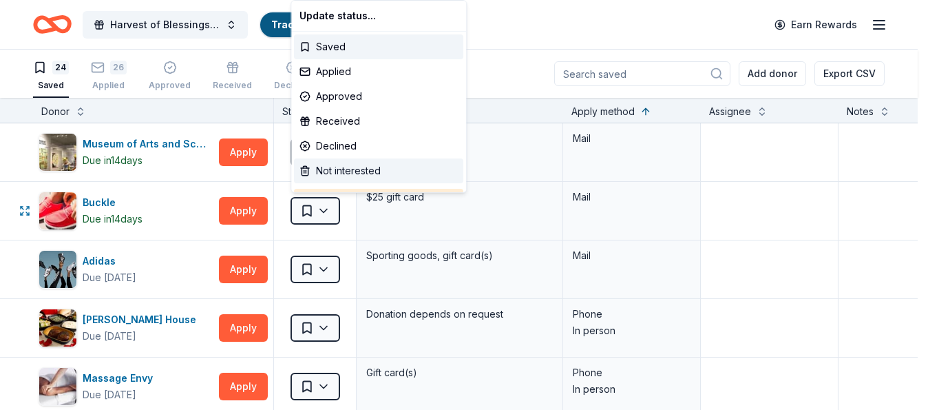
click at [350, 172] on div "Not interested" at bounding box center [378, 170] width 169 height 25
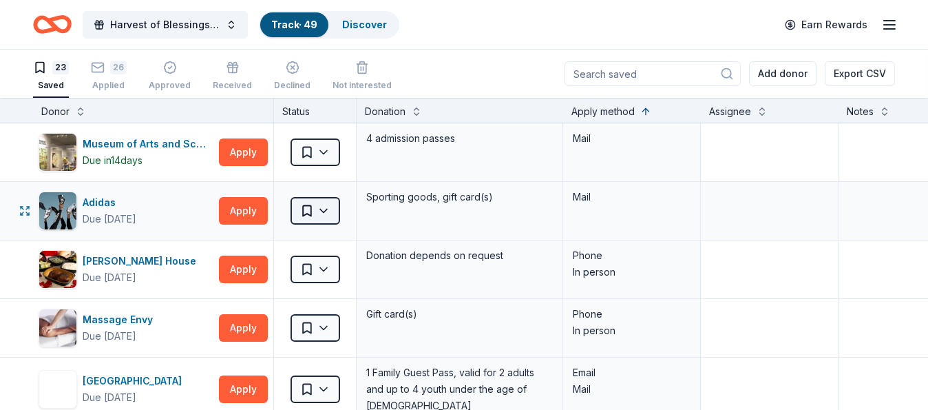
click at [328, 207] on html "Harvest of Blessings Event Track · 49 Discover Earn Rewards 23 Saved 26 Applied…" at bounding box center [464, 205] width 928 height 410
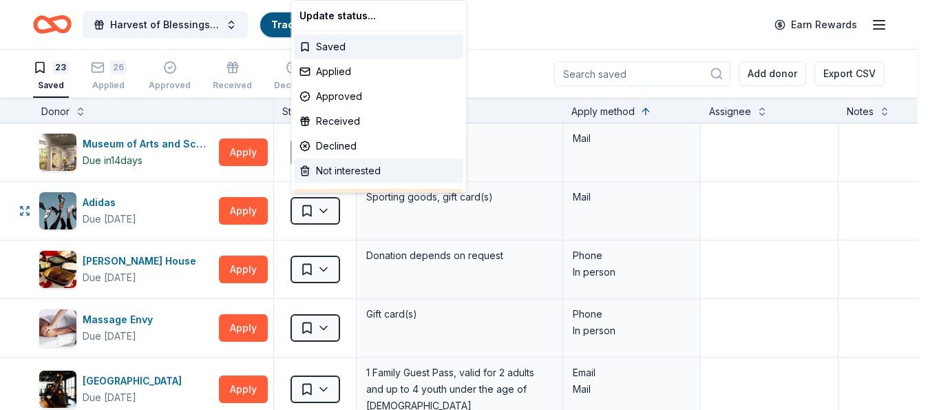
click at [341, 164] on div "Not interested" at bounding box center [378, 170] width 169 height 25
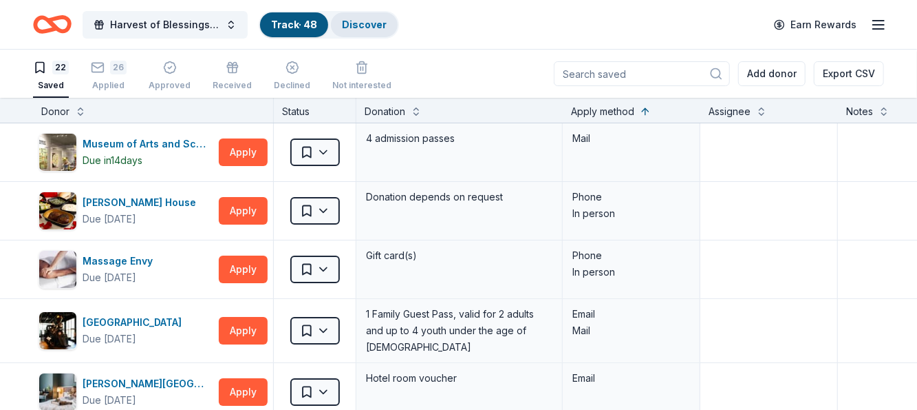
click at [368, 27] on link "Discover" at bounding box center [364, 25] width 45 height 12
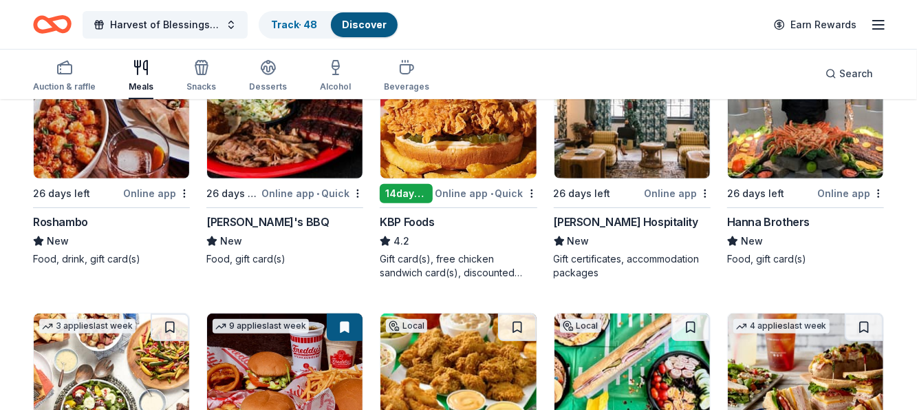
scroll to position [138, 0]
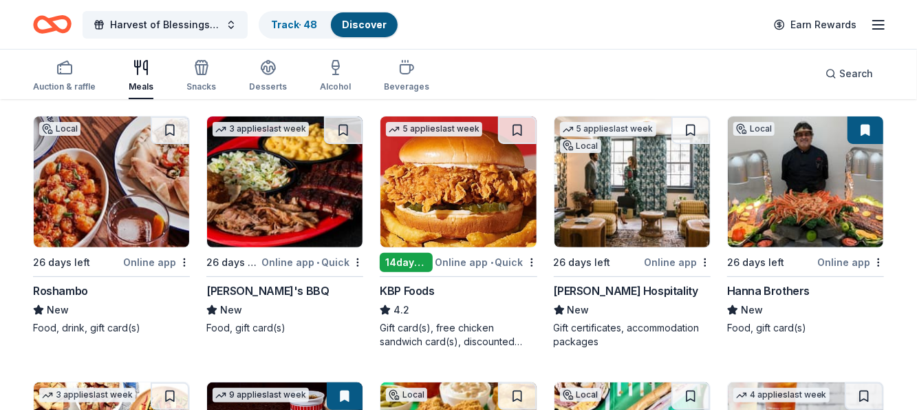
click at [612, 288] on div "Oliver Hospitality" at bounding box center [626, 290] width 145 height 17
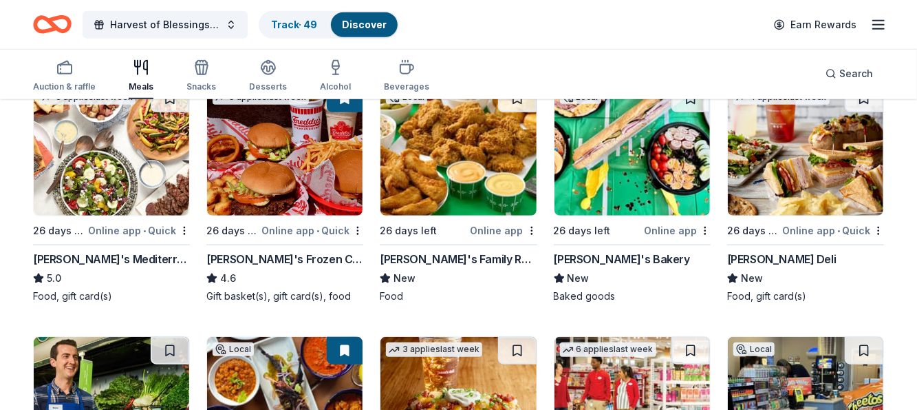
scroll to position [413, 0]
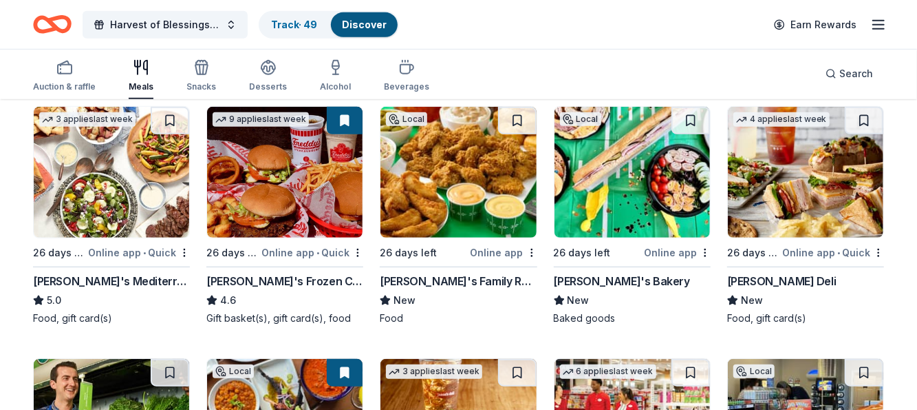
click at [783, 277] on div "McAlister's Deli" at bounding box center [782, 281] width 109 height 17
click at [858, 103] on div "Local 26 days left Online app Roshambo New Food, drink, gift card(s) 3 applies …" at bounding box center [458, 348] width 851 height 1016
click at [862, 109] on button at bounding box center [866, 121] width 36 height 28
click at [788, 273] on div "McAlister's Deli" at bounding box center [782, 281] width 109 height 17
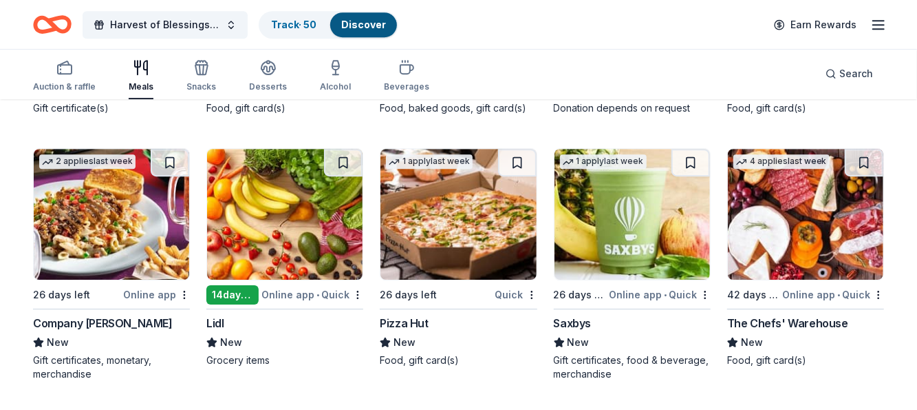
scroll to position [2181, 0]
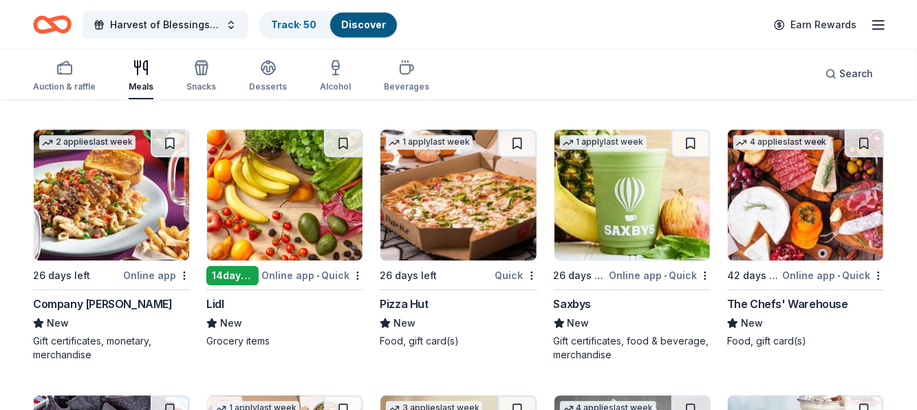
click at [811, 297] on div "The Chefs' Warehouse" at bounding box center [788, 303] width 121 height 17
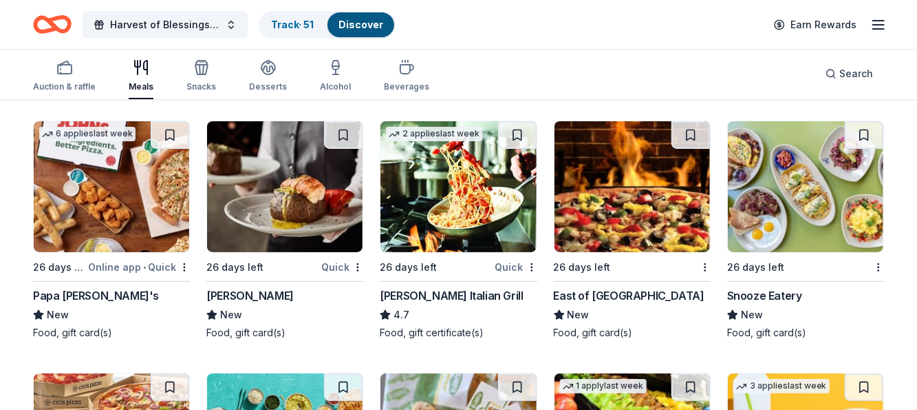
scroll to position [2732, 0]
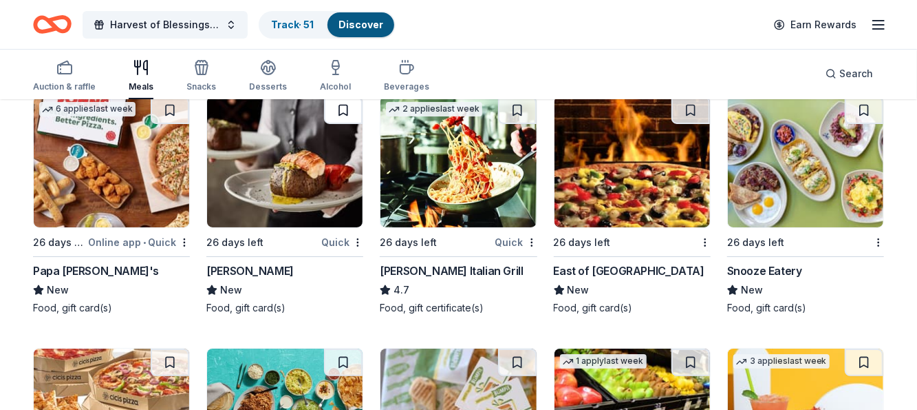
click at [341, 102] on button at bounding box center [343, 110] width 39 height 28
click at [520, 105] on button at bounding box center [517, 110] width 39 height 28
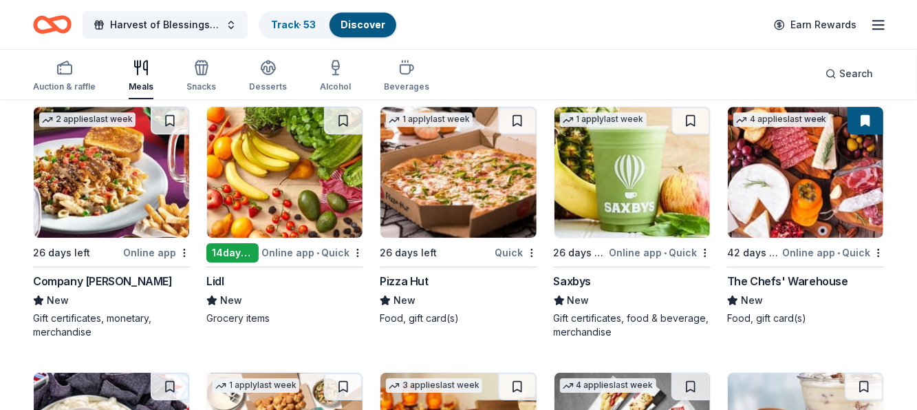
scroll to position [2131, 0]
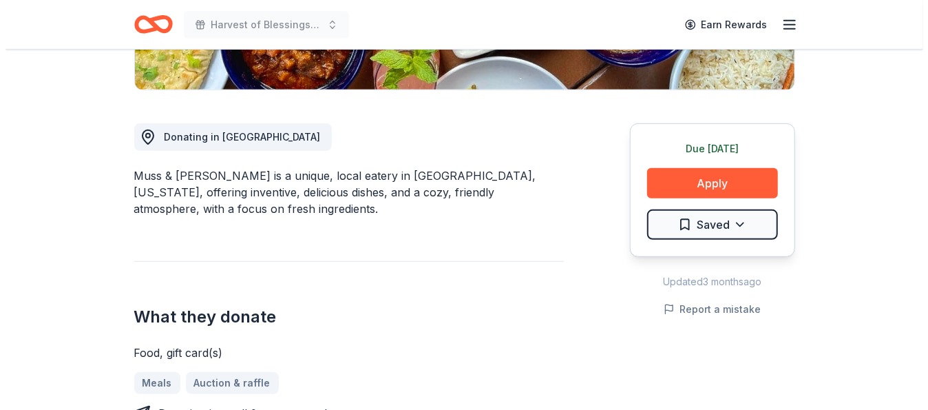
scroll to position [275, 0]
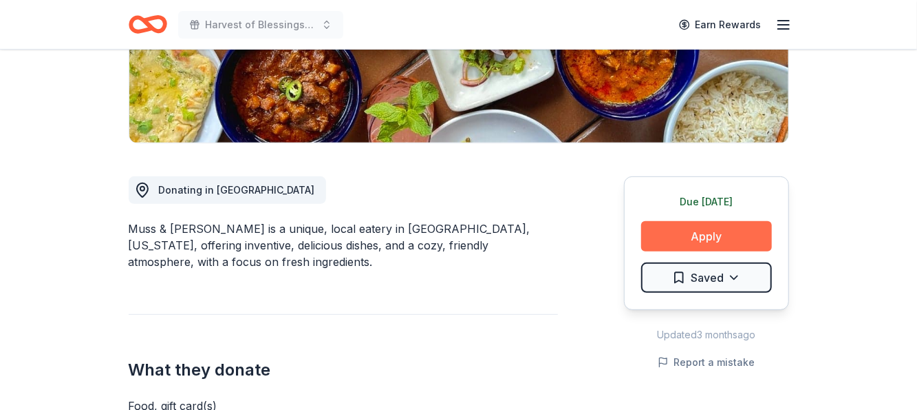
click at [717, 232] on button "Apply" at bounding box center [706, 236] width 131 height 30
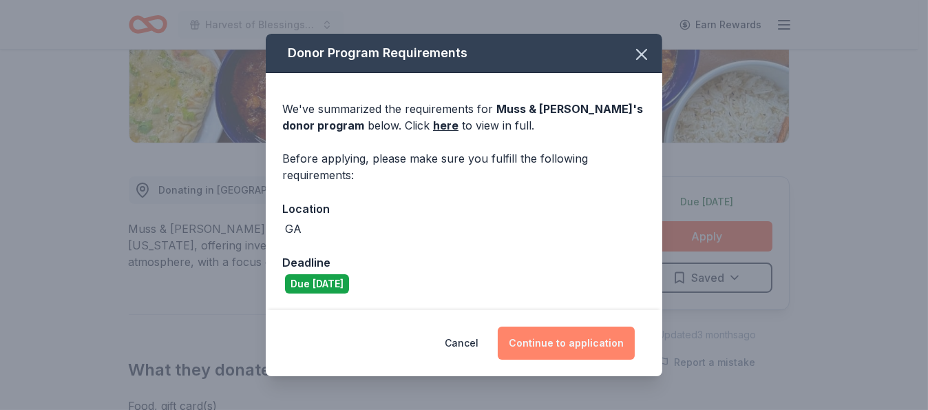
click at [549, 341] on button "Continue to application" at bounding box center [566, 342] width 137 height 33
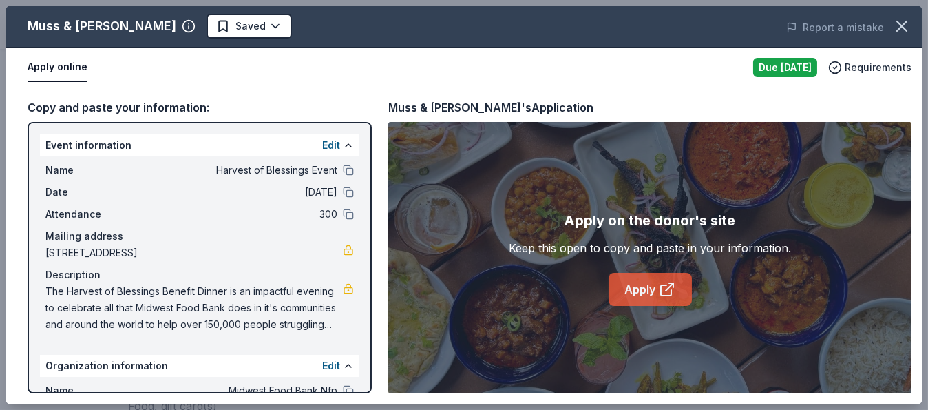
click at [642, 287] on link "Apply" at bounding box center [649, 289] width 83 height 33
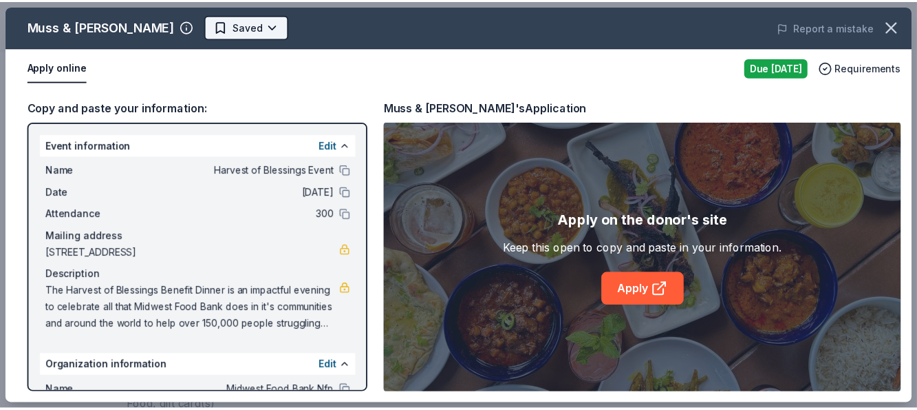
scroll to position [0, 0]
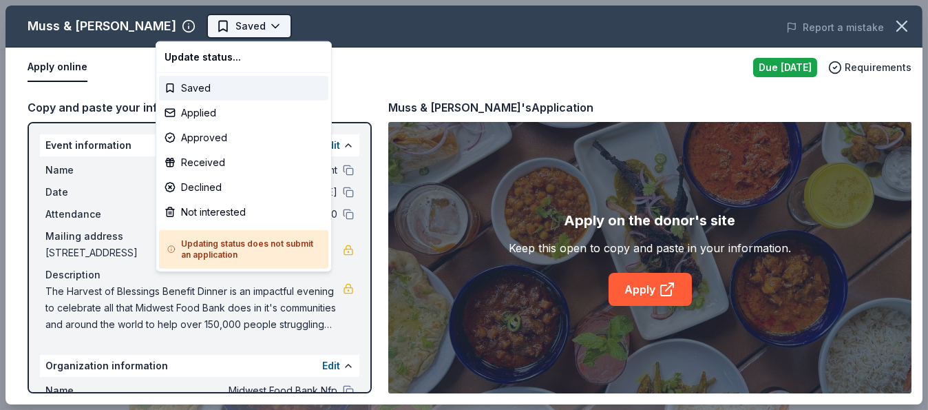
click at [225, 25] on body "Harvest of Blessings Event Saved Apply Due today Share Muss & Turner's New Shar…" at bounding box center [458, 205] width 917 height 410
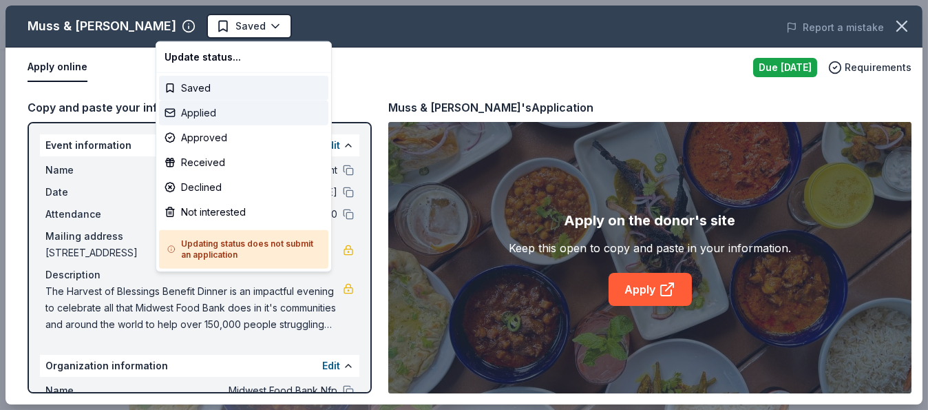
click at [215, 112] on div "Applied" at bounding box center [243, 112] width 169 height 25
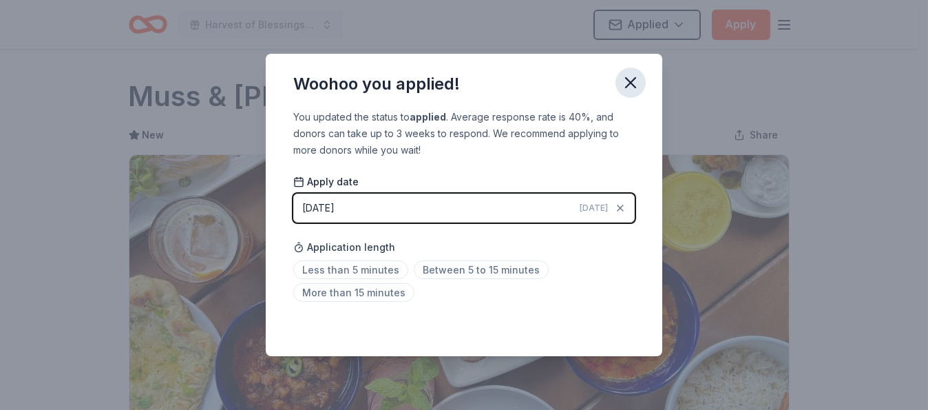
click at [630, 78] on icon "button" at bounding box center [630, 82] width 19 height 19
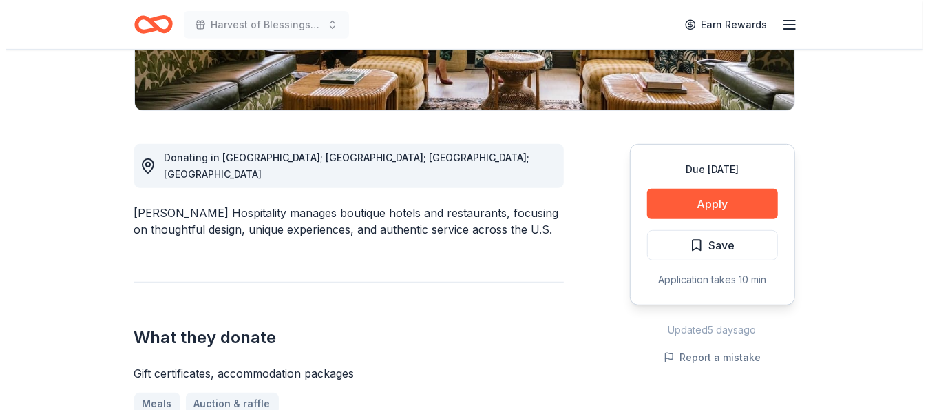
scroll to position [275, 0]
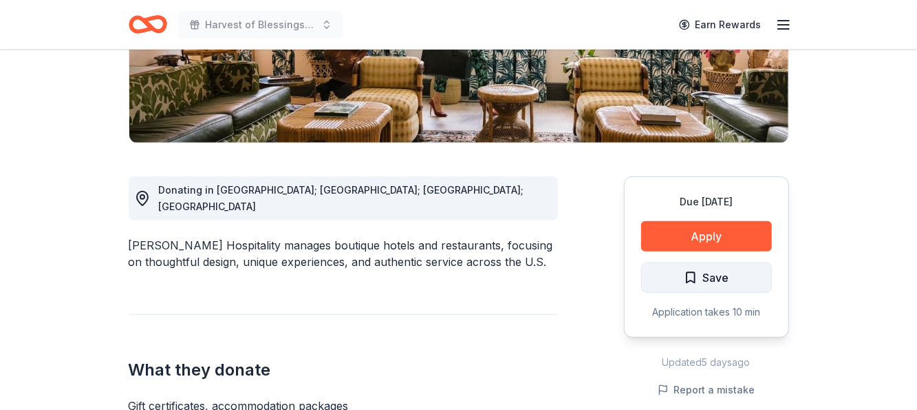
click at [712, 279] on span "Save" at bounding box center [716, 277] width 26 height 18
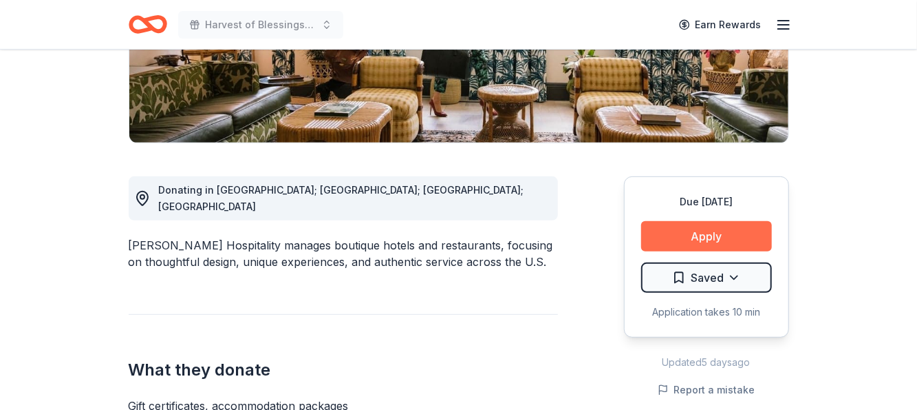
click at [712, 240] on button "Apply" at bounding box center [706, 236] width 131 height 30
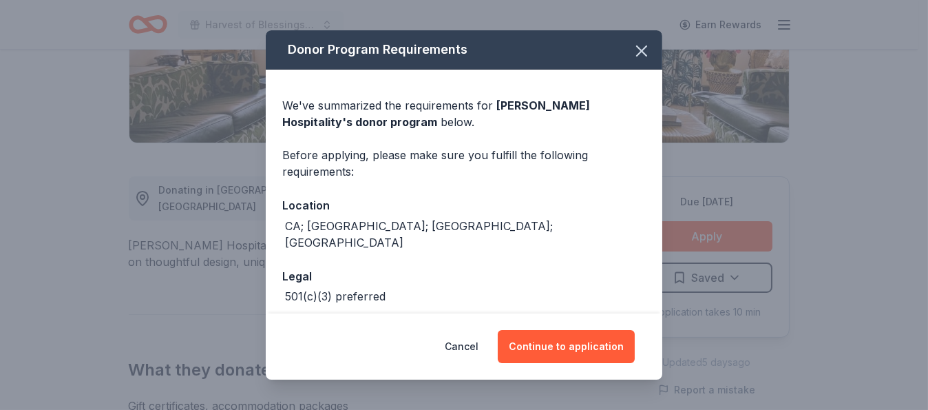
scroll to position [47, 0]
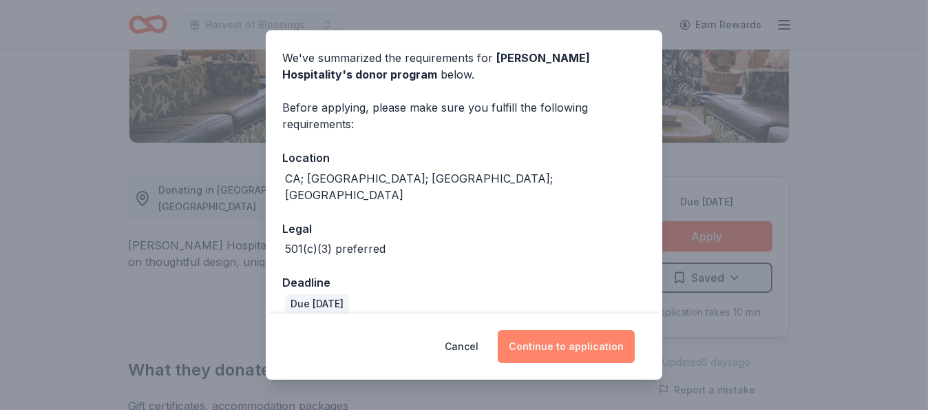
click at [570, 350] on button "Continue to application" at bounding box center [566, 346] width 137 height 33
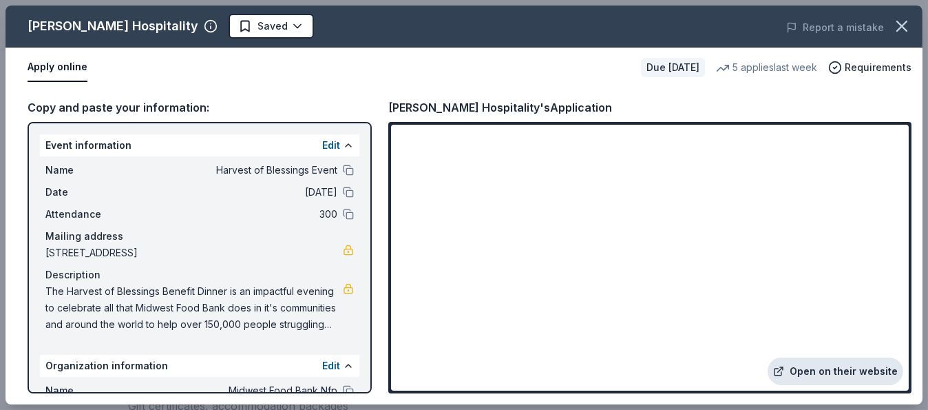
click at [826, 368] on link "Open on their website" at bounding box center [835, 371] width 136 height 28
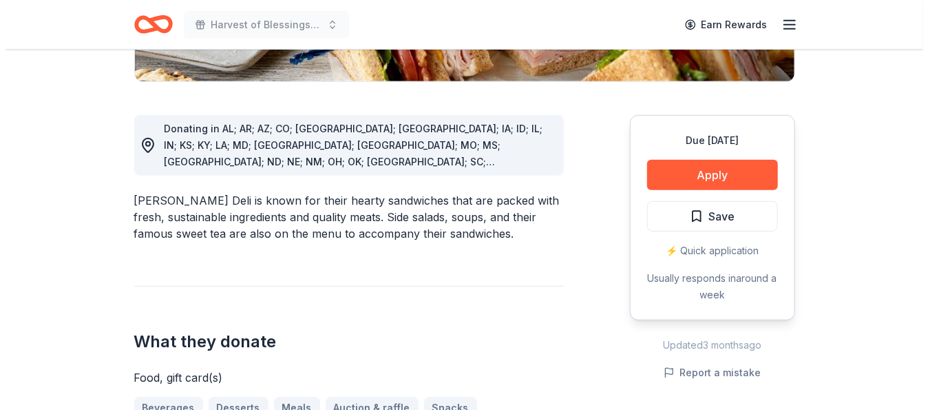
scroll to position [344, 0]
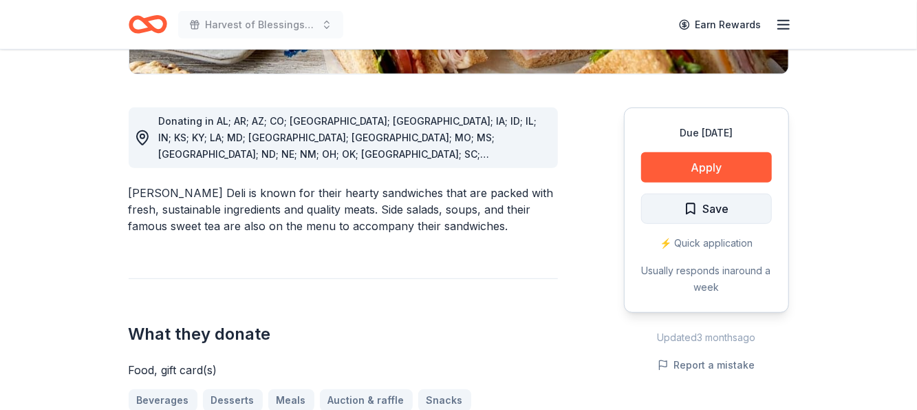
click at [709, 206] on span "Save" at bounding box center [716, 209] width 26 height 18
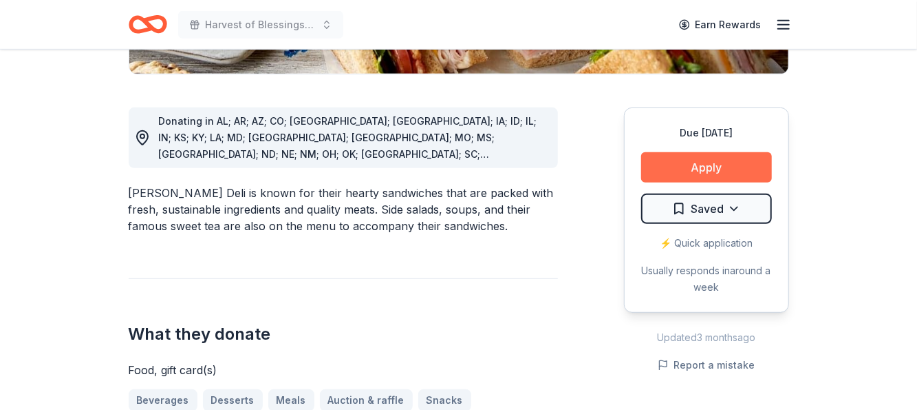
click at [722, 162] on button "Apply" at bounding box center [706, 167] width 131 height 30
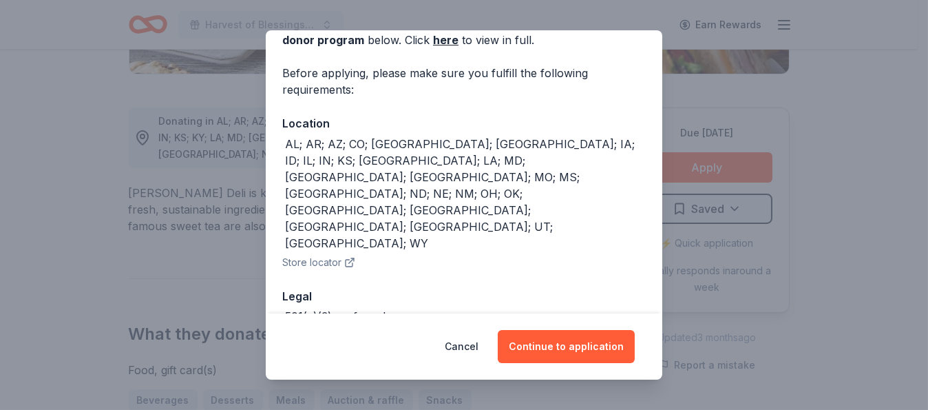
scroll to position [83, 0]
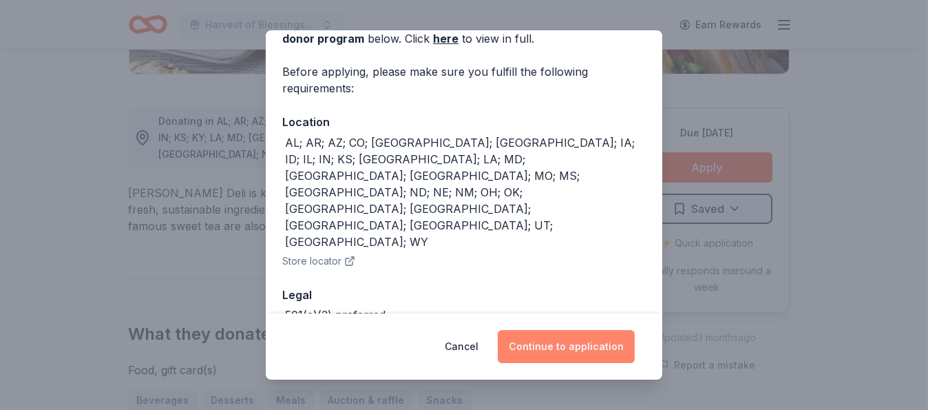
click at [589, 339] on button "Continue to application" at bounding box center [566, 346] width 137 height 33
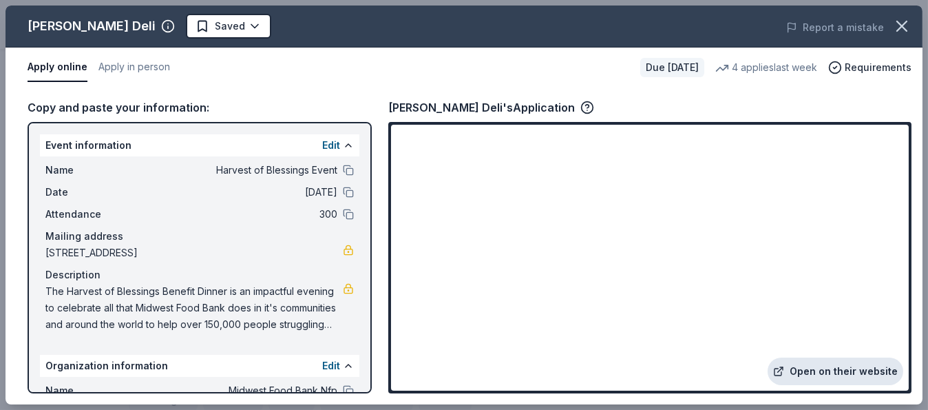
click at [874, 370] on link "Open on their website" at bounding box center [835, 371] width 136 height 28
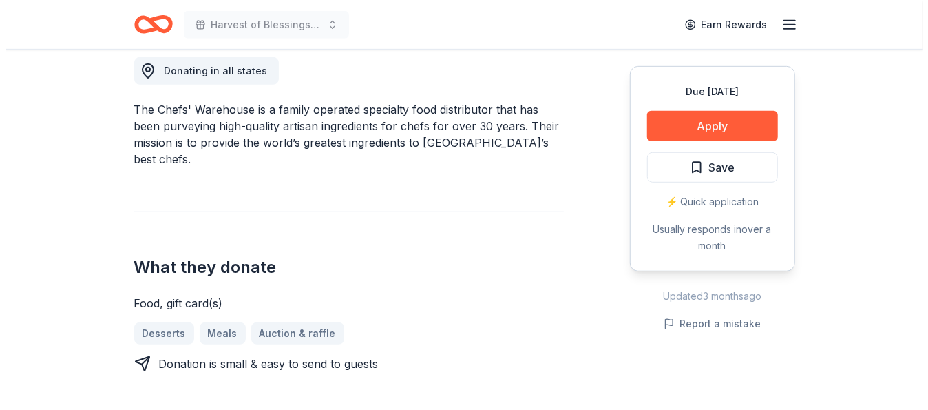
scroll to position [344, 0]
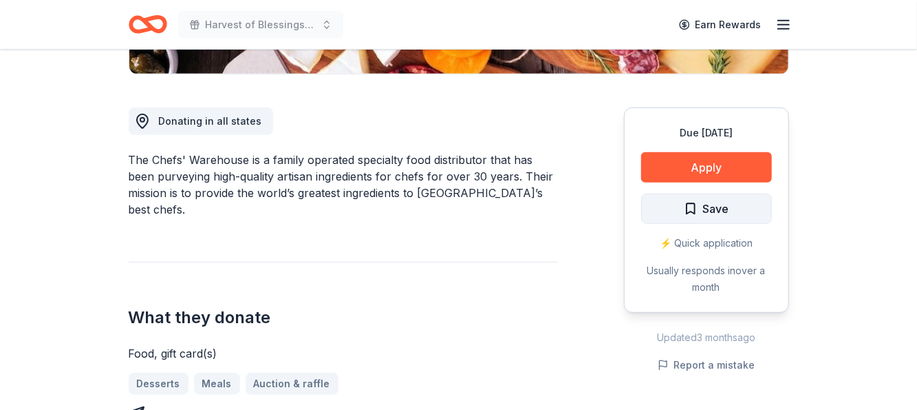
click at [714, 204] on span "Save" at bounding box center [716, 209] width 26 height 18
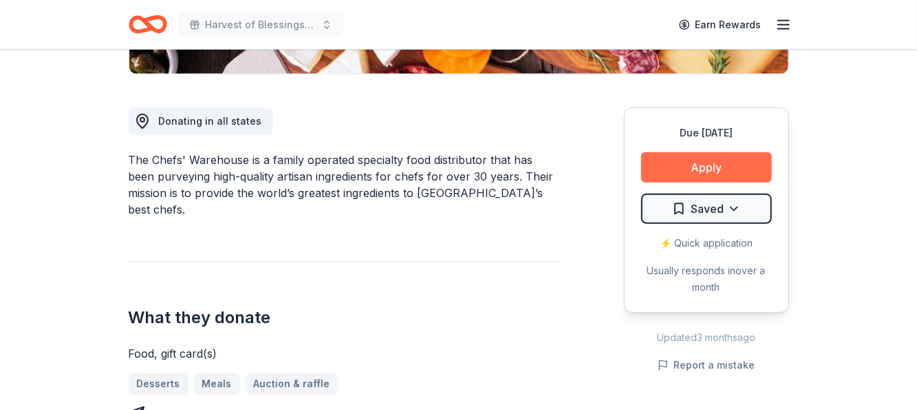
click at [719, 162] on button "Apply" at bounding box center [706, 167] width 131 height 30
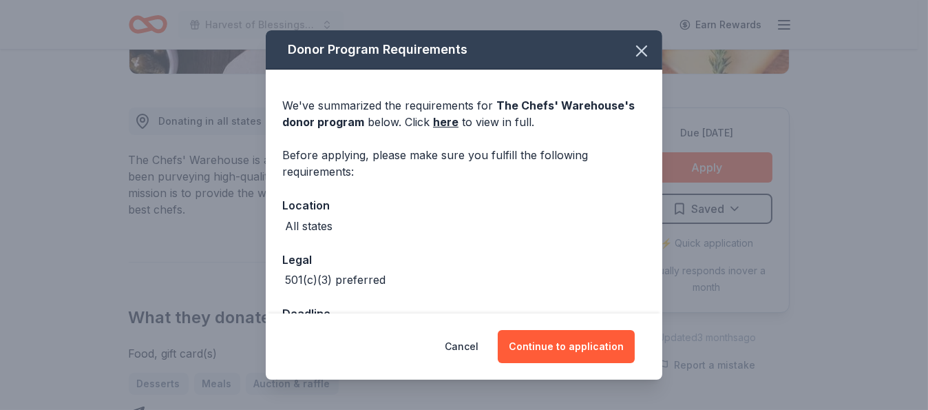
scroll to position [47, 0]
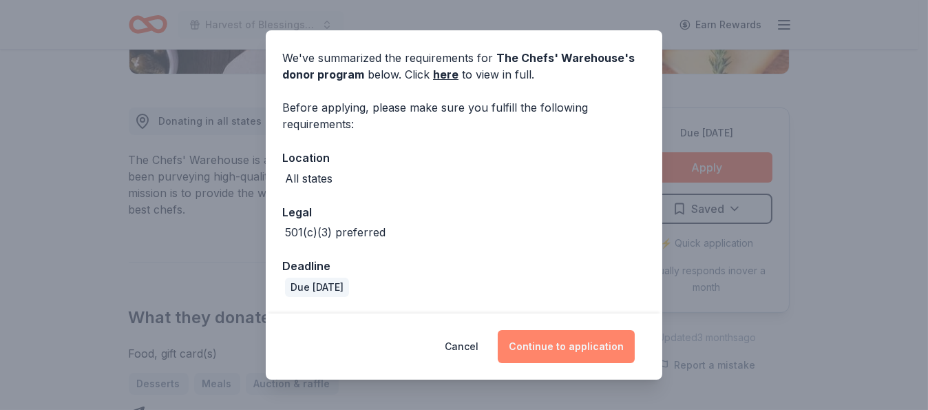
click at [562, 343] on button "Continue to application" at bounding box center [566, 346] width 137 height 33
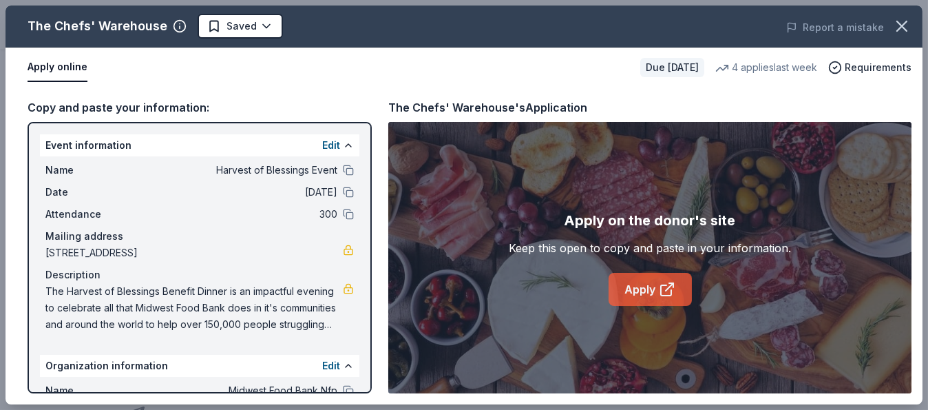
click at [667, 287] on icon at bounding box center [670, 287] width 8 height 8
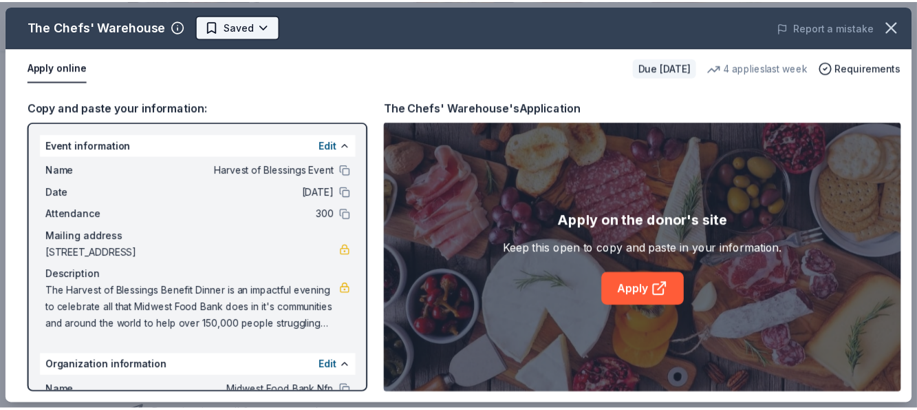
scroll to position [0, 0]
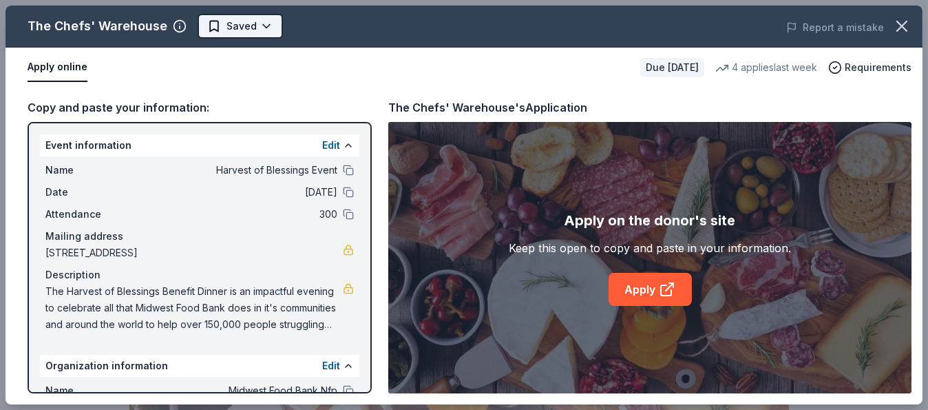
click at [266, 23] on body "Harvest of Blessings Event Earn Rewards Due [DATE] Share The Chefs' Warehouse N…" at bounding box center [458, 205] width 917 height 410
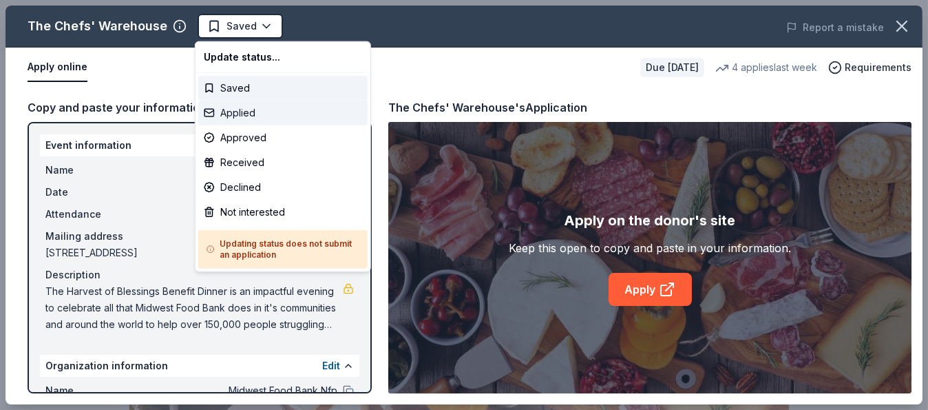
click at [253, 112] on div "Applied" at bounding box center [282, 112] width 169 height 25
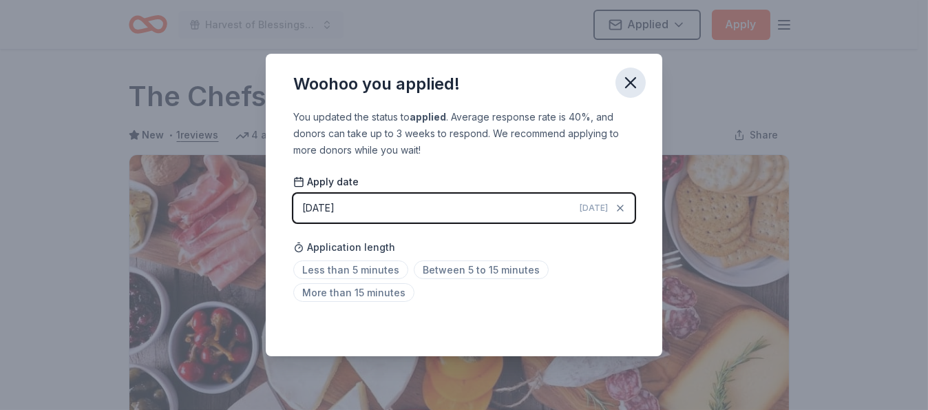
click at [630, 83] on icon "button" at bounding box center [631, 83] width 10 height 10
